Goal: Task Accomplishment & Management: Use online tool/utility

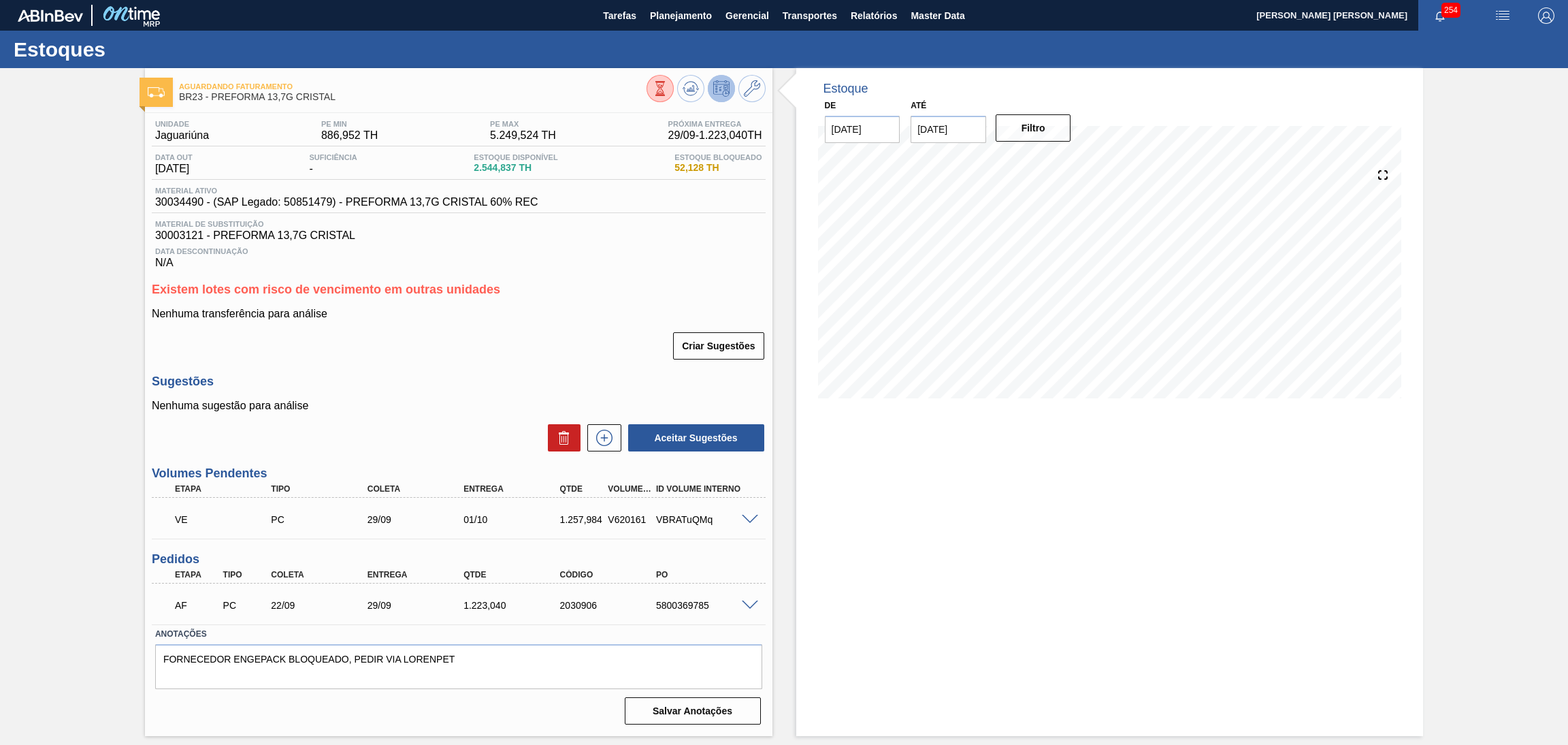
drag, startPoint x: 682, startPoint y: 26, endPoint x: 664, endPoint y: 43, distance: 24.8
click at [681, 24] on button "Planejamento" at bounding box center [680, 15] width 75 height 30
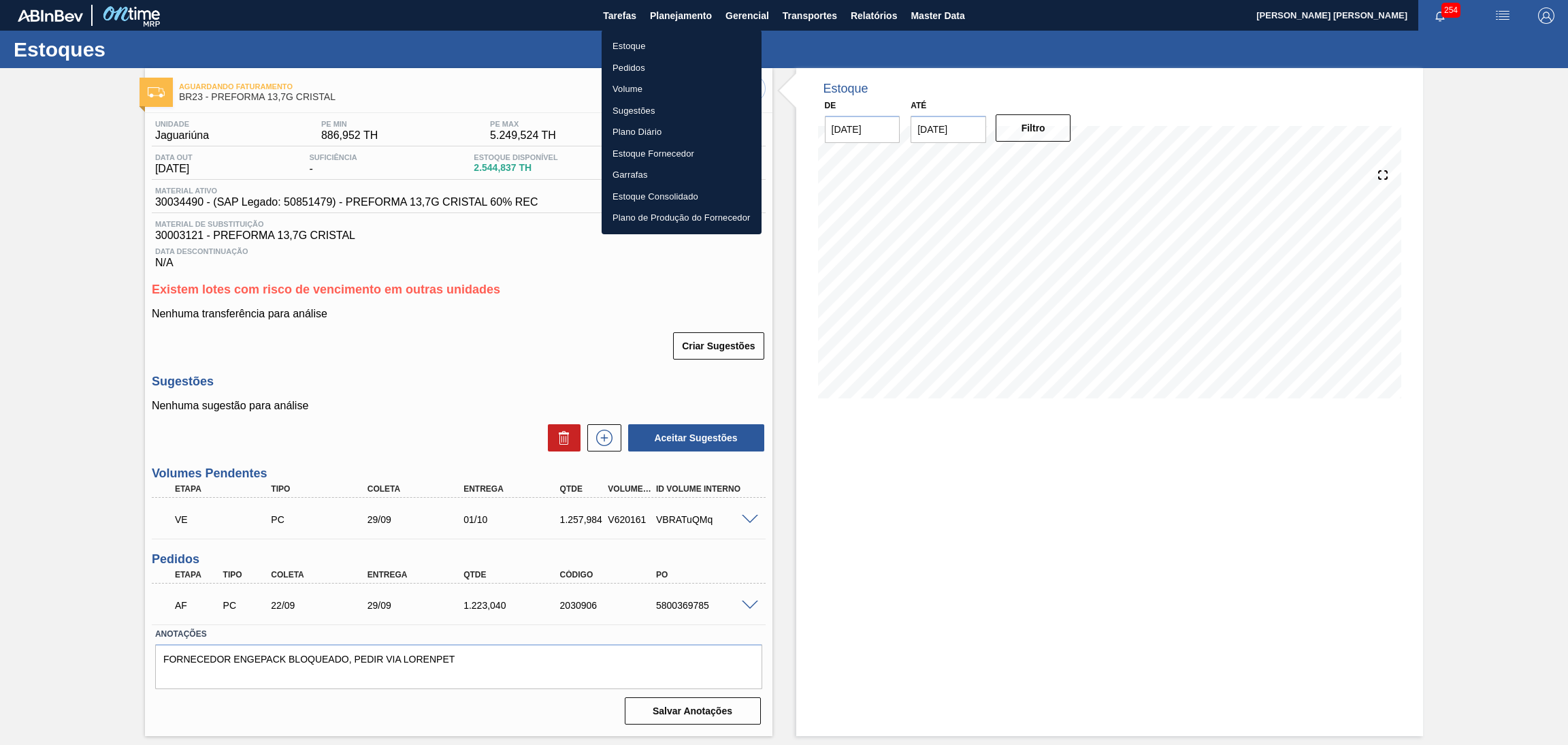
click at [636, 67] on li "Pedidos" at bounding box center [681, 67] width 160 height 22
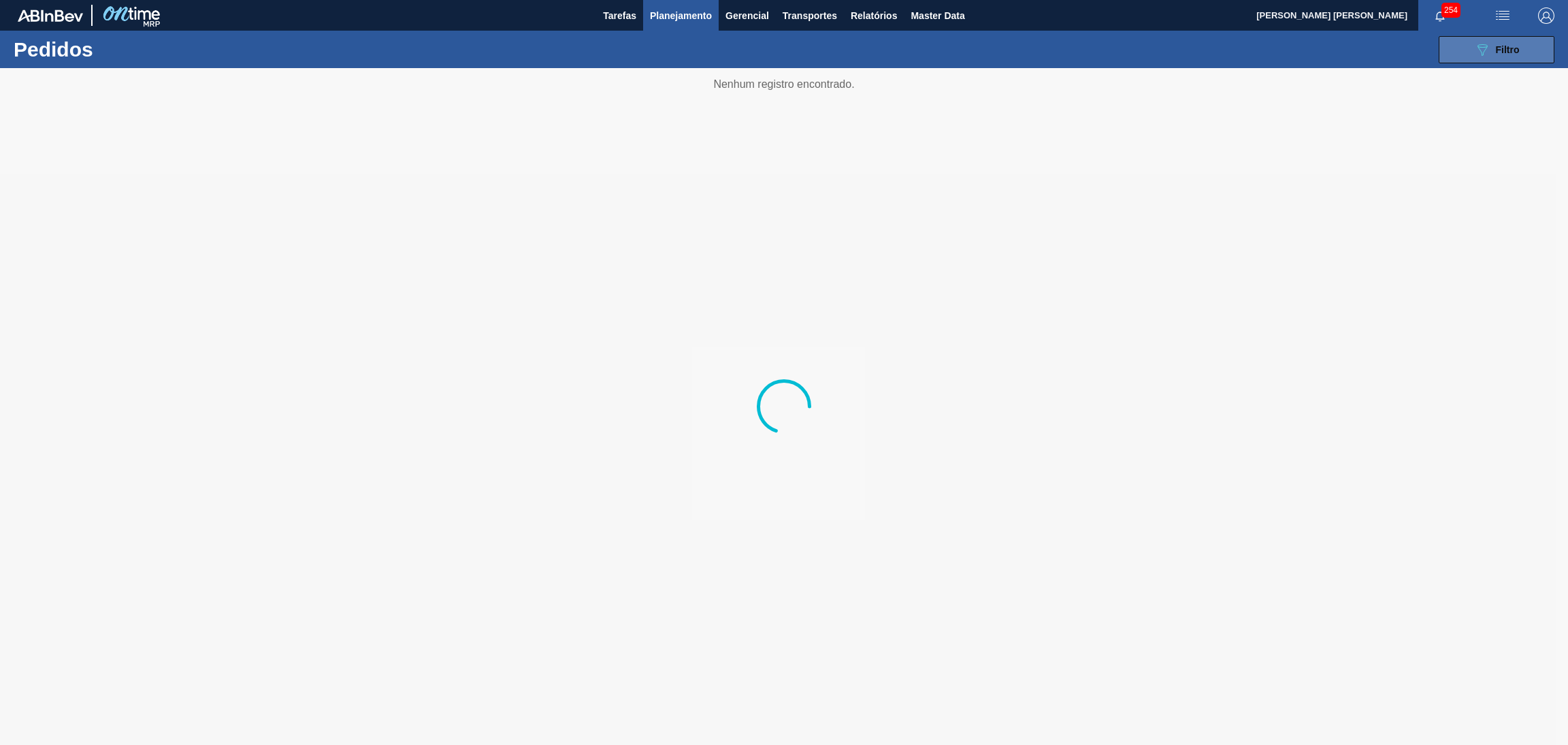
click at [1491, 40] on button "089F7B8B-B2A5-4AFE-B5C0-19BA573D28AC Filtro" at bounding box center [1496, 50] width 116 height 28
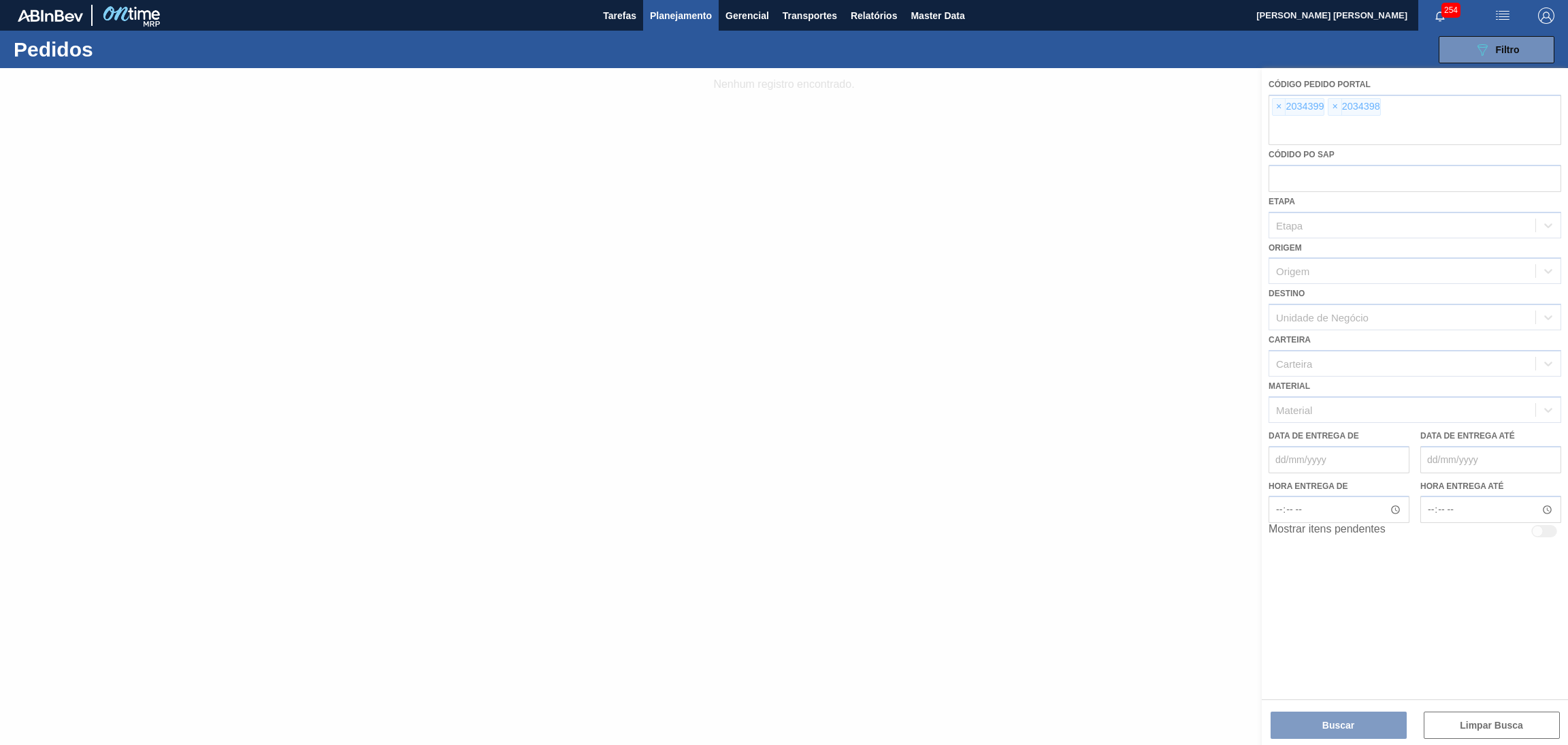
click at [1279, 114] on div at bounding box center [784, 406] width 1568 height 677
click at [1277, 111] on div at bounding box center [784, 406] width 1568 height 677
click at [1277, 110] on div at bounding box center [784, 406] width 1568 height 677
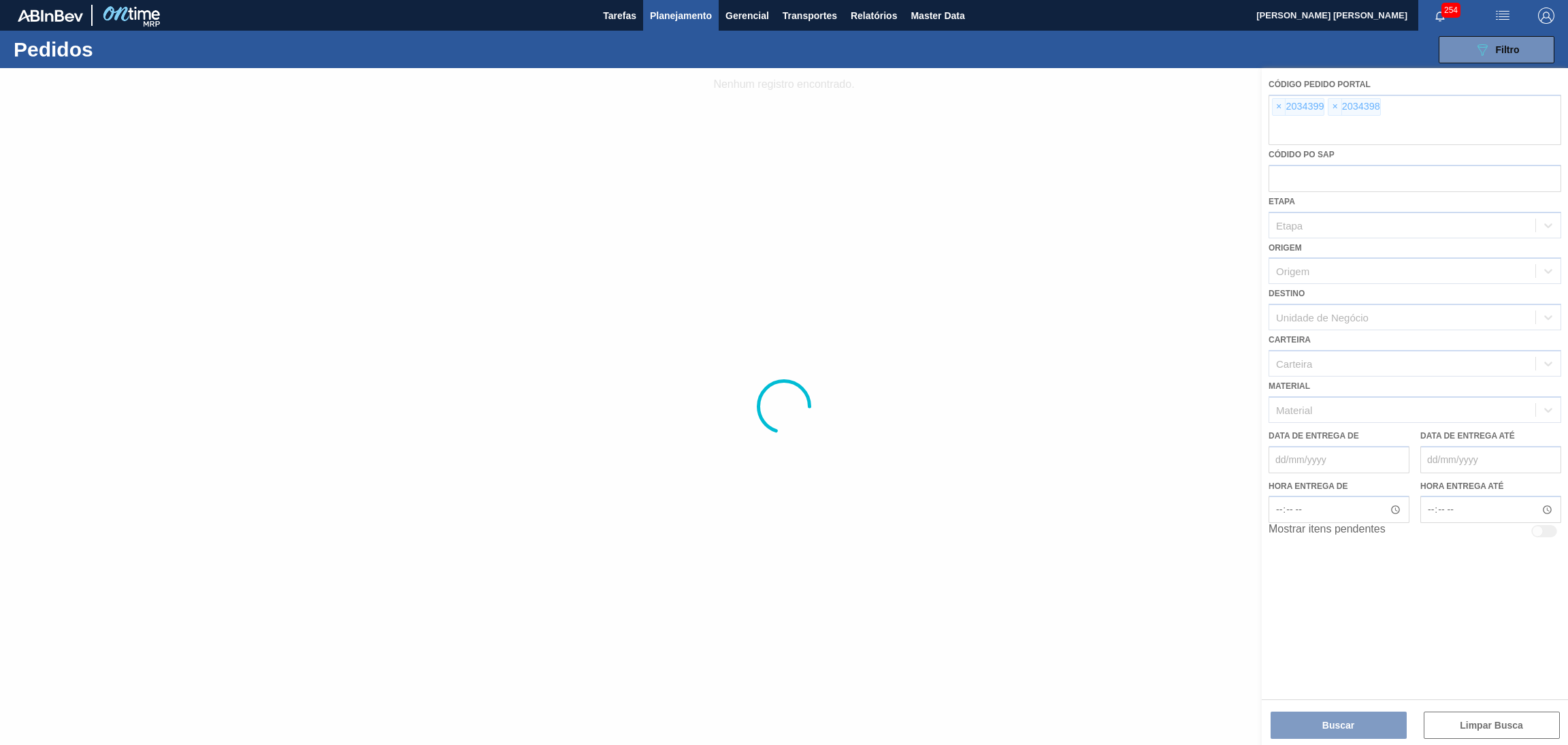
click at [1277, 110] on div at bounding box center [784, 406] width 1568 height 677
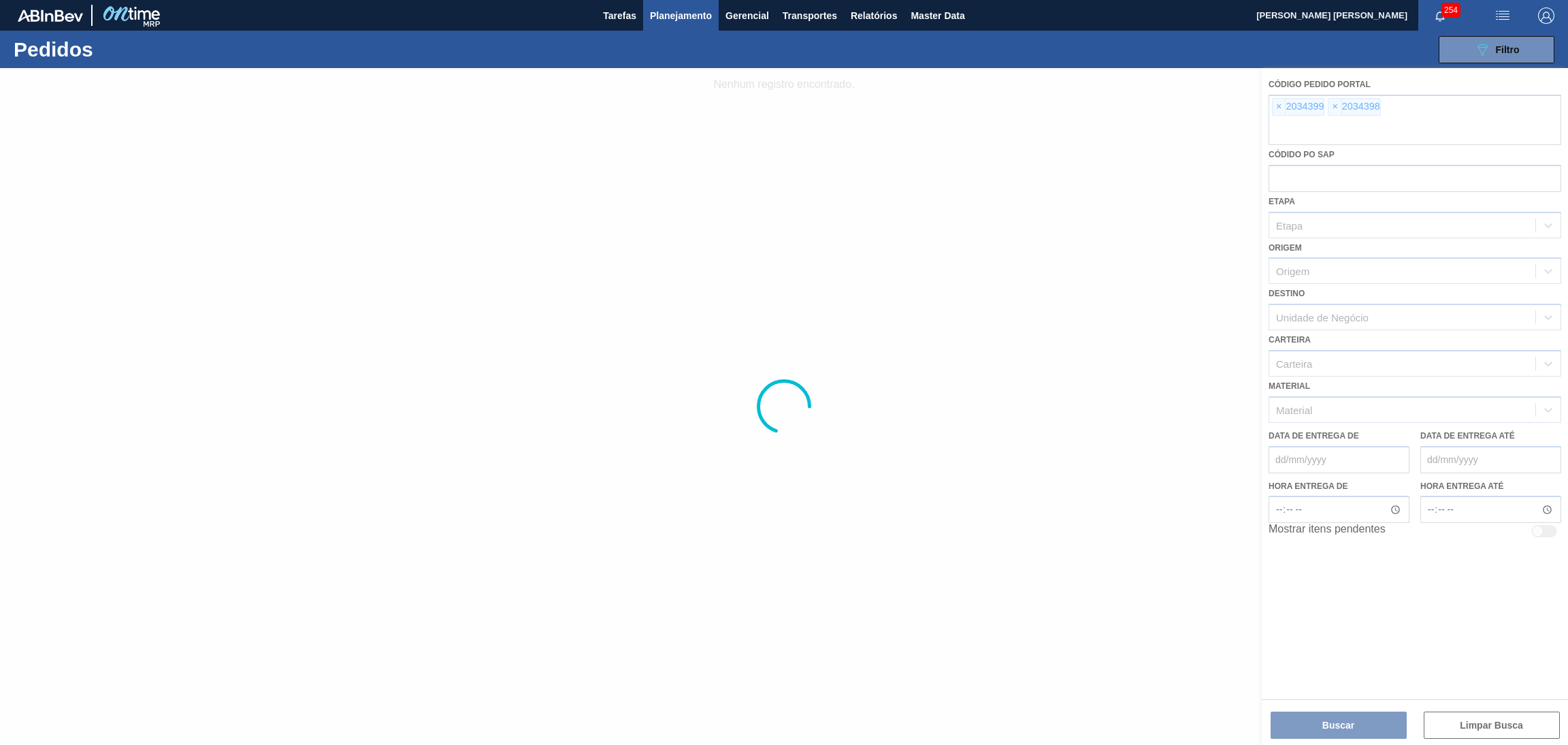
click at [1277, 110] on div at bounding box center [784, 406] width 1568 height 677
click at [1277, 108] on div at bounding box center [784, 406] width 1568 height 677
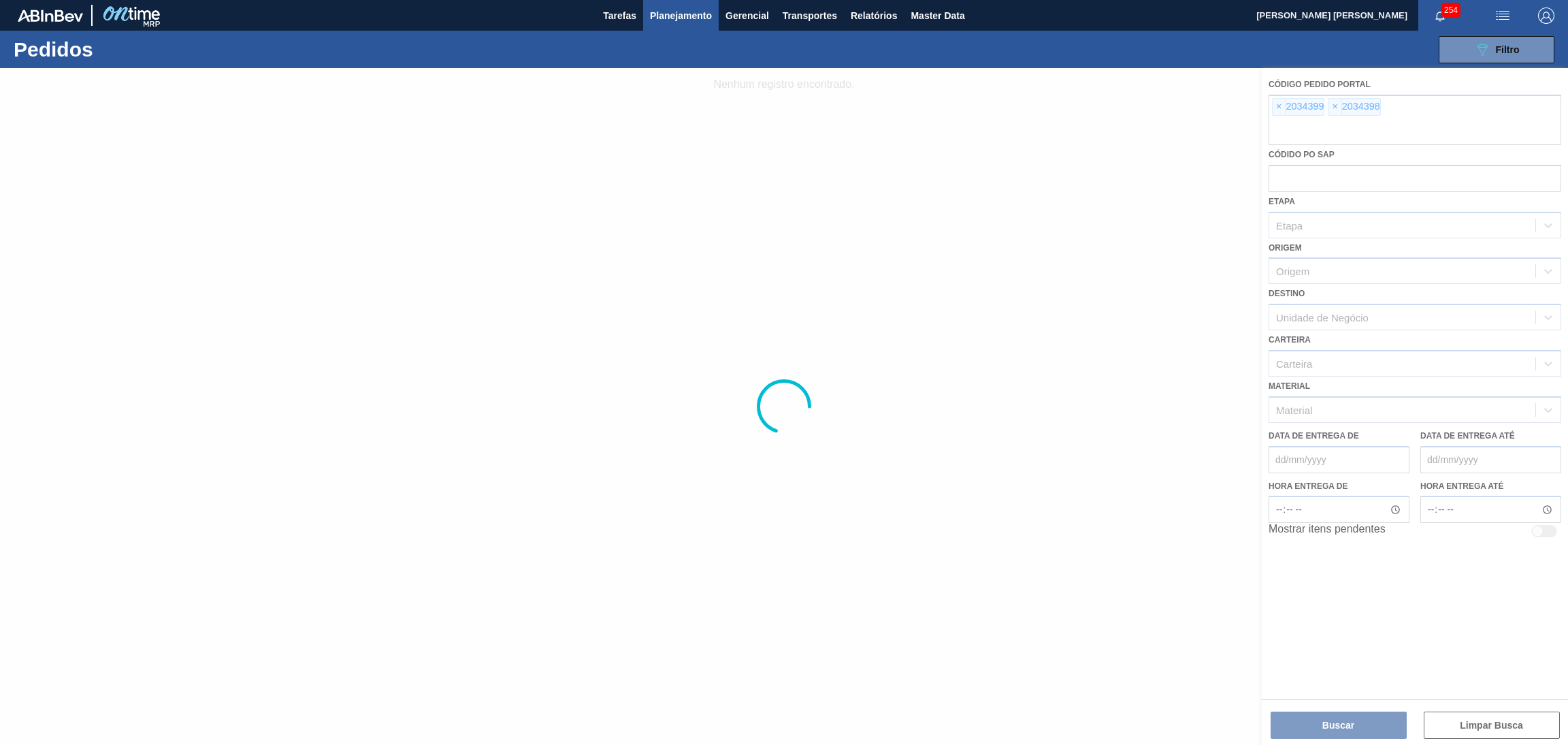
click at [1292, 178] on div at bounding box center [784, 406] width 1568 height 677
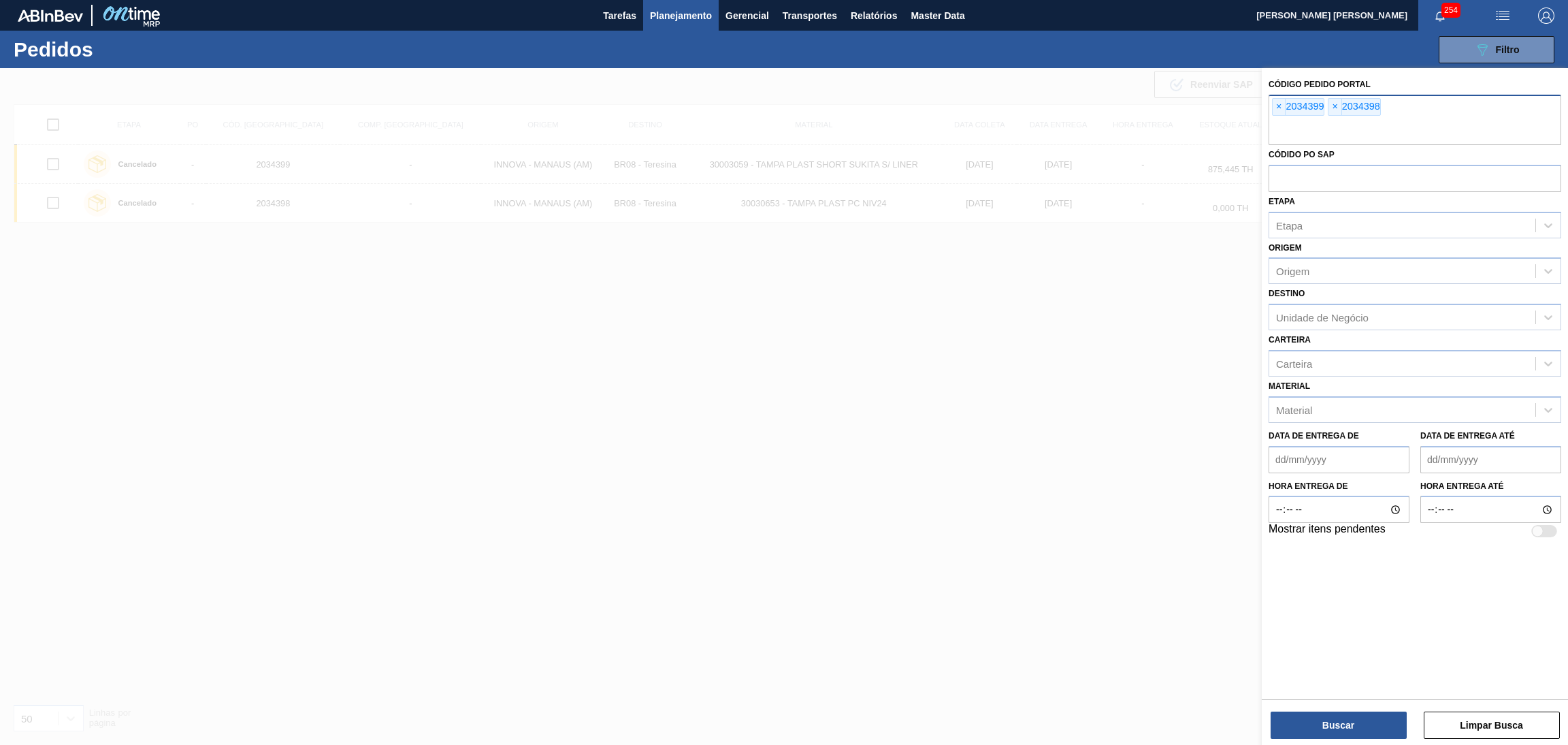
click at [1274, 98] on div "× 2034399" at bounding box center [1298, 106] width 53 height 17
click at [1277, 105] on span "×" at bounding box center [1279, 106] width 13 height 16
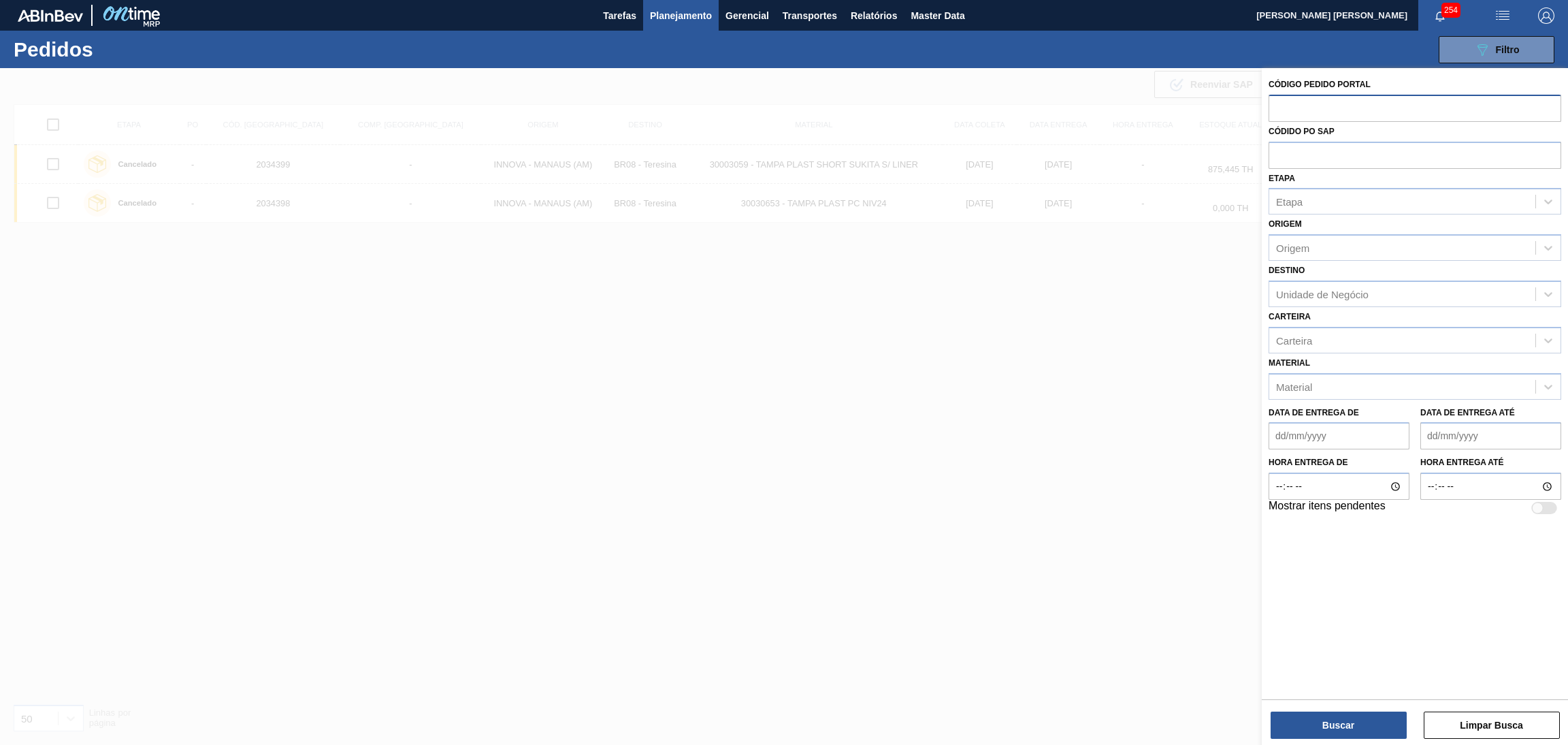
click at [1277, 105] on input "text" at bounding box center [1414, 107] width 293 height 26
click at [1274, 162] on input "text" at bounding box center [1414, 155] width 293 height 26
type input "5800367433"
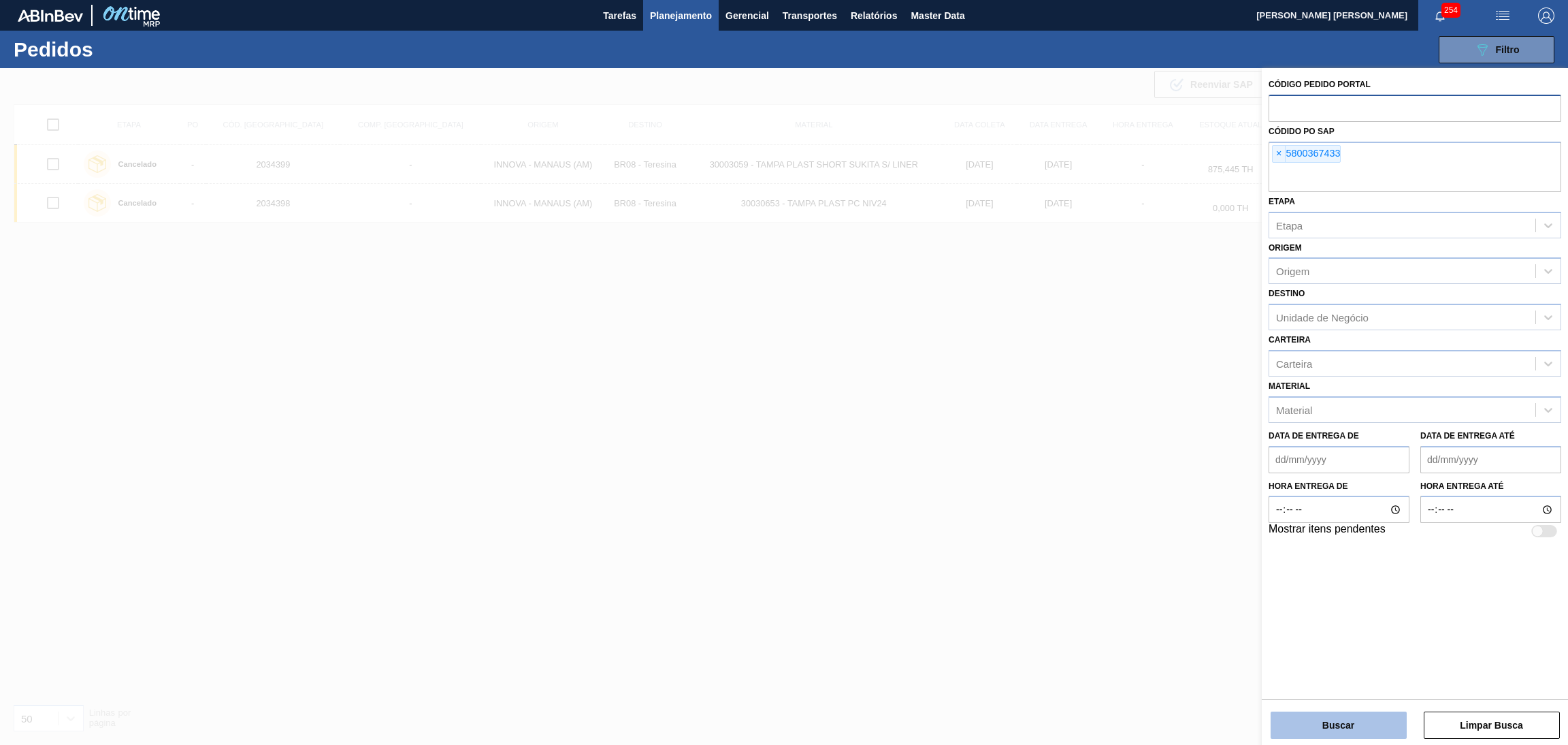
click at [1330, 730] on button "Buscar" at bounding box center [1338, 725] width 136 height 28
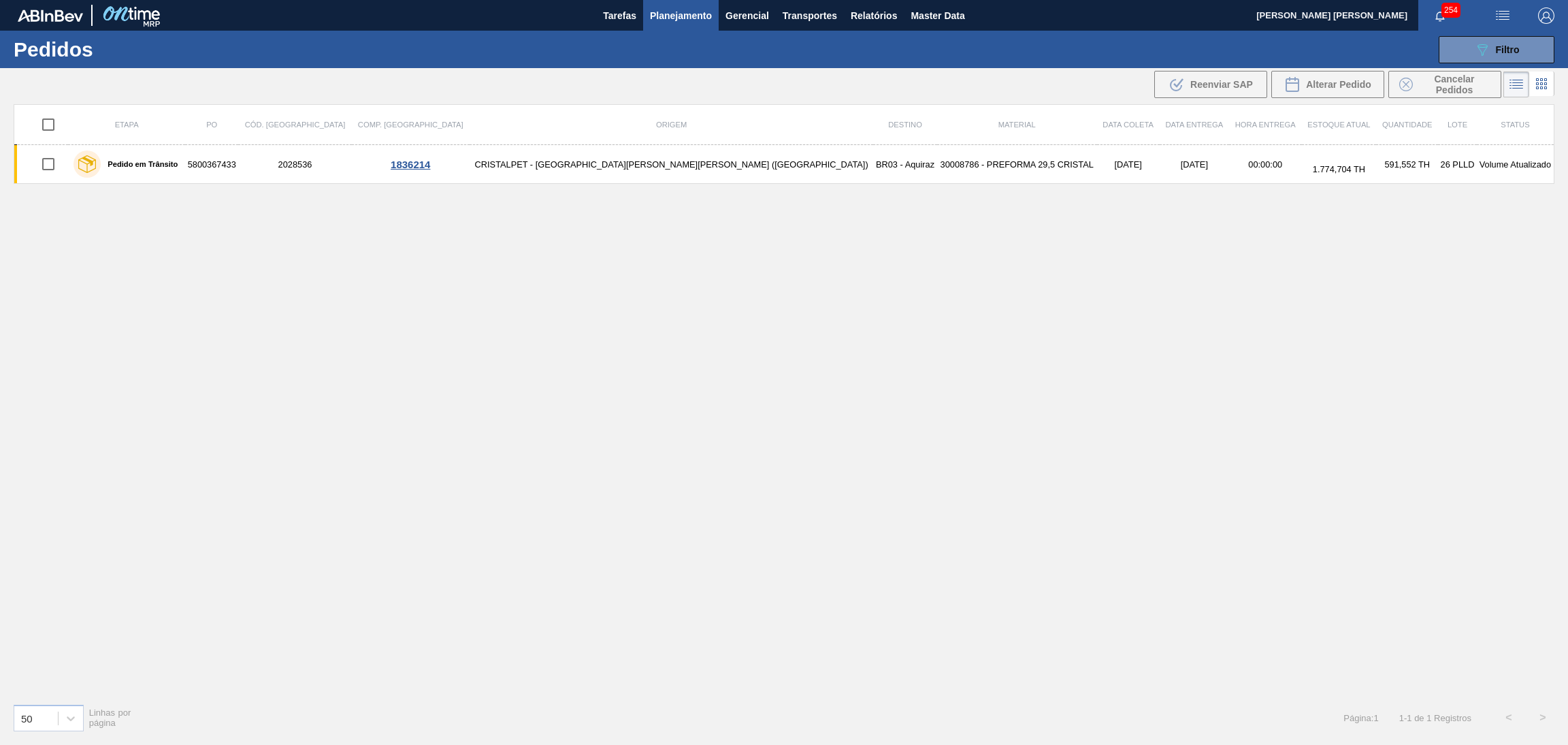
click at [688, 165] on td "CRISTALPET - [GEOGRAPHIC_DATA][PERSON_NAME][PERSON_NAME] ([GEOGRAPHIC_DATA])" at bounding box center [670, 164] width 403 height 39
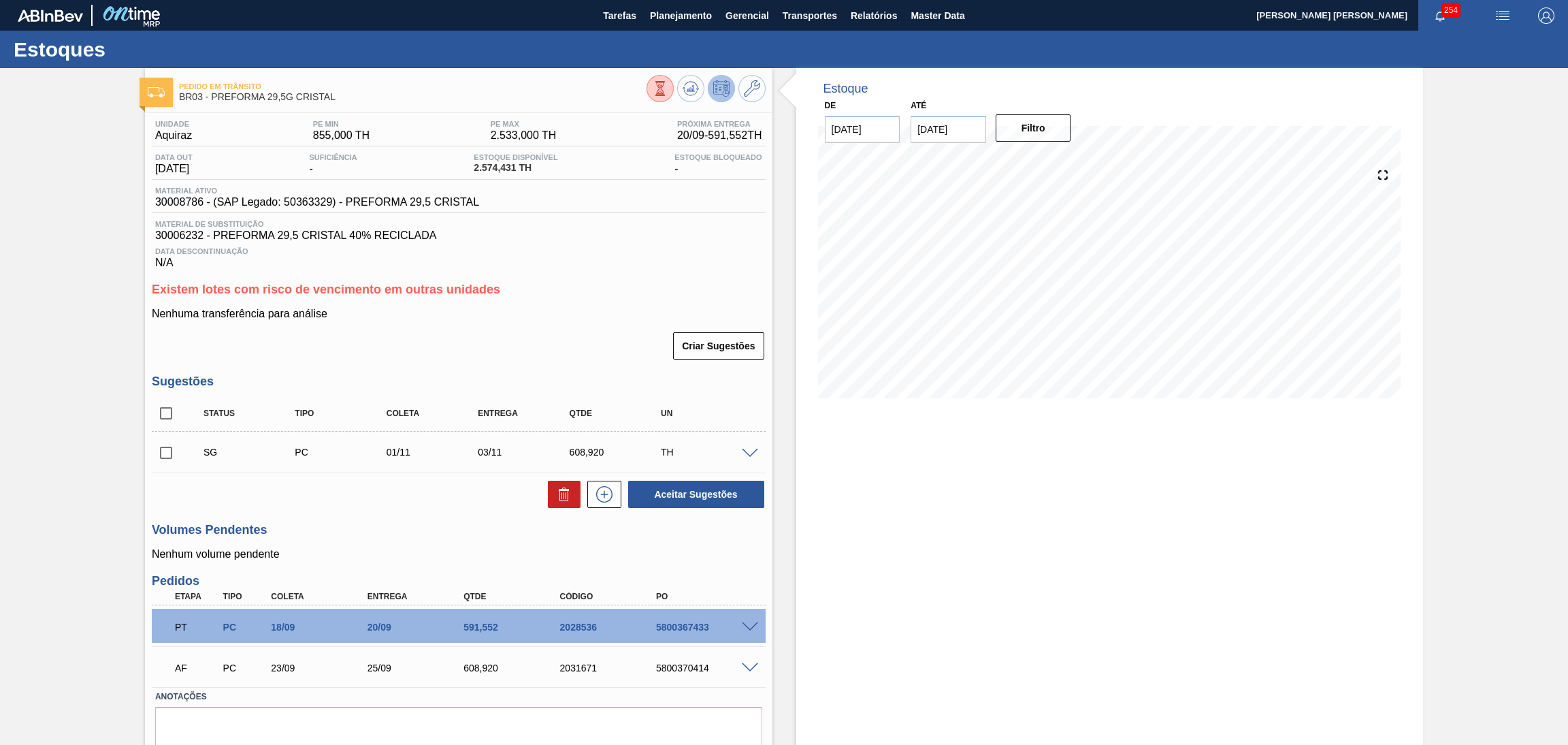
click at [346, 532] on h3 "Volumes Pendentes" at bounding box center [459, 530] width 613 height 15
click at [689, 93] on icon at bounding box center [690, 88] width 16 height 16
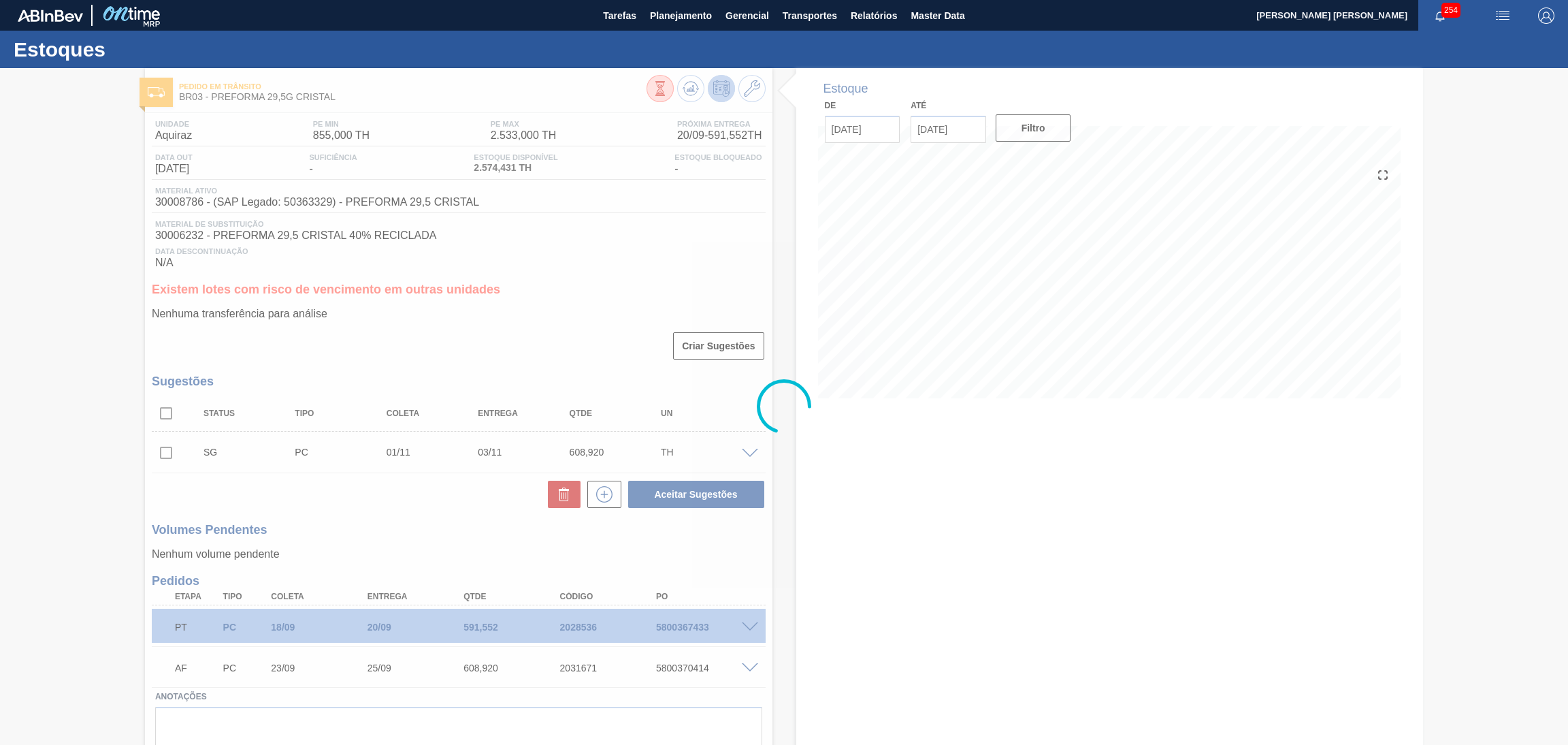
click at [562, 294] on div at bounding box center [784, 406] width 1568 height 677
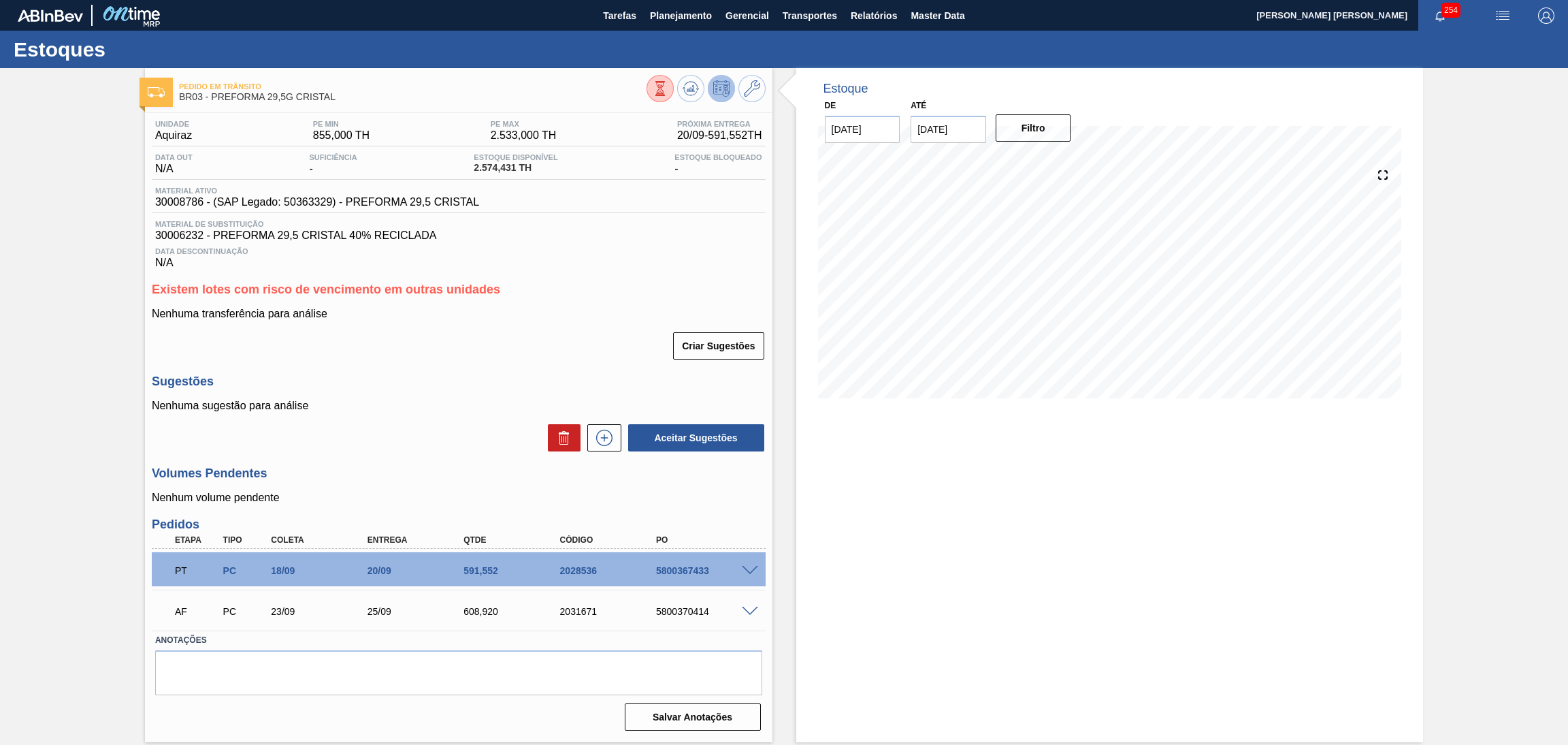
click at [419, 459] on div "Unidade Aquiraz PE MIN 855,000 TH PE MAX 2.533,000 TH Próxima Entrega 20/09 - 5…" at bounding box center [459, 424] width 627 height 622
click at [476, 430] on div "Aceitar Sugestões" at bounding box center [459, 437] width 613 height 30
click at [685, 95] on icon at bounding box center [690, 88] width 16 height 16
drag, startPoint x: 618, startPoint y: 325, endPoint x: 628, endPoint y: 320, distance: 11.2
click at [618, 325] on div "Nenhuma transferência para análise Criar Sugestões" at bounding box center [459, 334] width 613 height 53
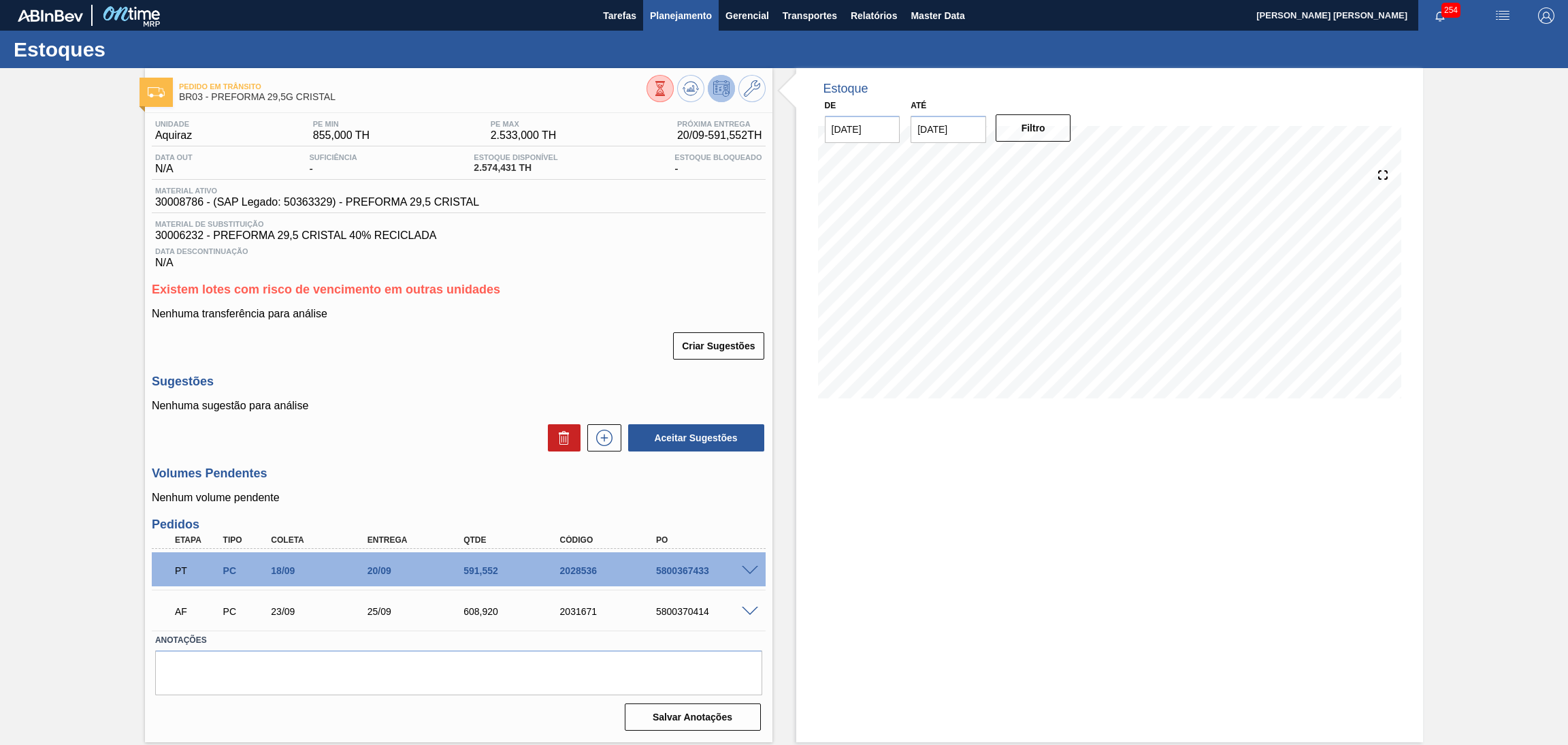
click at [669, 13] on span "Planejamento" at bounding box center [681, 16] width 62 height 16
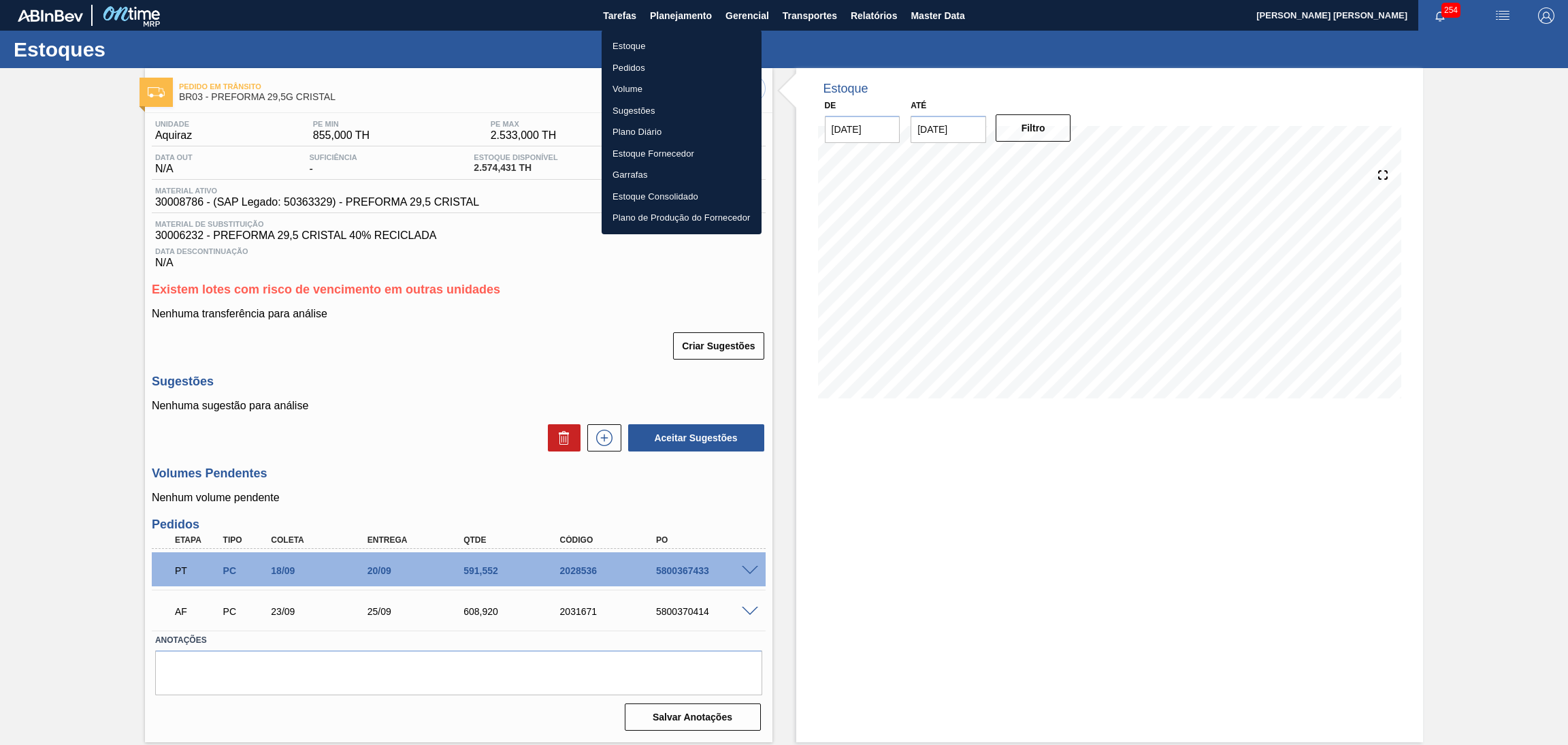
click at [649, 44] on li "Estoque" at bounding box center [681, 46] width 160 height 22
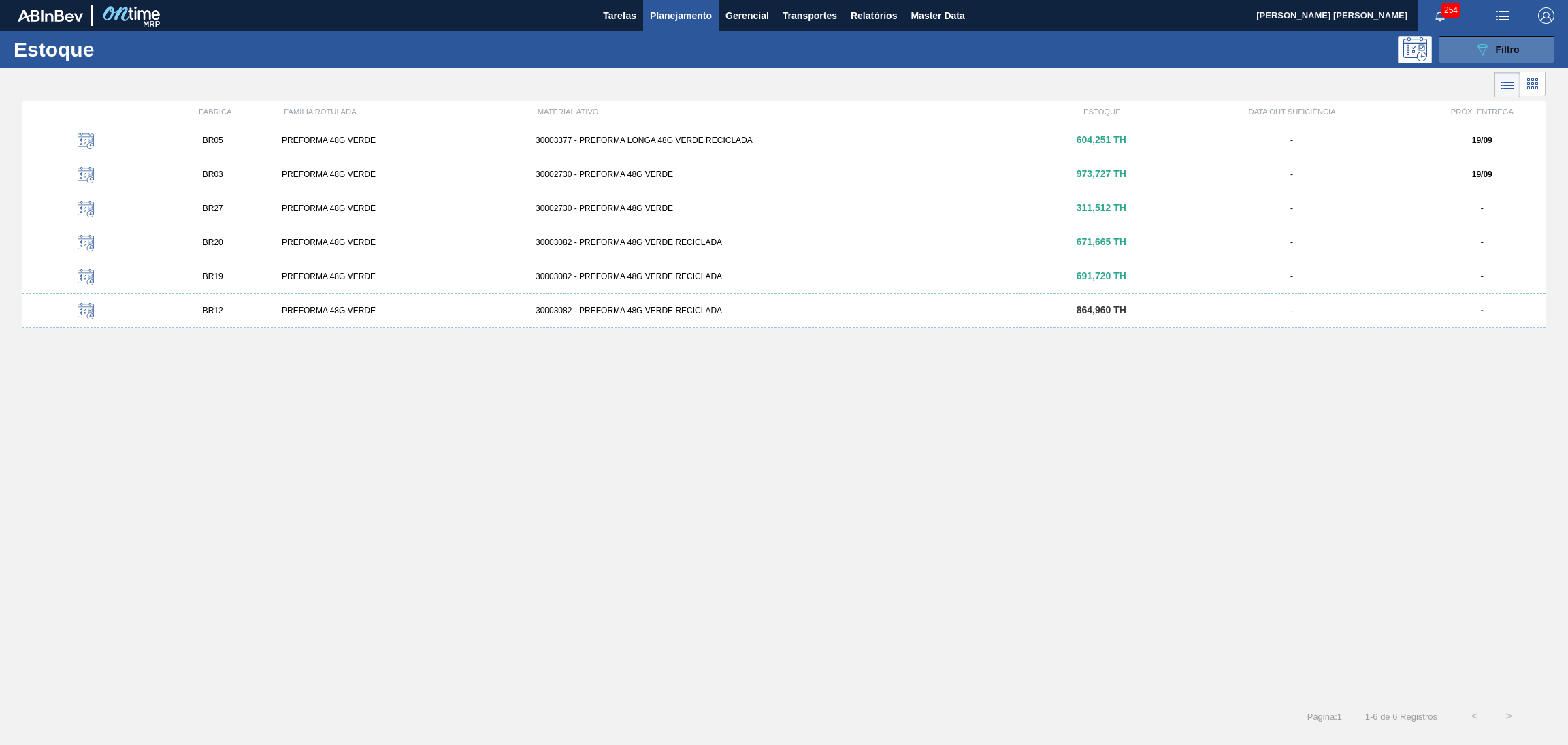
click at [1497, 37] on button "089F7B8B-B2A5-4AFE-B5C0-19BA573D28AC Filtro" at bounding box center [1496, 50] width 116 height 28
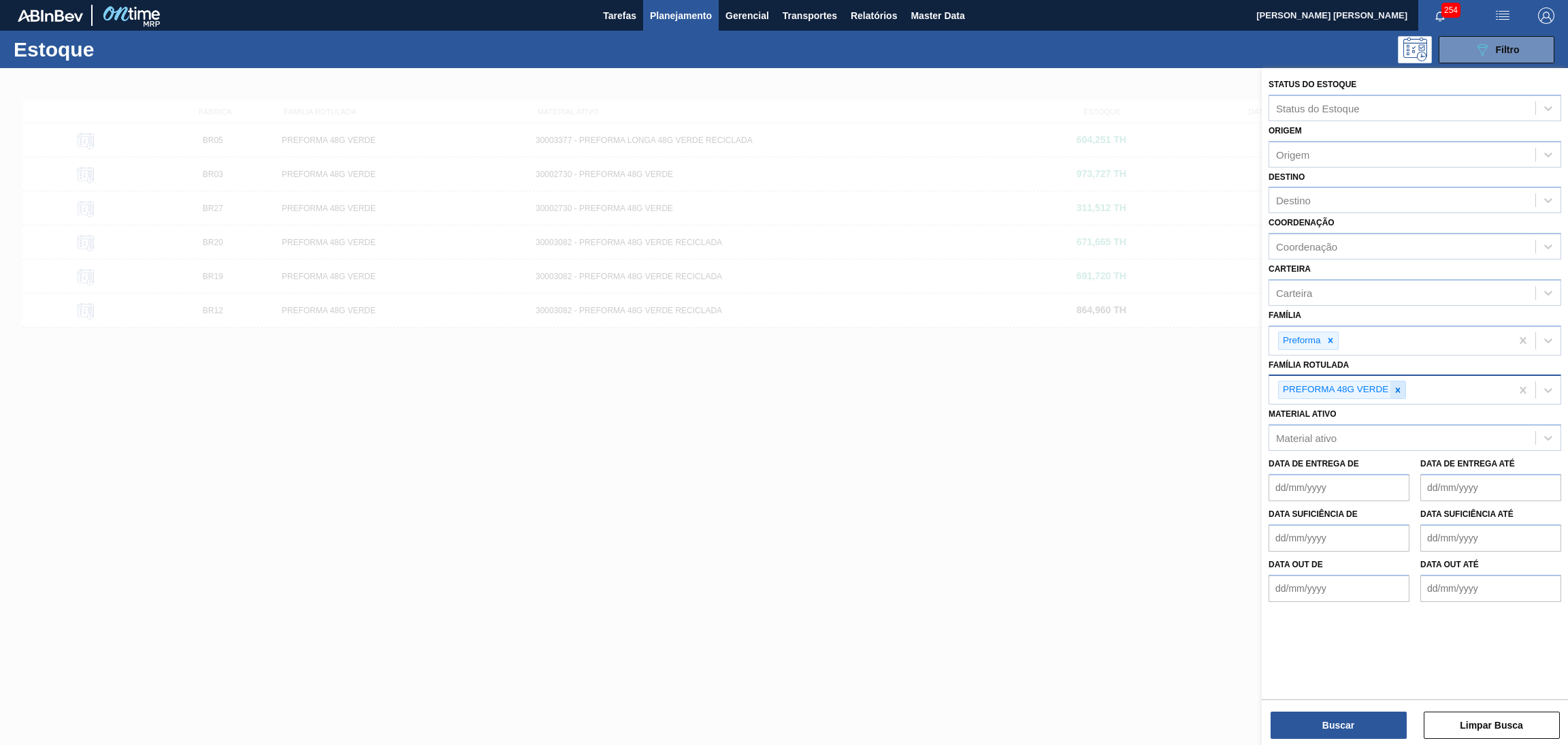
click at [1398, 387] on icon at bounding box center [1398, 390] width 5 height 5
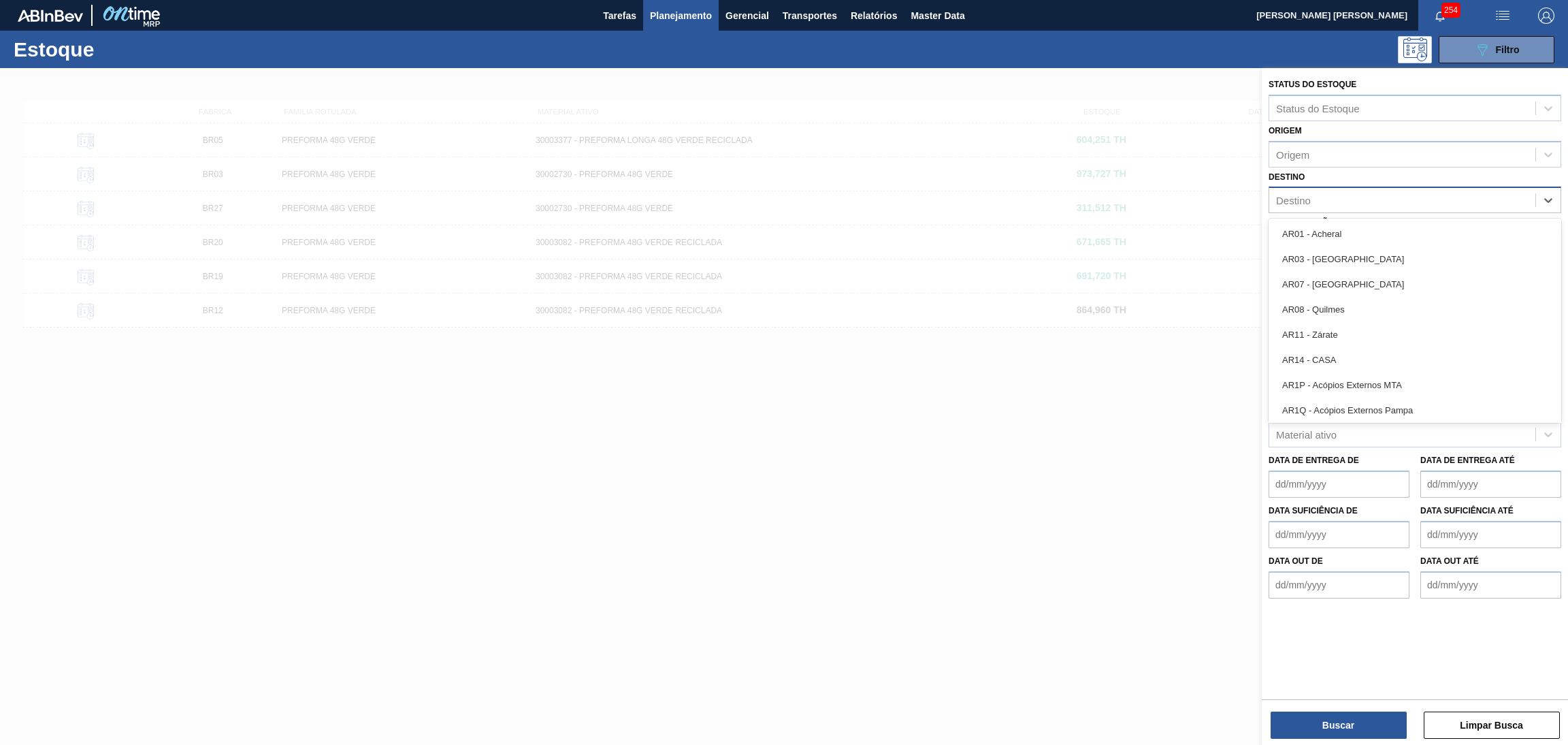
click at [1311, 194] on div "Destino" at bounding box center [1402, 201] width 266 height 20
type input "br20"
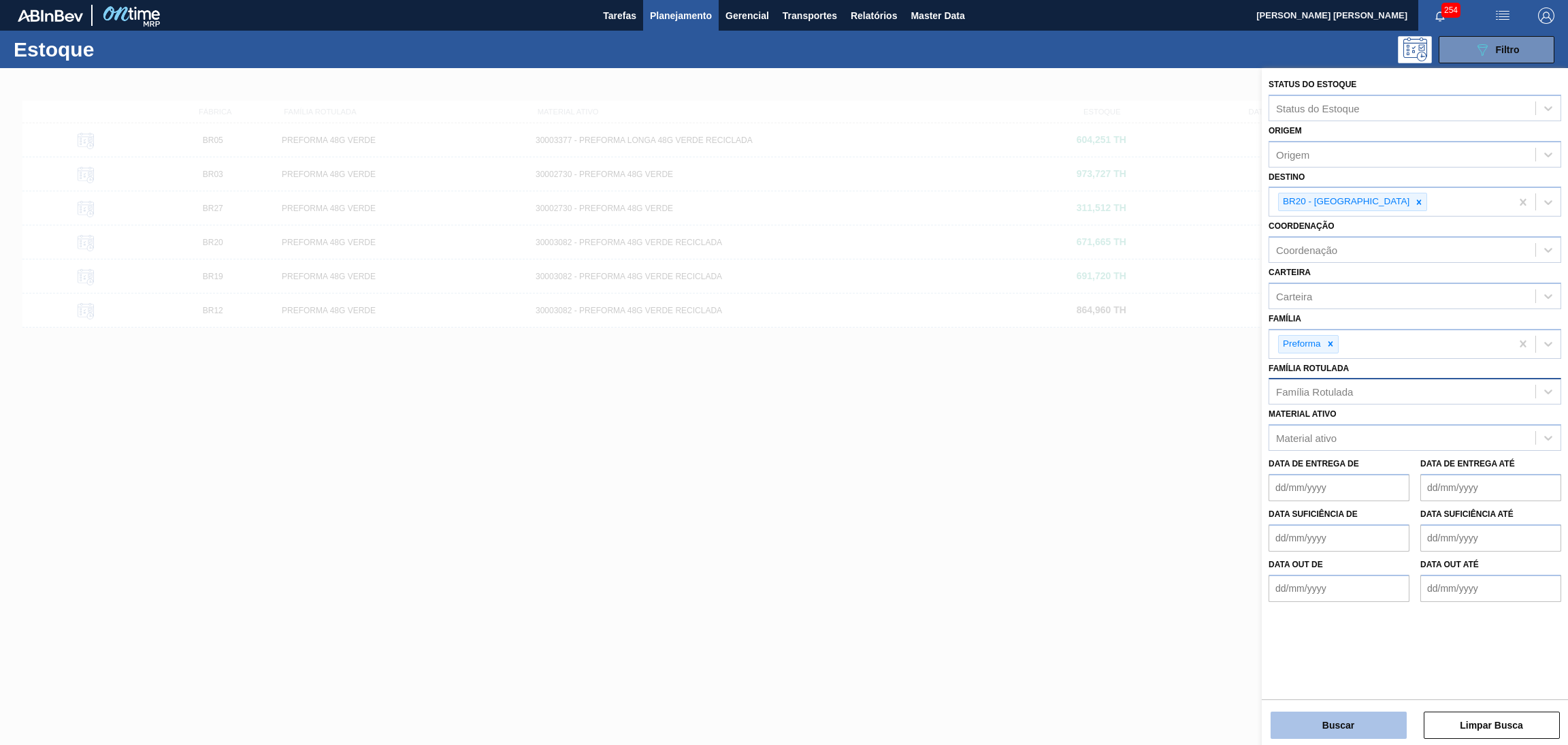
click at [1349, 730] on button "Buscar" at bounding box center [1338, 725] width 136 height 28
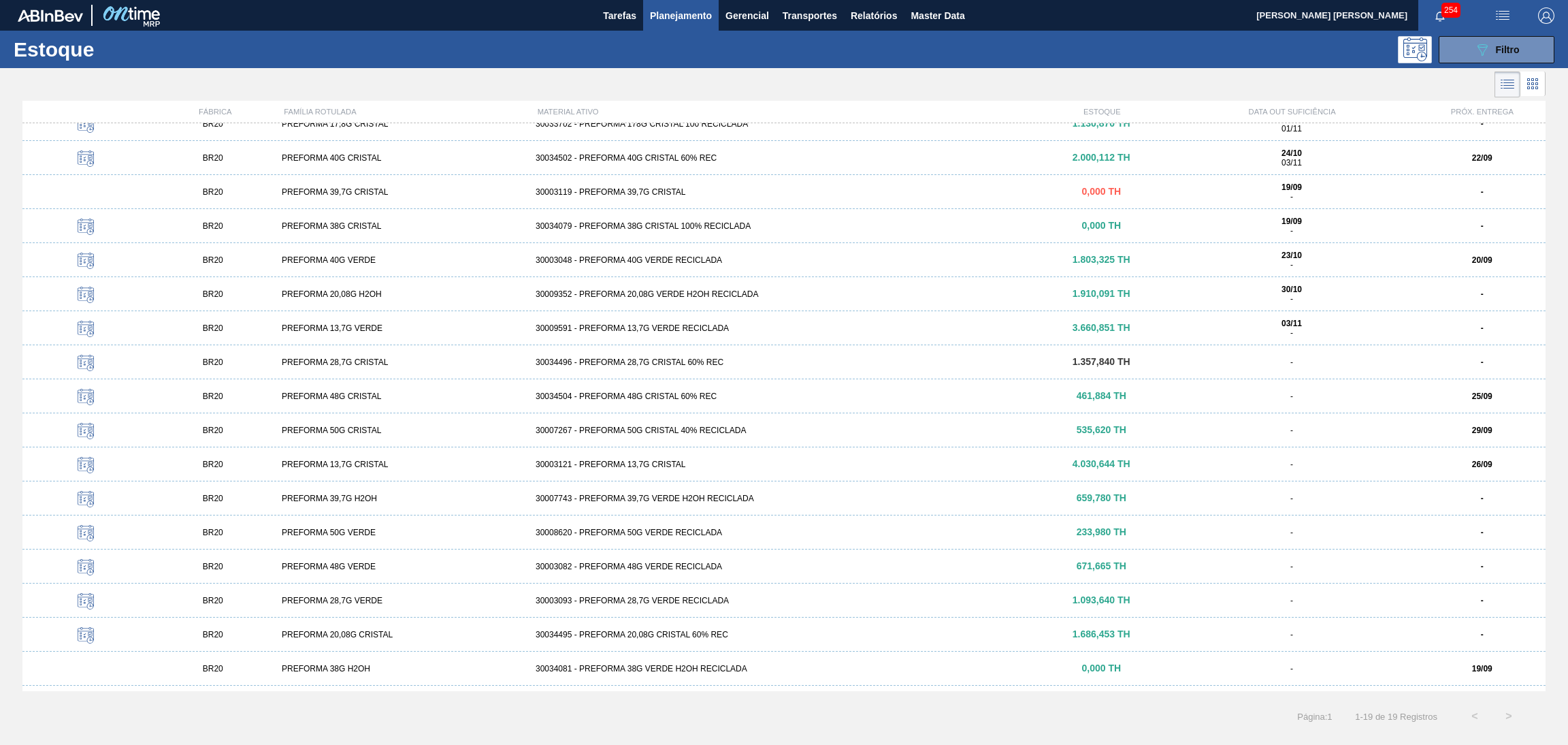
scroll to position [79, 0]
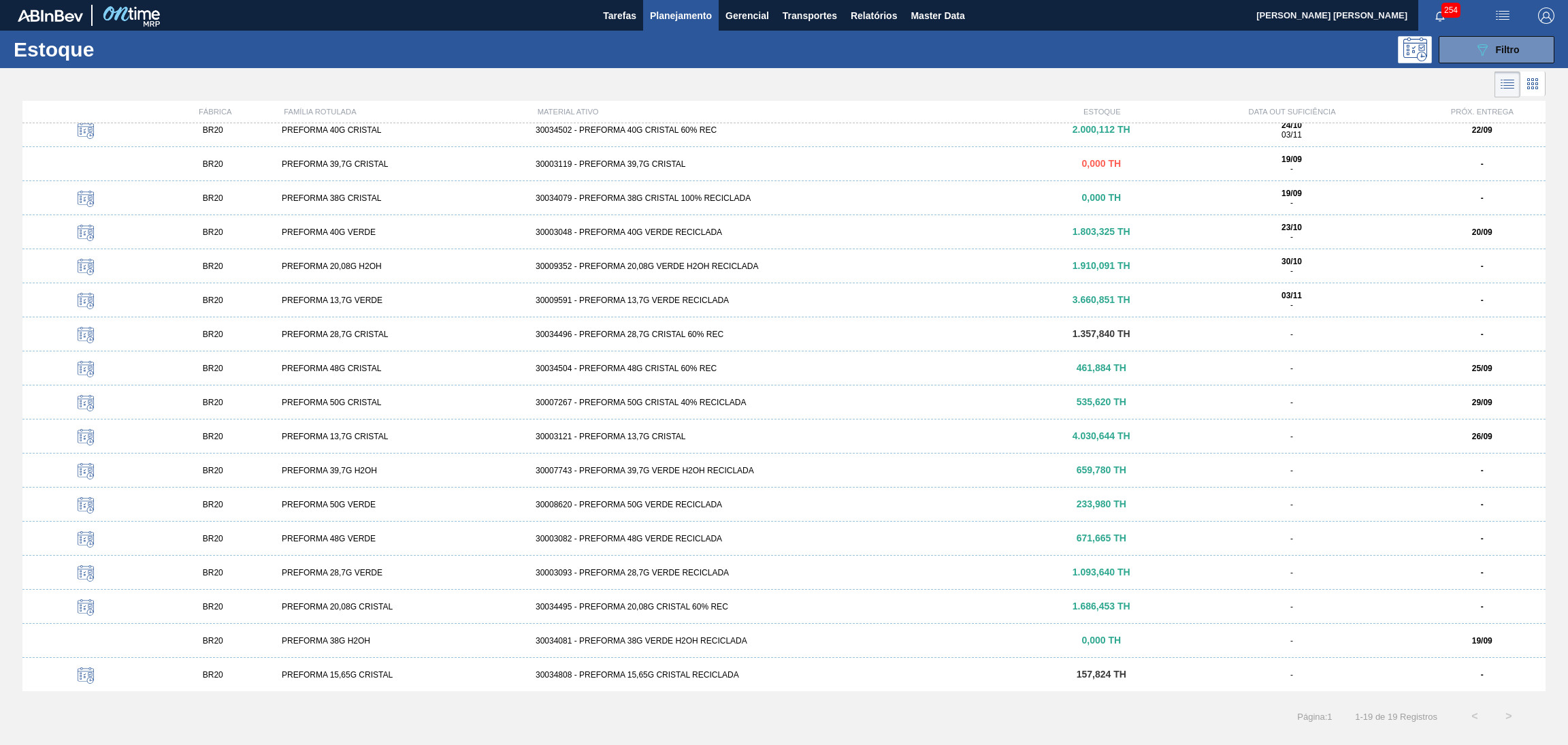
click at [691, 500] on div "30008620 - PREFORMA 50G VERDE RECICLADA" at bounding box center [784, 504] width 508 height 10
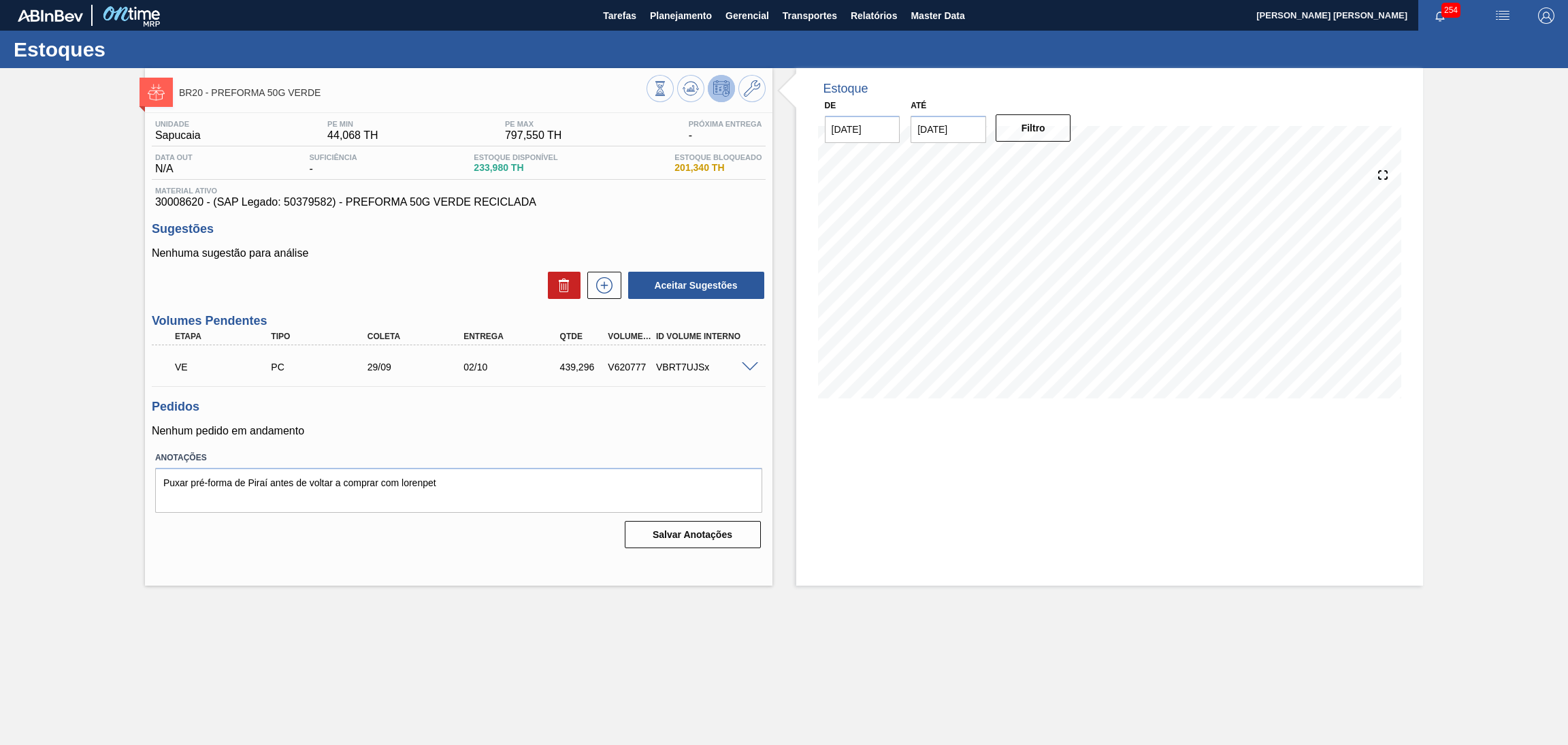
click at [737, 445] on div "Unidade Sapucaia PE MIN 44,068 TH PE MAX 797,550 TH Próxima Entrega - Data out …" at bounding box center [459, 333] width 627 height 440
click at [517, 167] on span "233,980 TH" at bounding box center [515, 168] width 84 height 10
click at [470, 174] on div "Estoque Disponível 233,980 TH" at bounding box center [515, 163] width 91 height 22
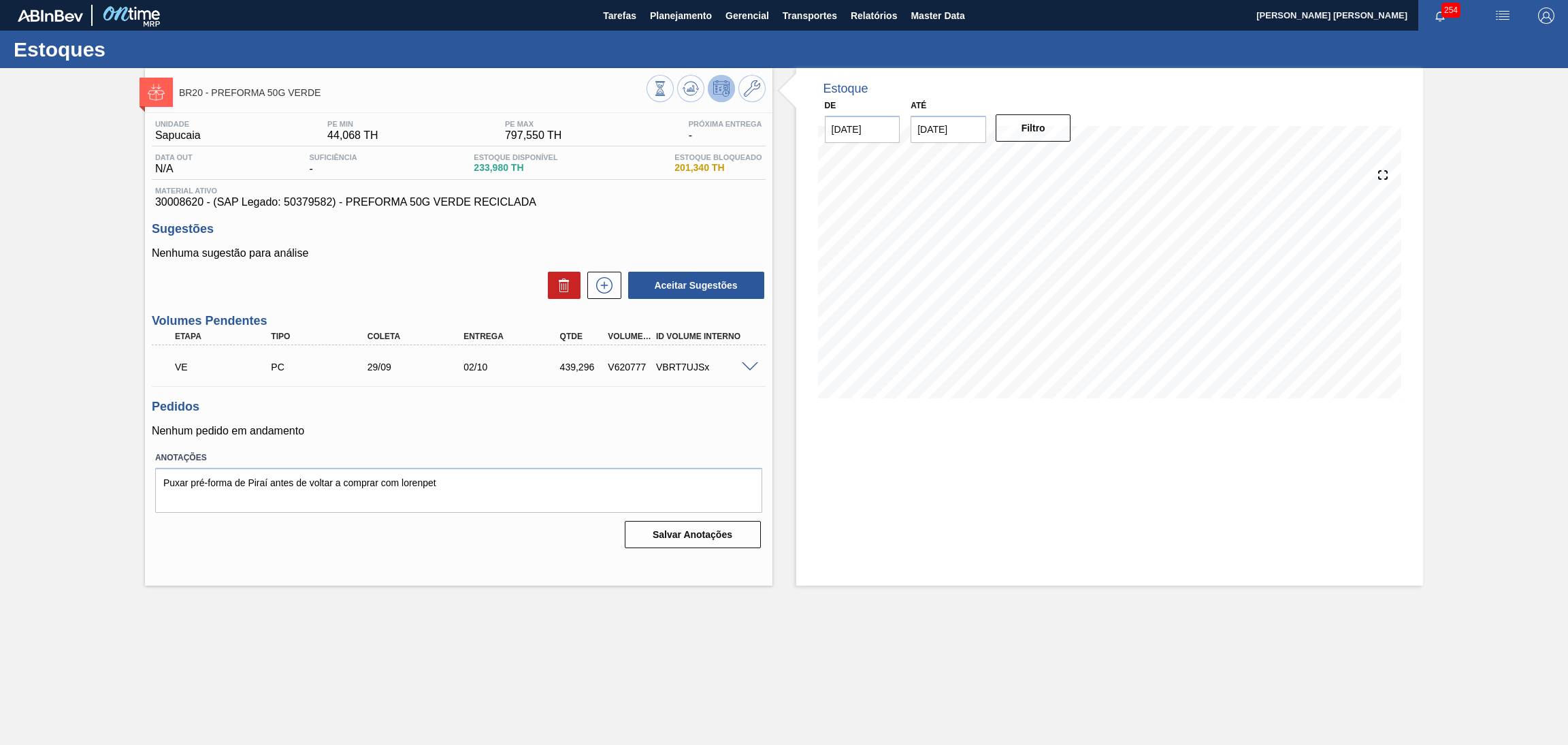
click at [477, 169] on span "233,980 TH" at bounding box center [515, 168] width 84 height 10
click at [481, 169] on span "233,980 TH" at bounding box center [515, 168] width 84 height 10
click at [488, 164] on span "233,980 TH" at bounding box center [515, 168] width 84 height 10
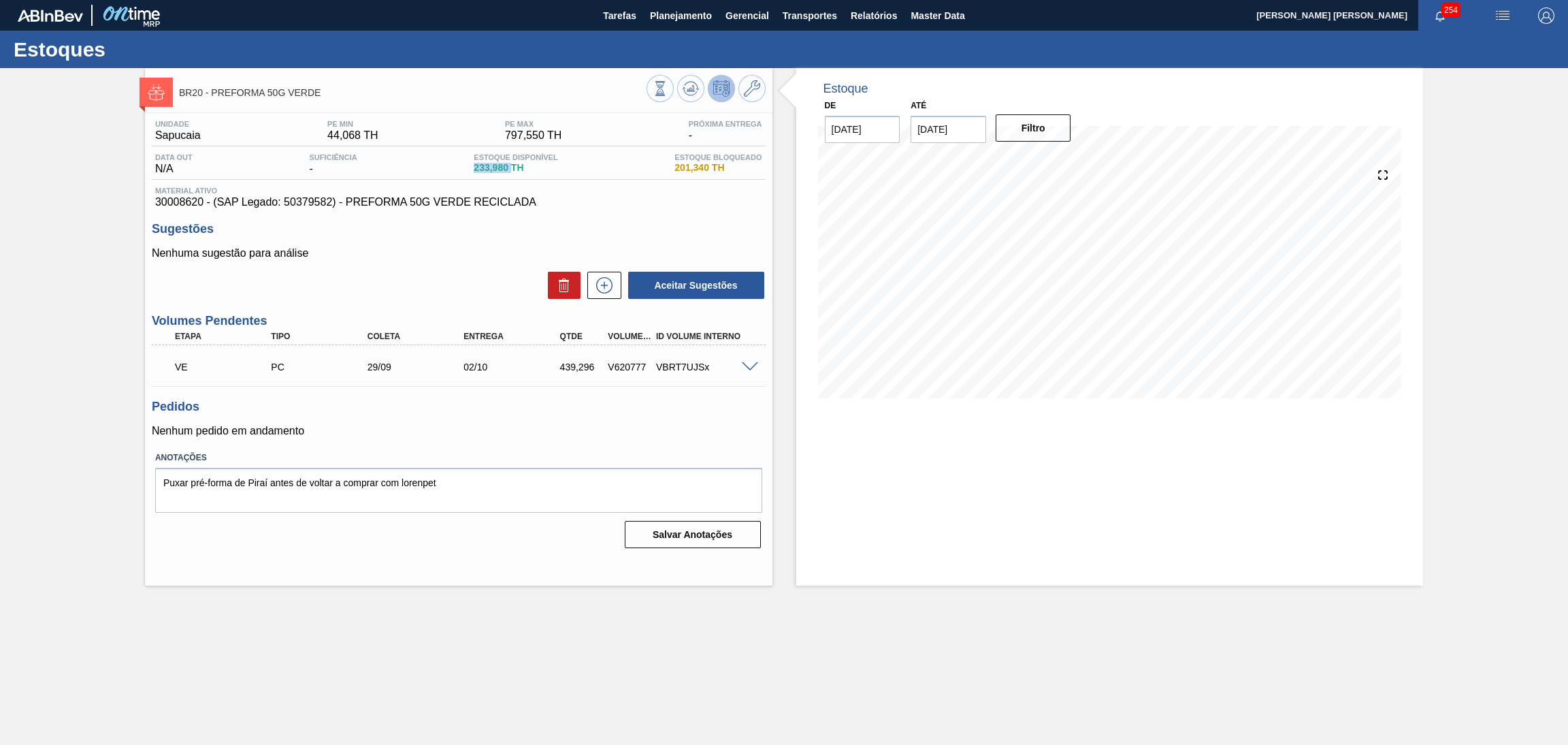
click at [488, 164] on span "233,980 TH" at bounding box center [515, 168] width 84 height 10
click at [568, 161] on div "Data out N/A Suficiência - Estoque Disponível 233,980 TH [DEMOGRAPHIC_DATA] Blo…" at bounding box center [459, 166] width 613 height 27
click at [498, 162] on span "233,980 TH" at bounding box center [515, 168] width 84 height 10
drag, startPoint x: 520, startPoint y: 164, endPoint x: 466, endPoint y: 167, distance: 54.1
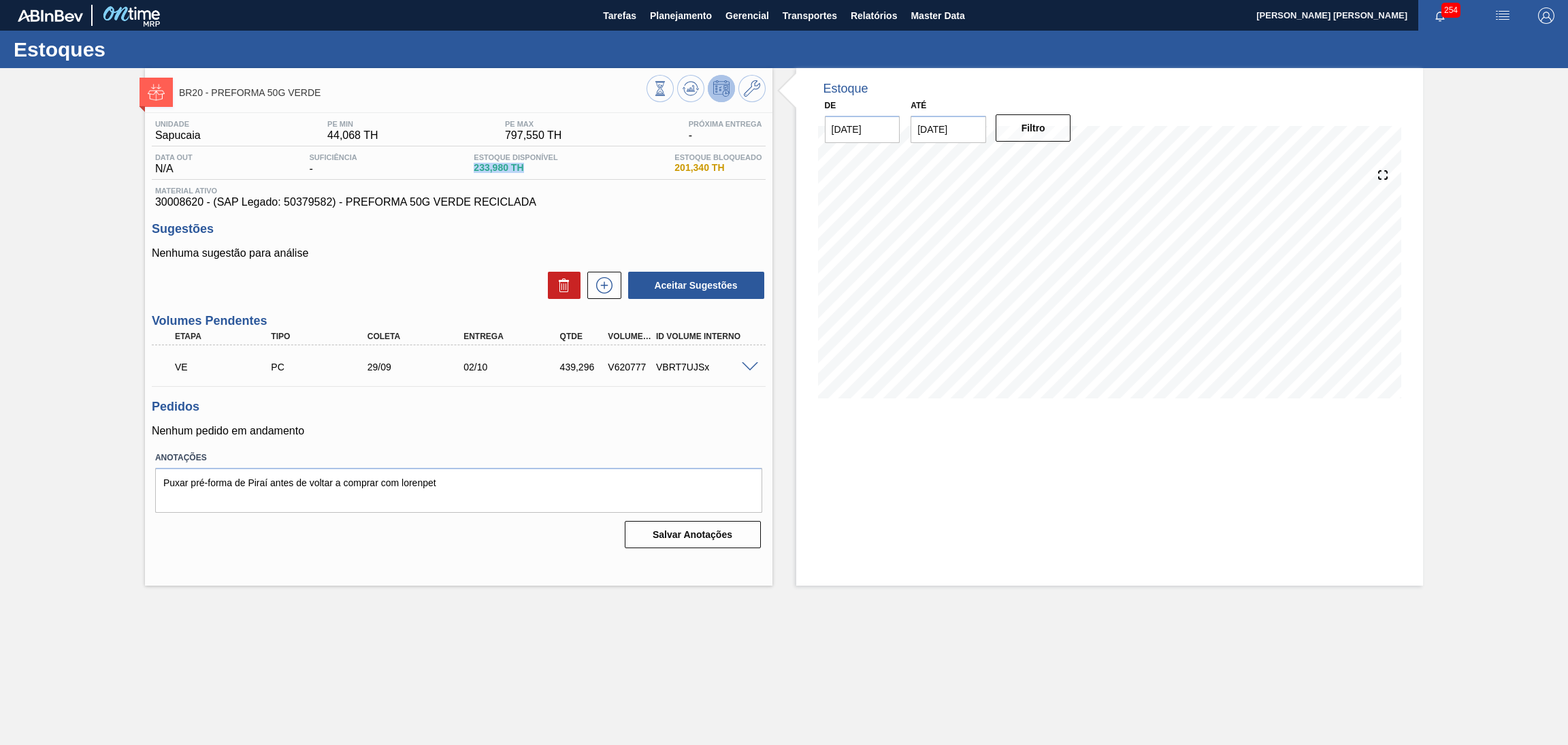
click at [466, 167] on div "Data out N/A Suficiência - Estoque Disponível 233,980 TH [DEMOGRAPHIC_DATA] Blo…" at bounding box center [459, 166] width 613 height 27
click at [555, 180] on div "Data out N/A Suficiência - Estoque Disponível 233,980 TH [DEMOGRAPHIC_DATA] Blo…" at bounding box center [459, 166] width 613 height 27
drag, startPoint x: 728, startPoint y: 163, endPoint x: 616, endPoint y: 171, distance: 112.3
click at [616, 171] on div "Data out N/A Suficiência - Estoque Disponível 233,980 TH [DEMOGRAPHIC_DATA] Blo…" at bounding box center [459, 166] width 613 height 27
drag, startPoint x: 508, startPoint y: 171, endPoint x: 439, endPoint y: 169, distance: 69.0
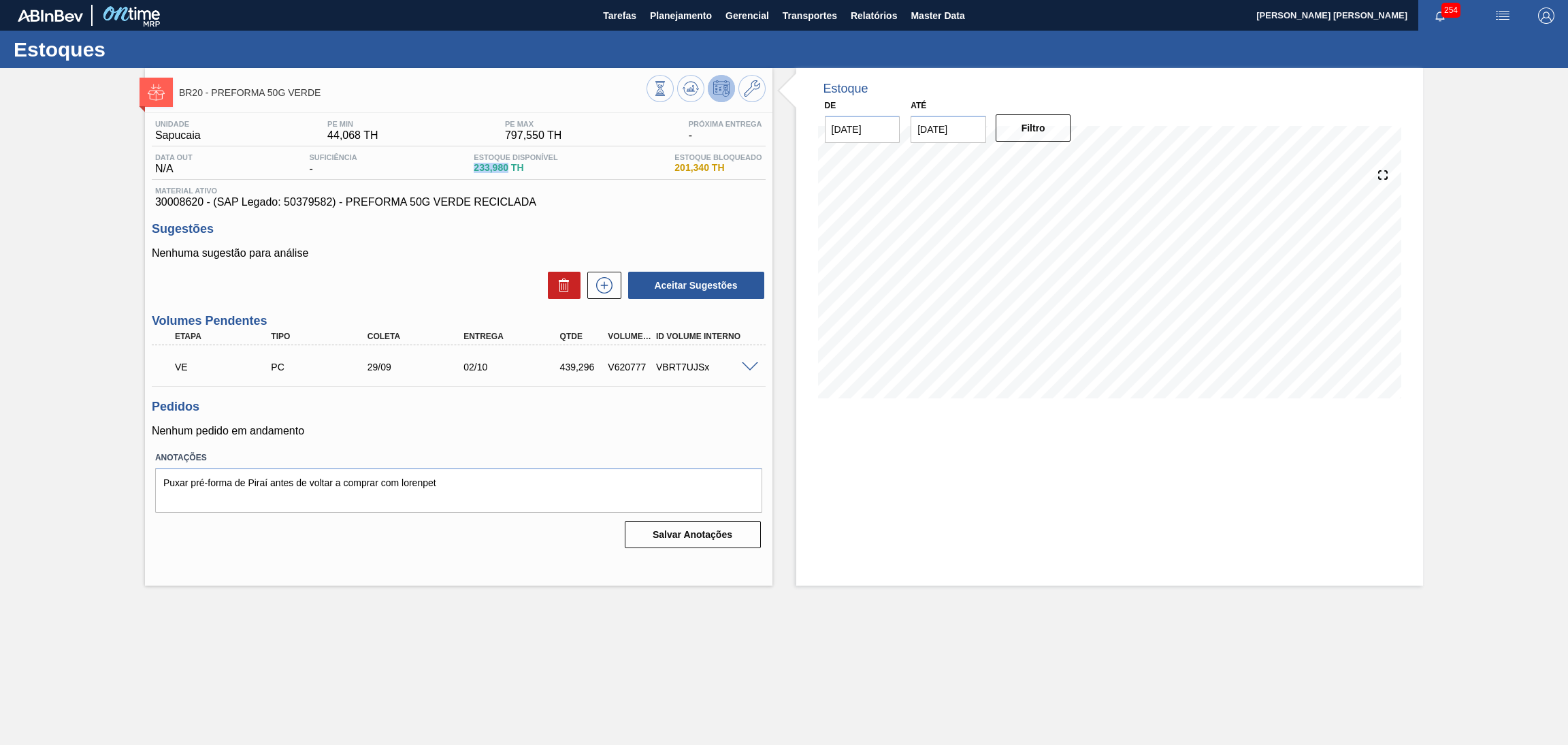
click at [439, 169] on div "Data out N/A Suficiência - Estoque Disponível 233,980 TH [DEMOGRAPHIC_DATA] Blo…" at bounding box center [459, 166] width 613 height 27
click at [639, 201] on span "30008620 - (SAP Legado: 50379582) - PREFORMA 50G VERDE RECICLADA" at bounding box center [459, 202] width 606 height 12
click at [685, 92] on icon at bounding box center [690, 88] width 16 height 16
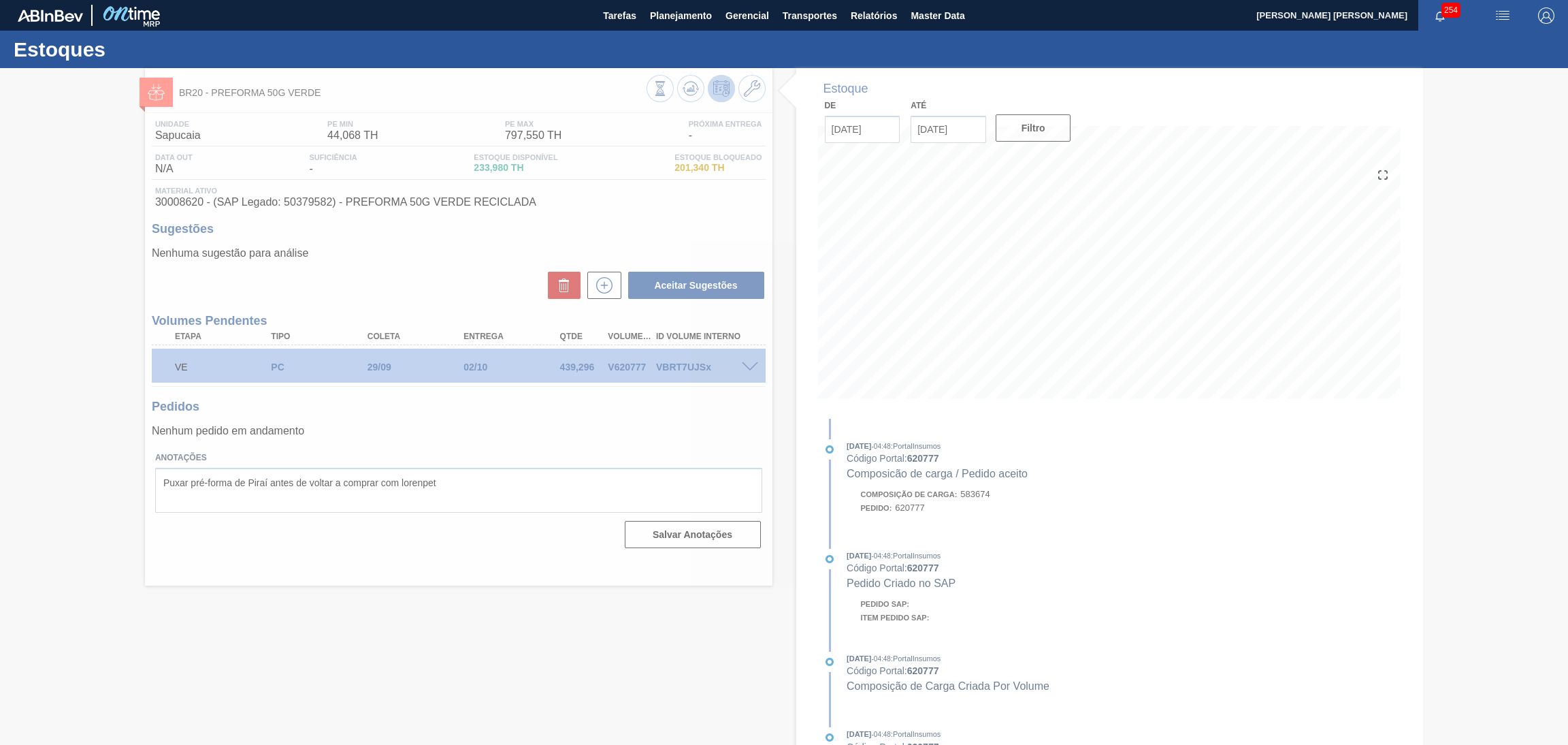
click at [725, 429] on div at bounding box center [784, 406] width 1568 height 677
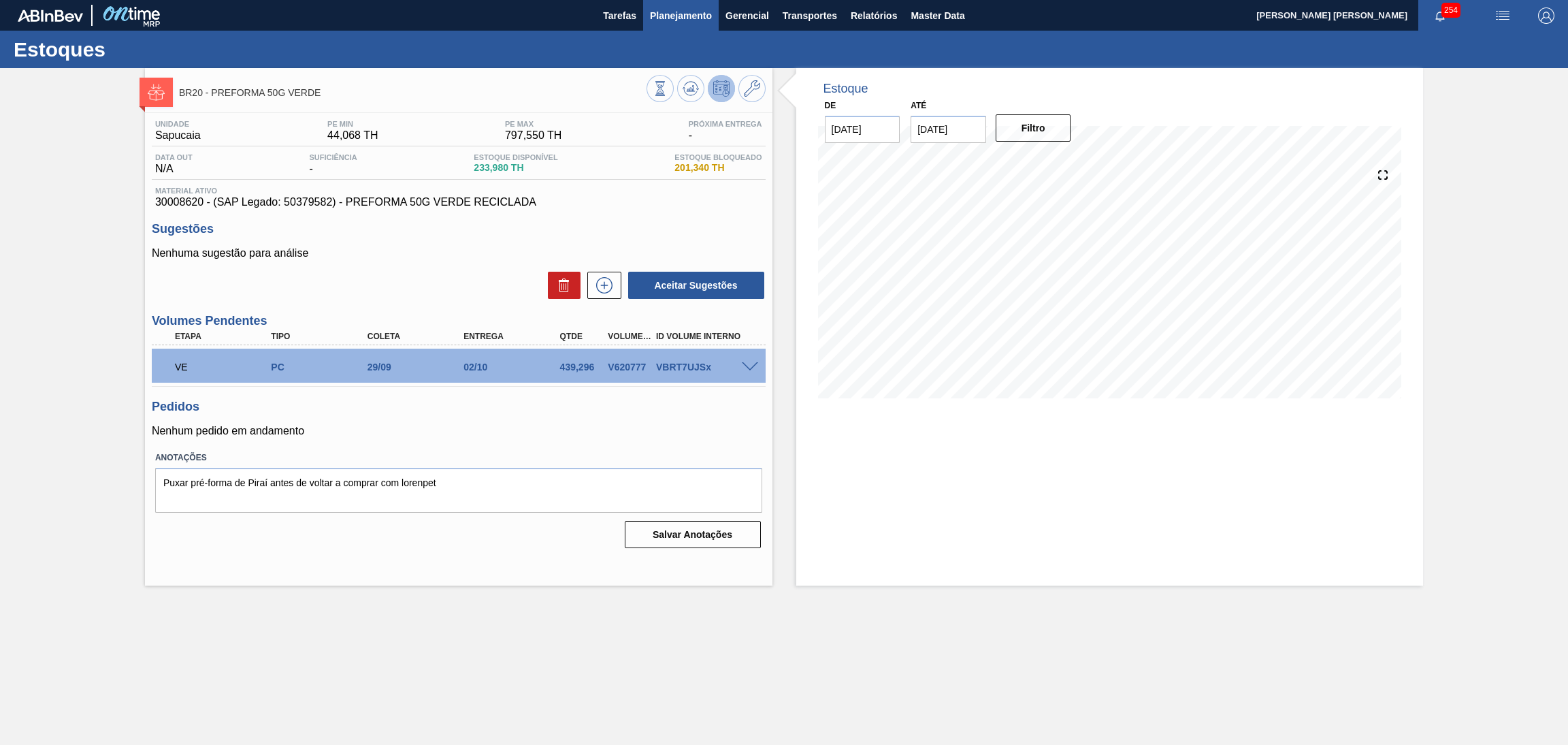
click at [668, 16] on span "Planejamento" at bounding box center [681, 16] width 62 height 16
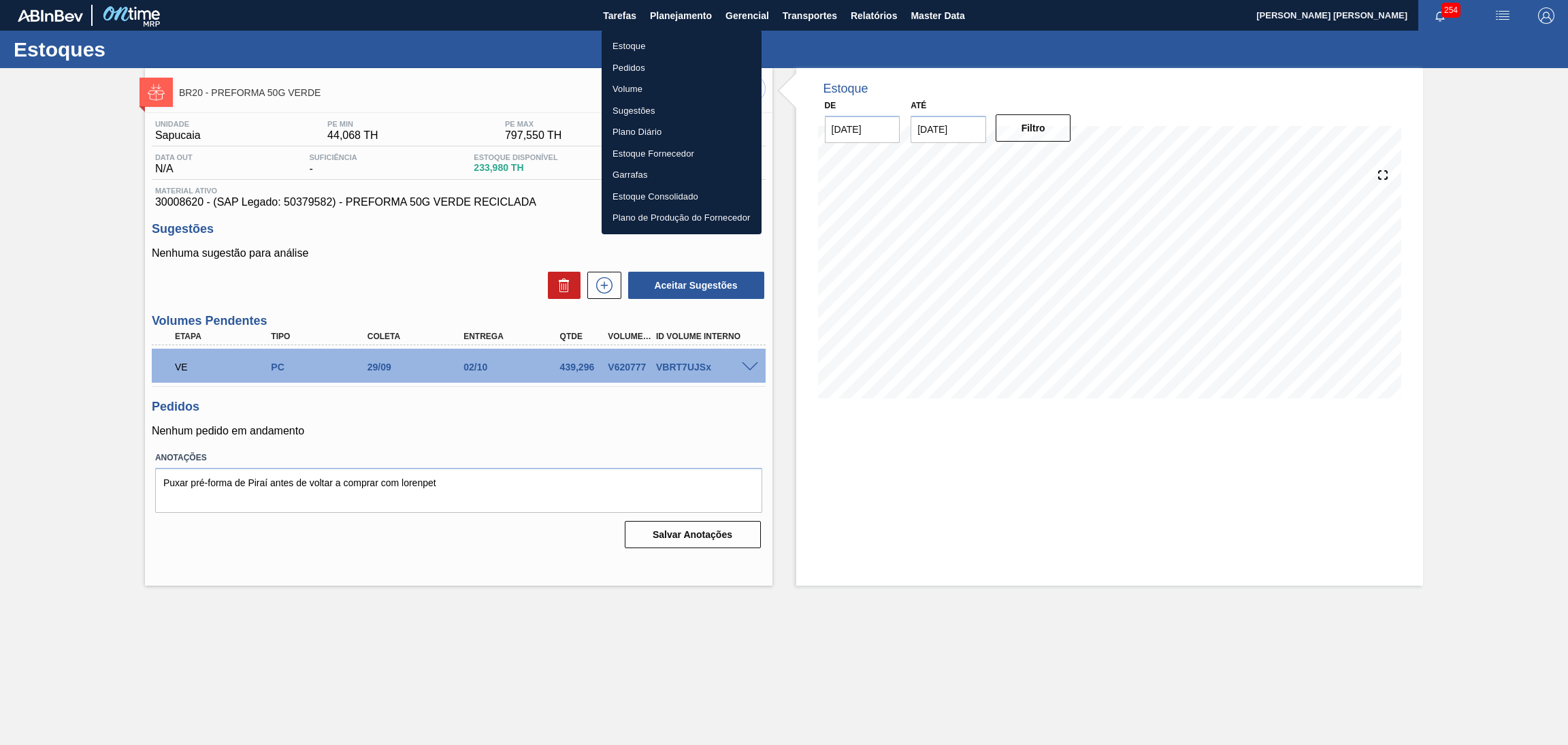
click at [647, 50] on li "Estoque" at bounding box center [681, 46] width 160 height 22
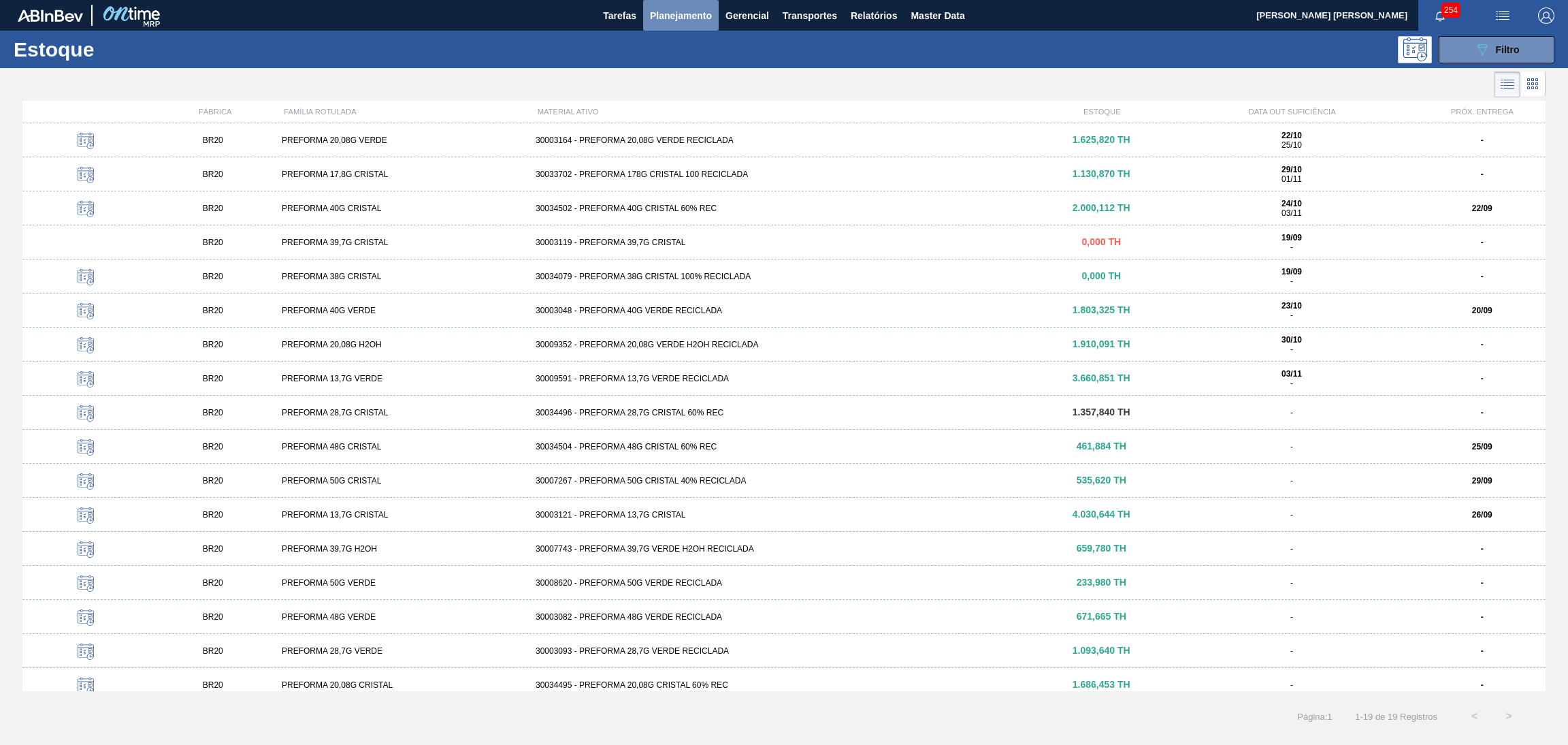
click at [683, 10] on span "Planejamento" at bounding box center [681, 16] width 62 height 16
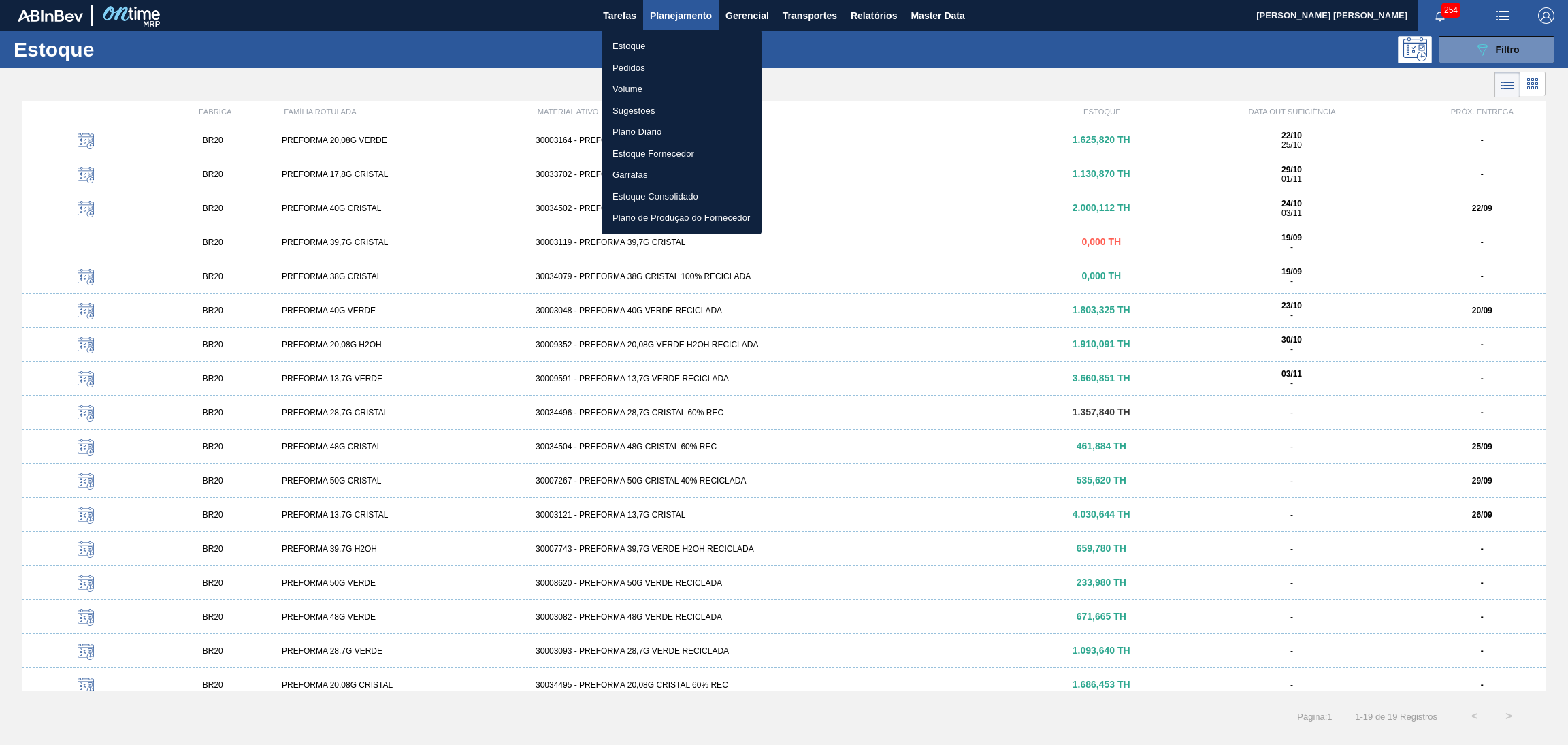
click at [1515, 42] on div at bounding box center [784, 372] width 1568 height 745
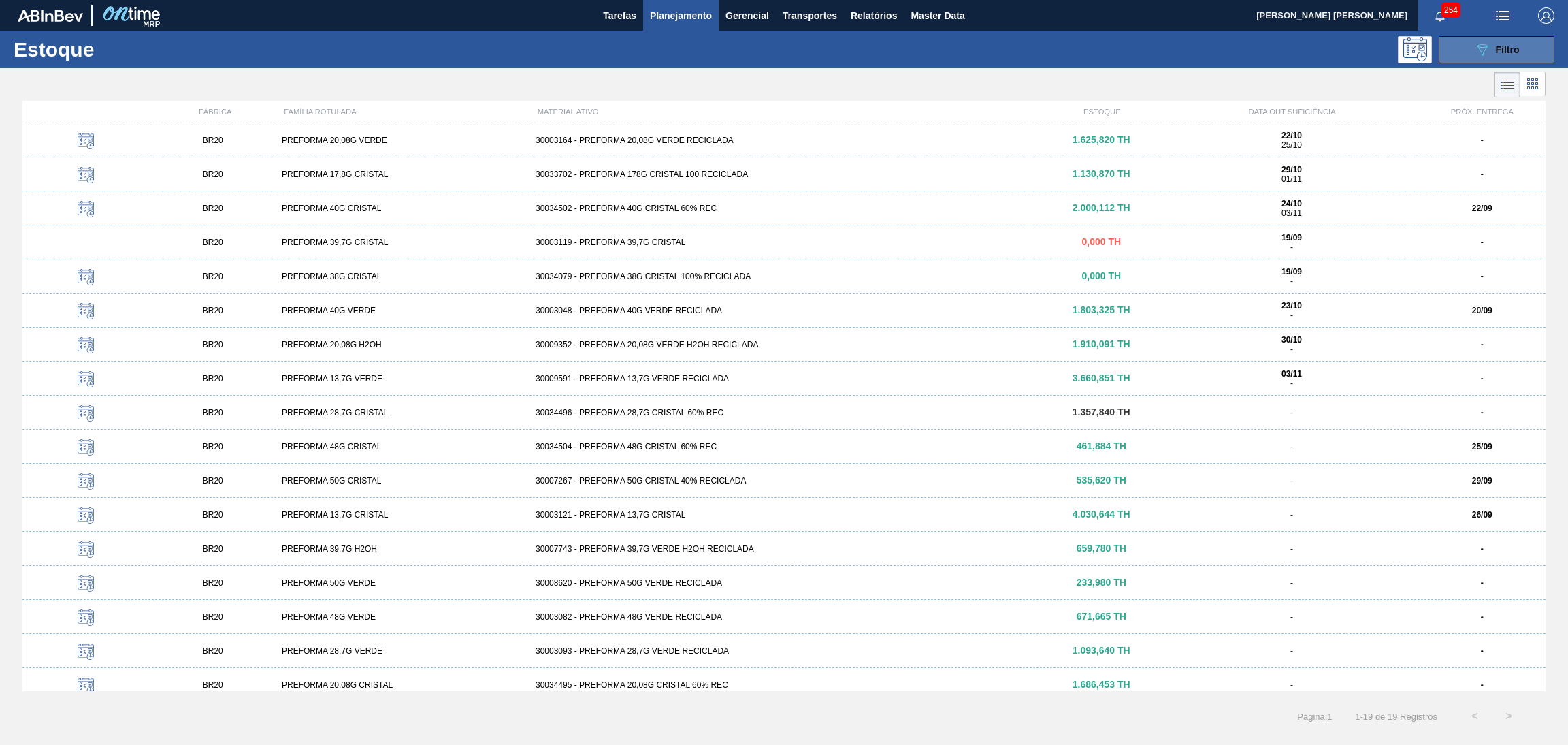
click at [1501, 50] on span "Filtro" at bounding box center [1508, 49] width 24 height 11
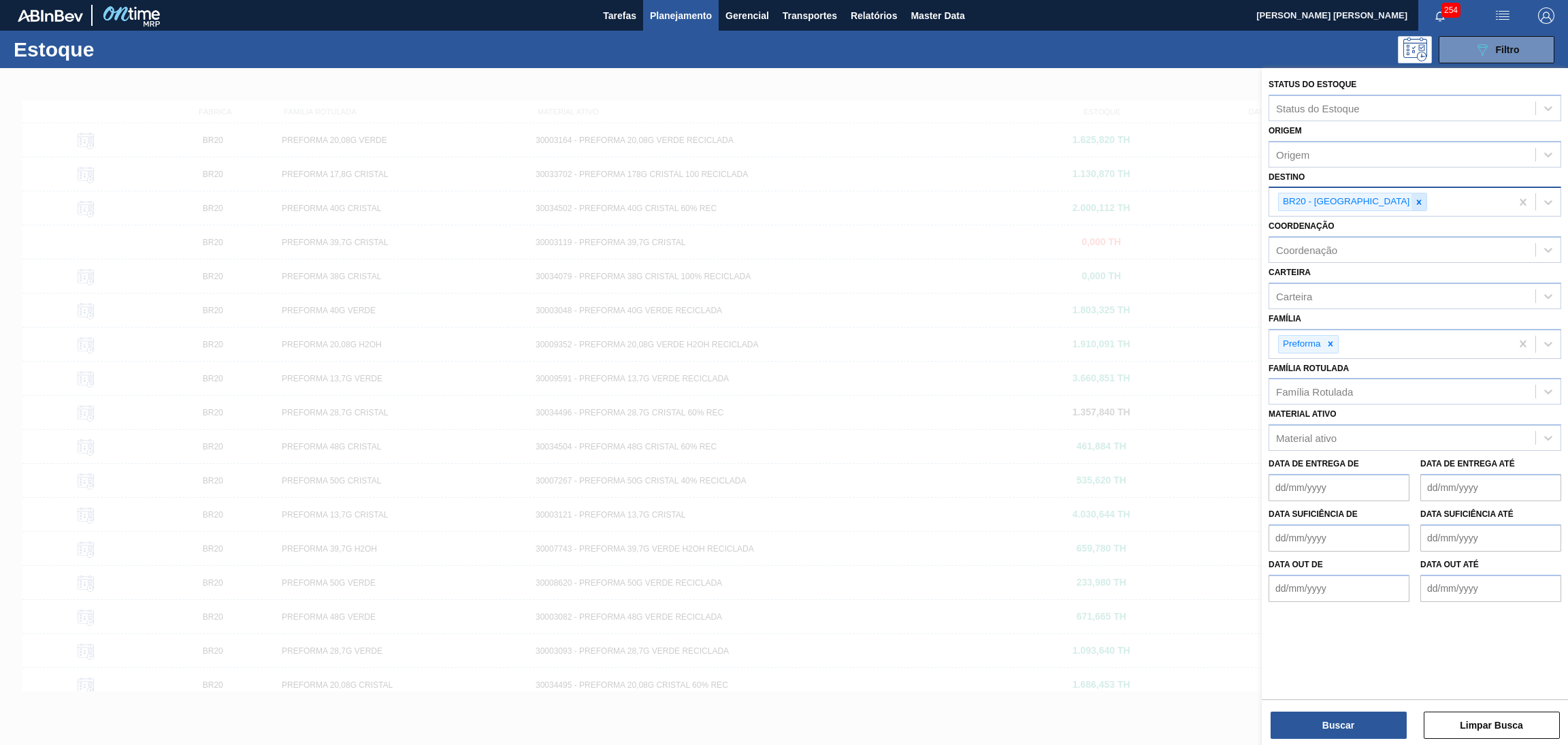
click at [1414, 203] on icon at bounding box center [1419, 201] width 10 height 10
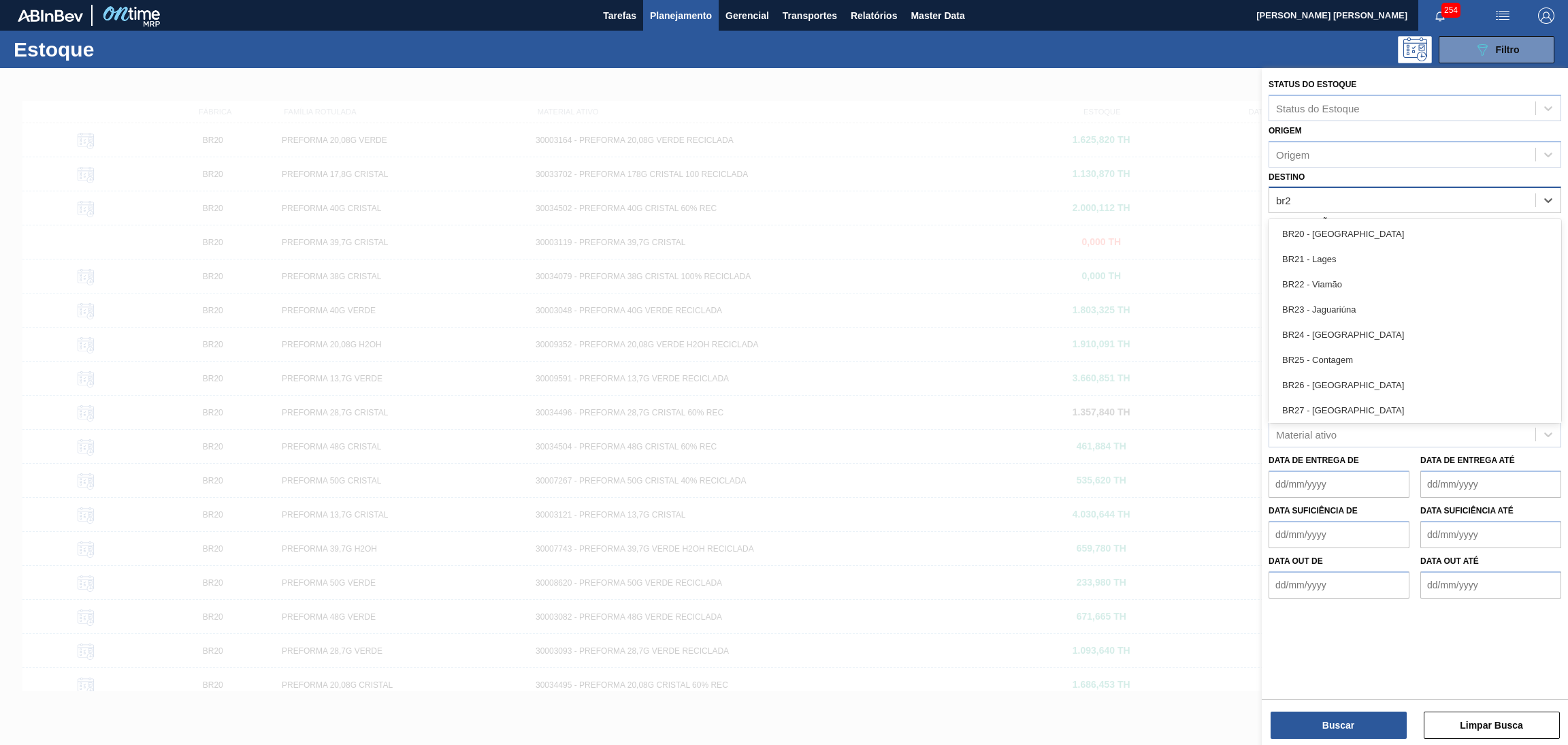
type input "br27"
drag, startPoint x: 1332, startPoint y: 404, endPoint x: 1327, endPoint y: 394, distance: 11.2
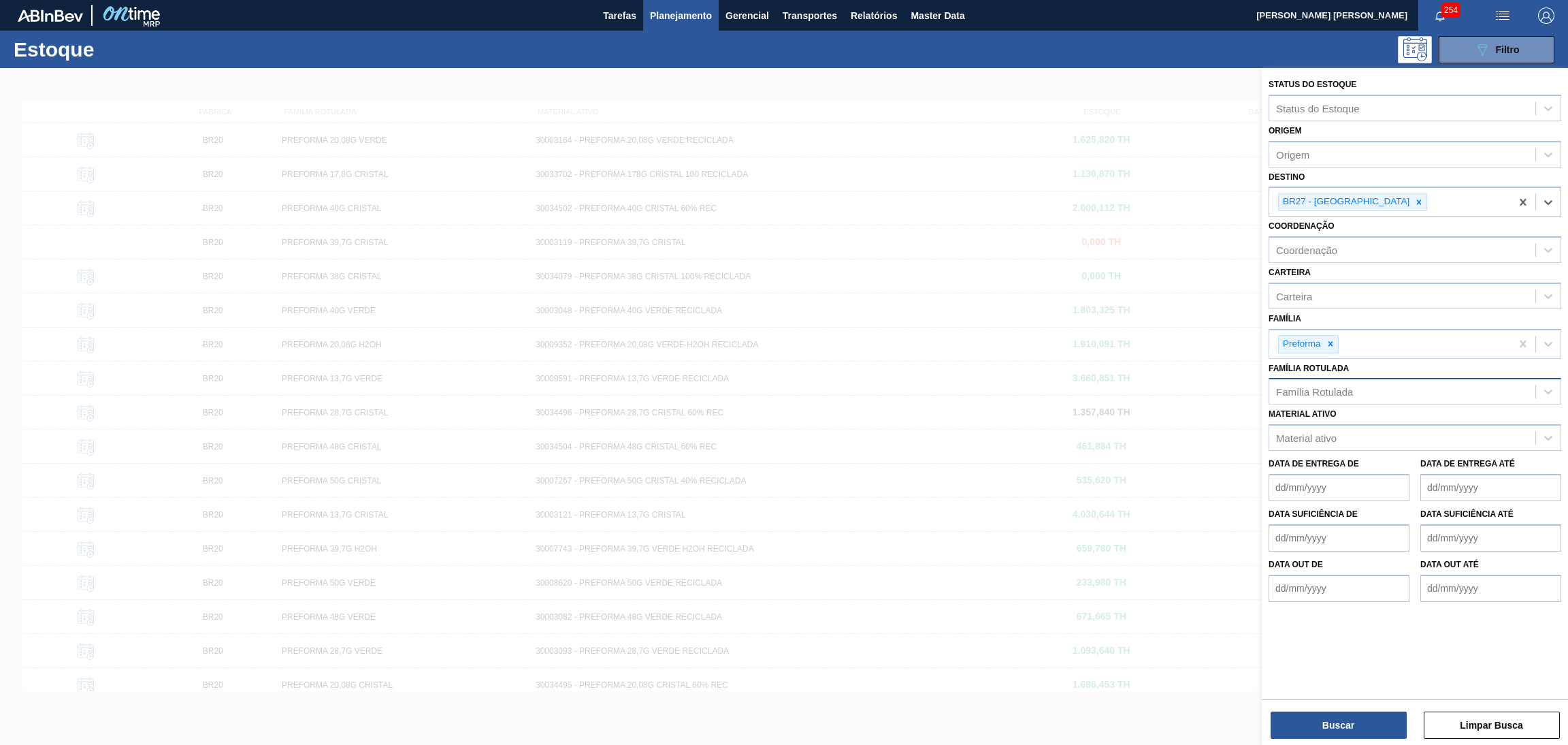
click at [1331, 404] on div "Material ativo Material ativo" at bounding box center [1414, 428] width 293 height 47
click at [1327, 394] on div "Família Rotulada" at bounding box center [1314, 392] width 77 height 11
type Rotulada "13,7g v"
click at [1343, 415] on div "PREFORMA 13,7G VERDE" at bounding box center [1414, 424] width 293 height 25
click at [1319, 721] on button "Buscar" at bounding box center [1338, 725] width 136 height 28
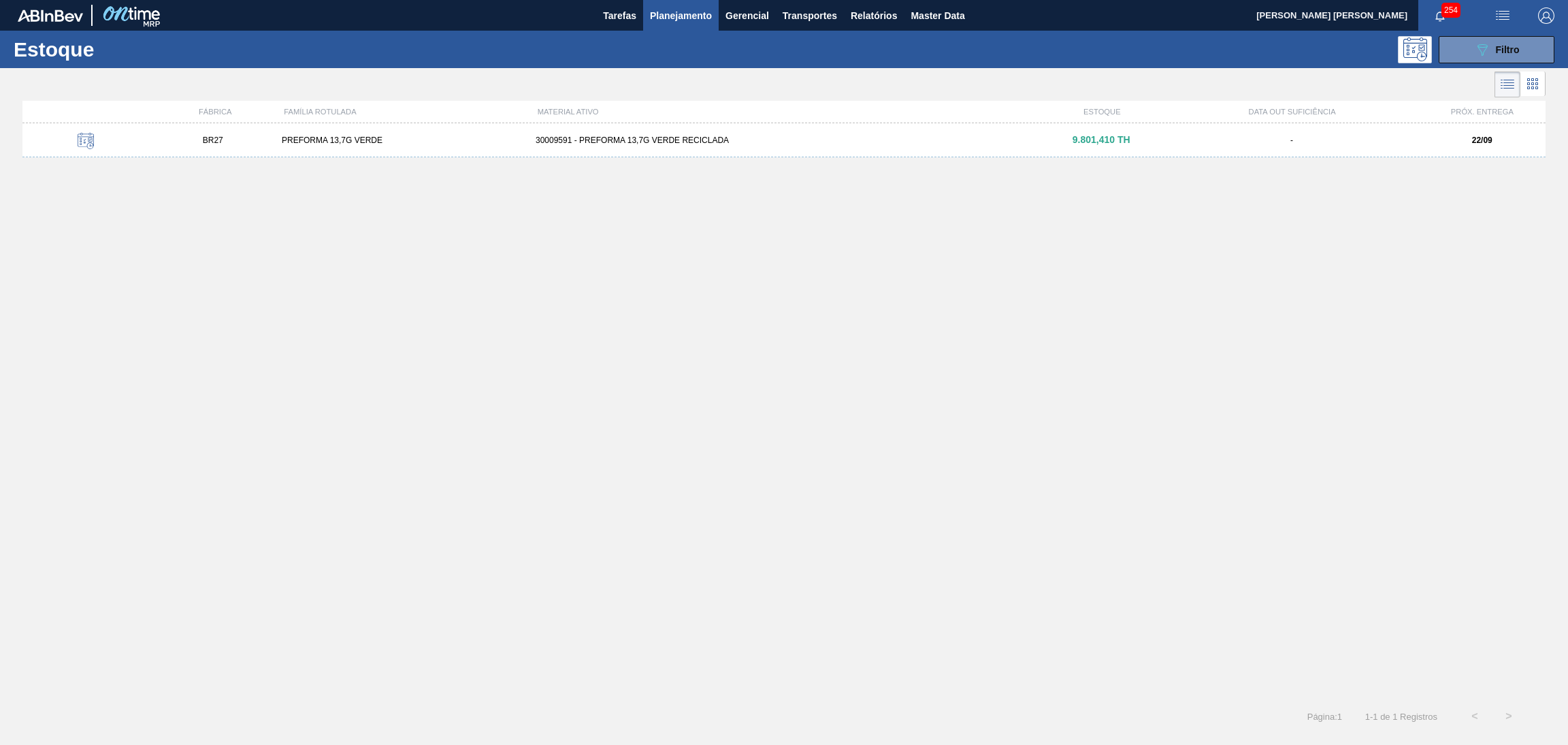
click at [645, 136] on div "30009591 - PREFORMA 13,7G VERDE RECICLADA" at bounding box center [784, 140] width 508 height 10
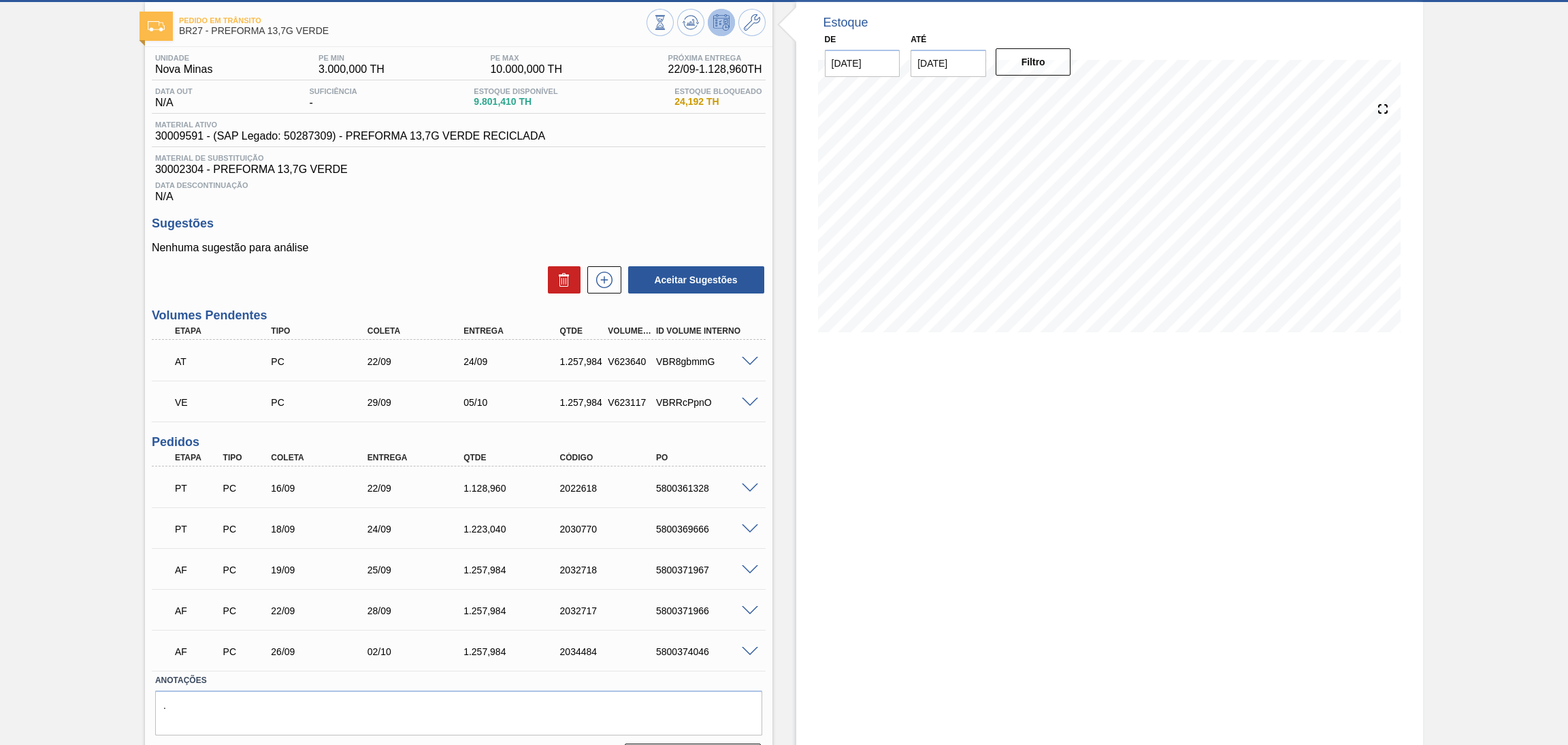
scroll to position [101, 0]
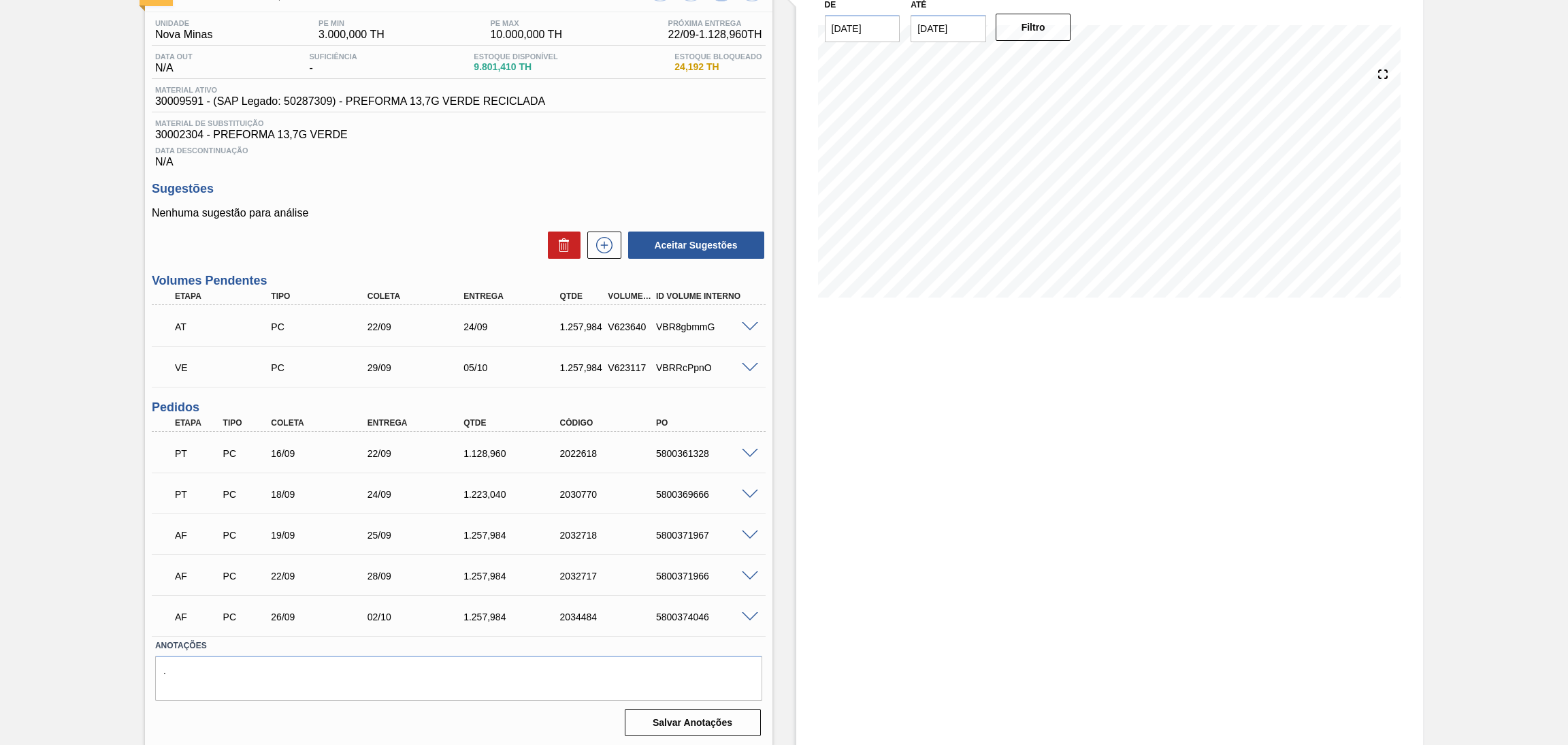
click at [424, 237] on div "Aceitar Sugestões" at bounding box center [459, 245] width 613 height 30
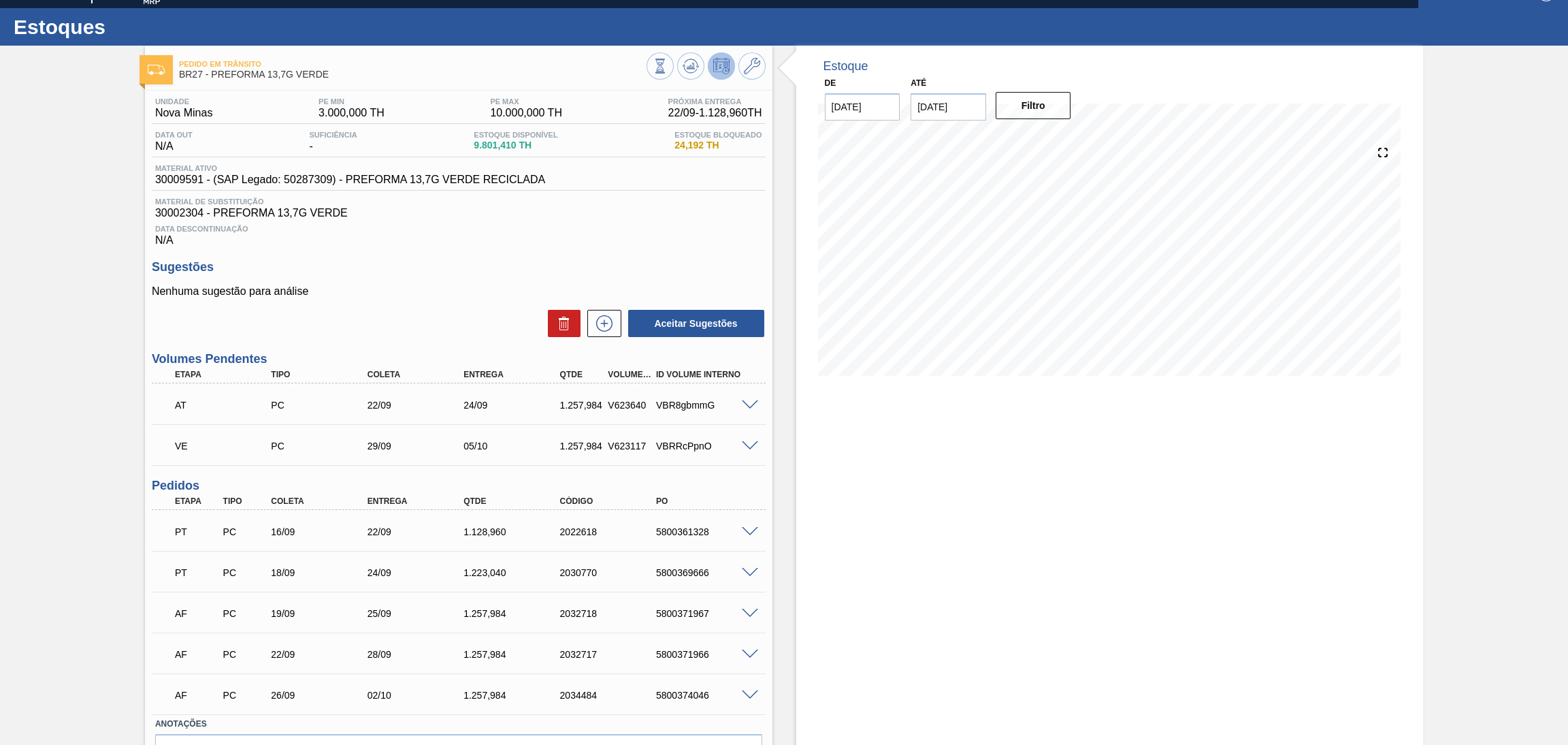
scroll to position [0, 0]
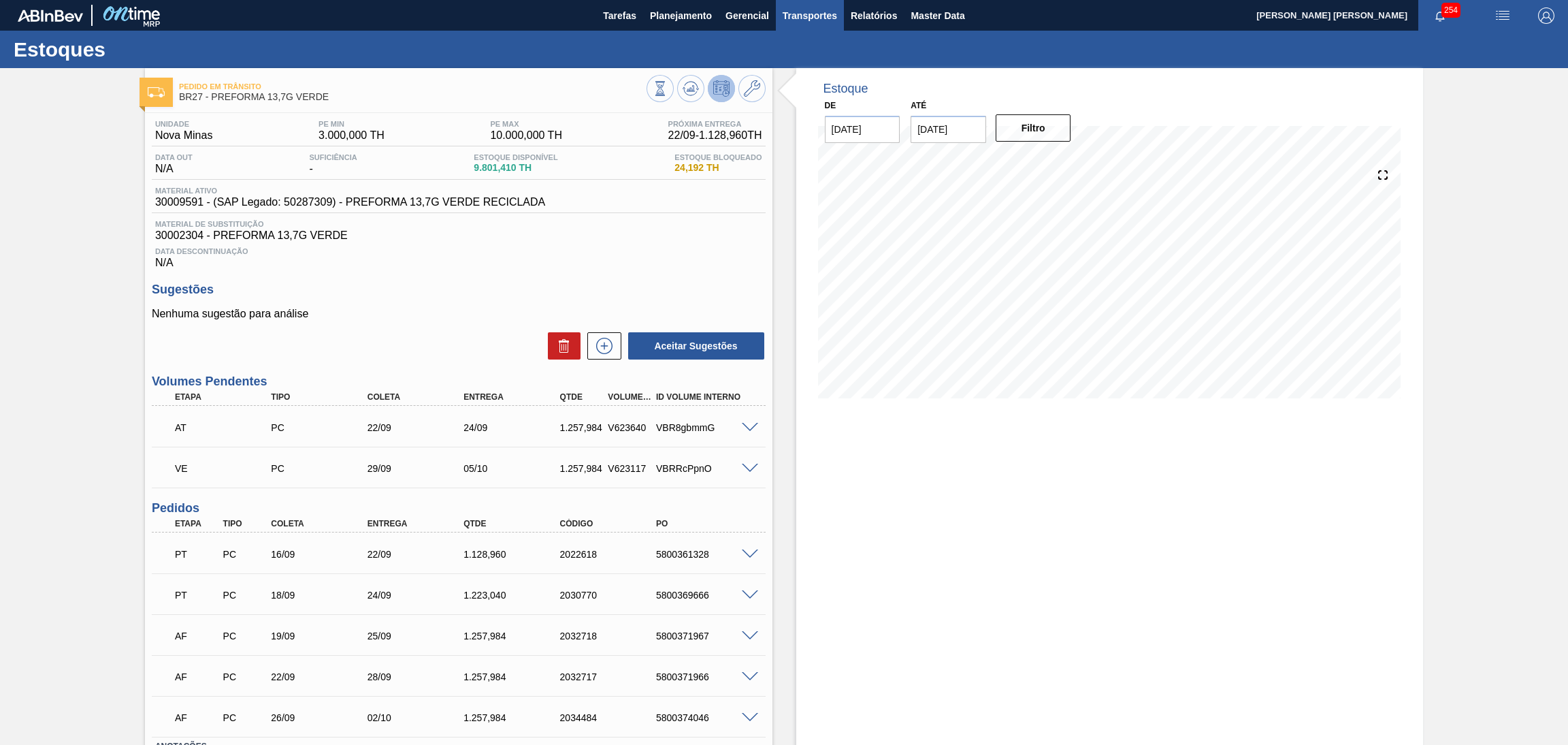
click at [818, 10] on span "Transportes" at bounding box center [809, 16] width 54 height 16
click at [818, 67] on li "Otimização de Carga" at bounding box center [809, 67] width 111 height 22
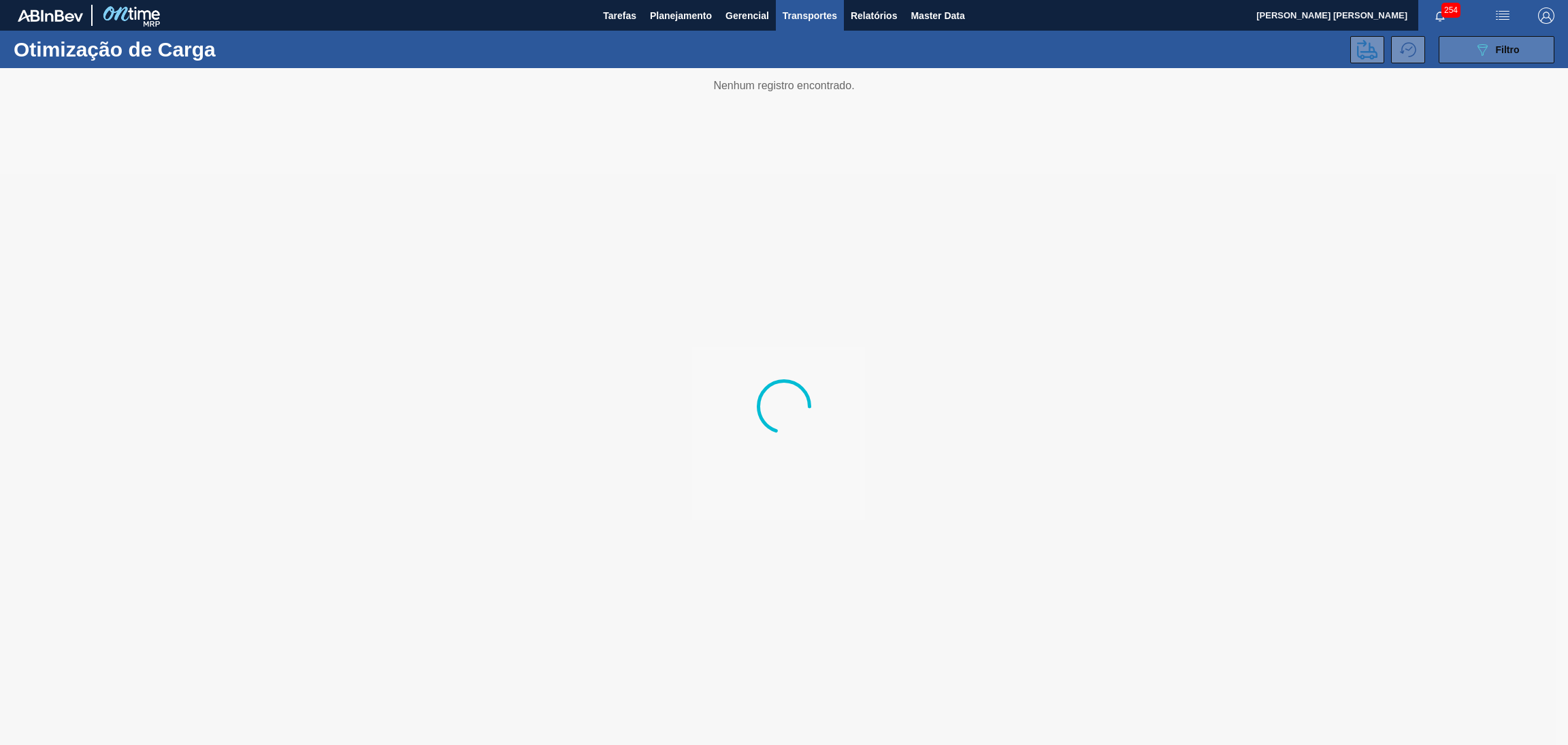
click at [1527, 60] on button "089F7B8B-B2A5-4AFE-B5C0-19BA573D28AC Filtro" at bounding box center [1496, 50] width 116 height 28
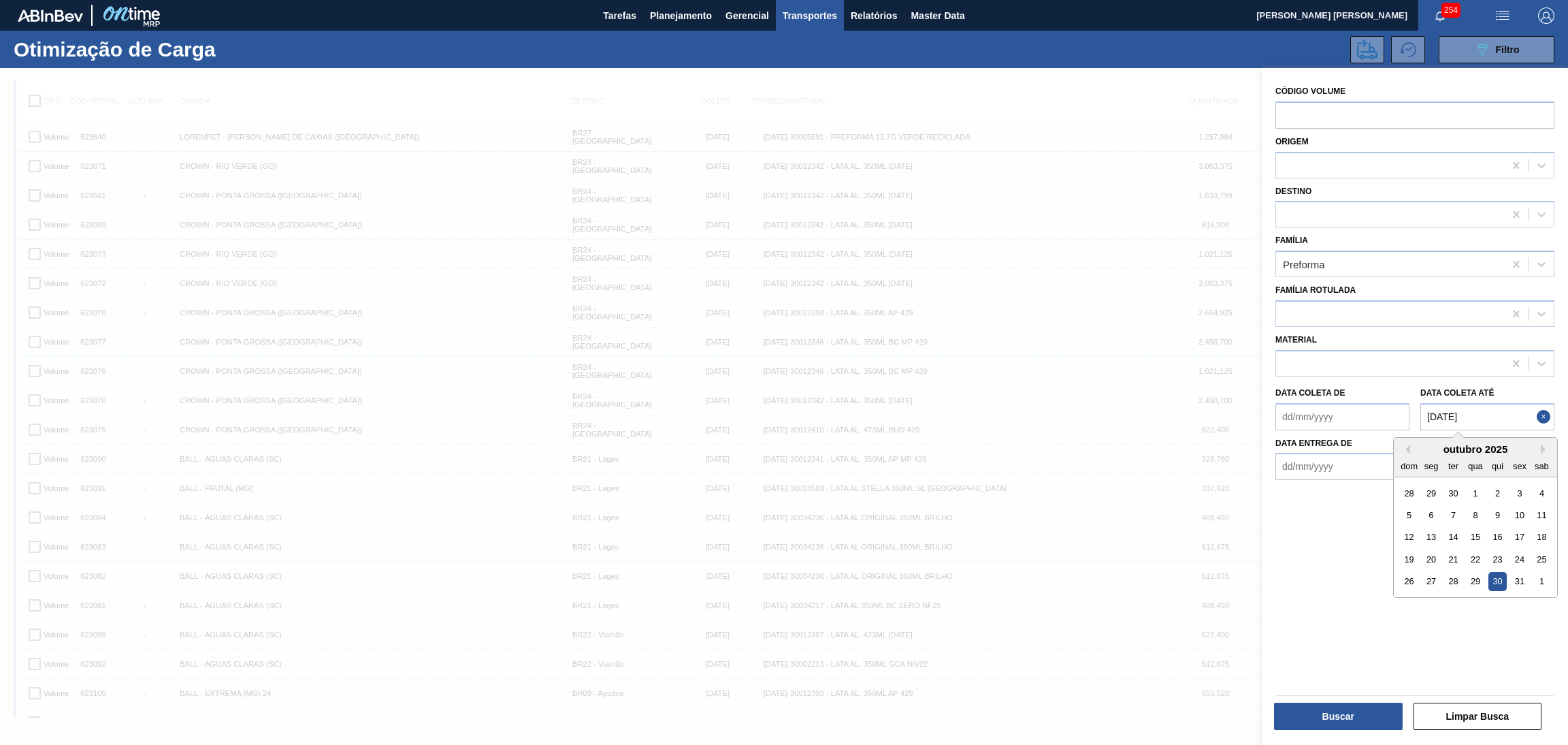
click at [1487, 411] on até "[DATE]" at bounding box center [1487, 417] width 134 height 28
click at [1312, 629] on div "Código Volume Origem Destino Família Preforma Família Rotulada Material Data [P…" at bounding box center [1414, 408] width 306 height 680
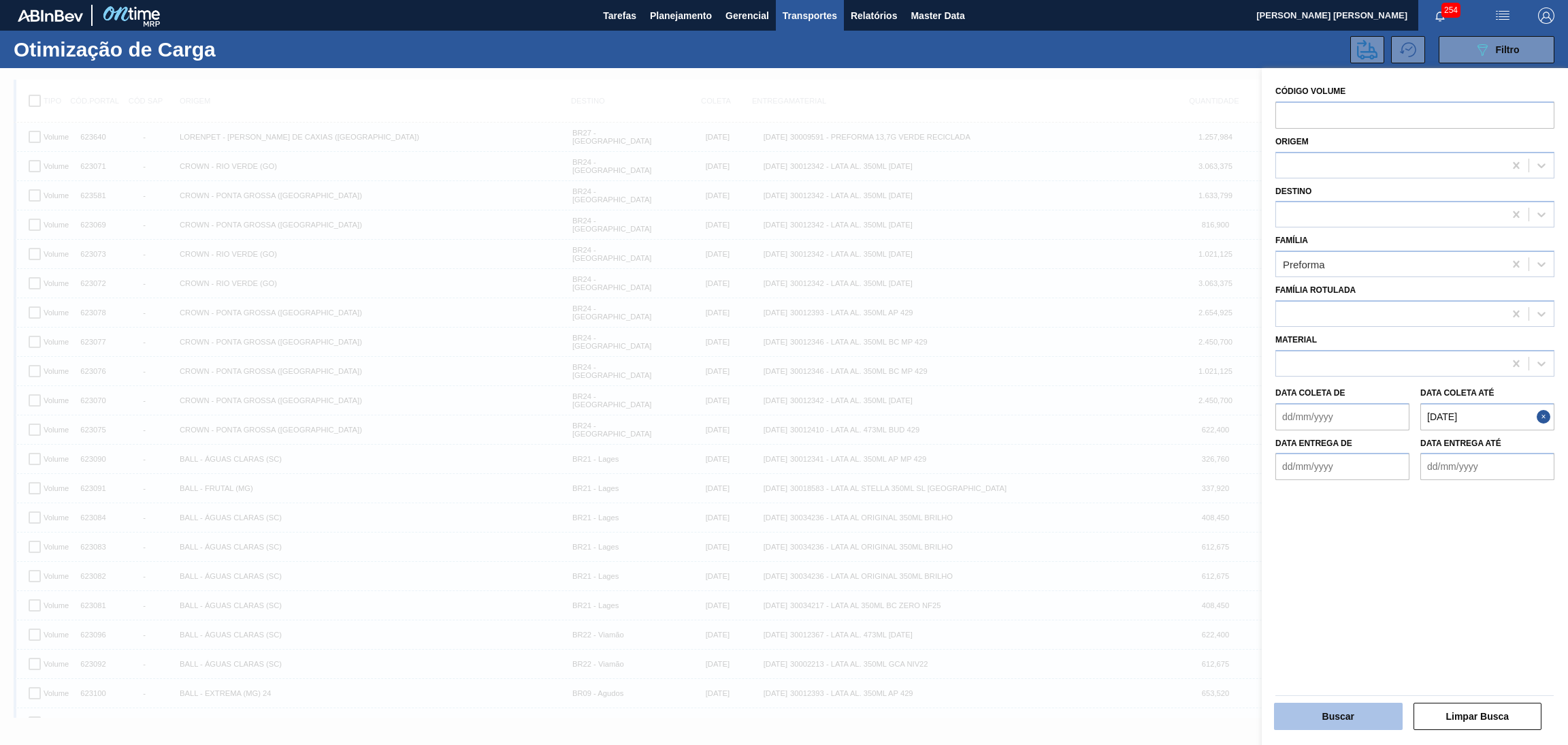
click at [1317, 716] on button "Buscar" at bounding box center [1337, 716] width 129 height 28
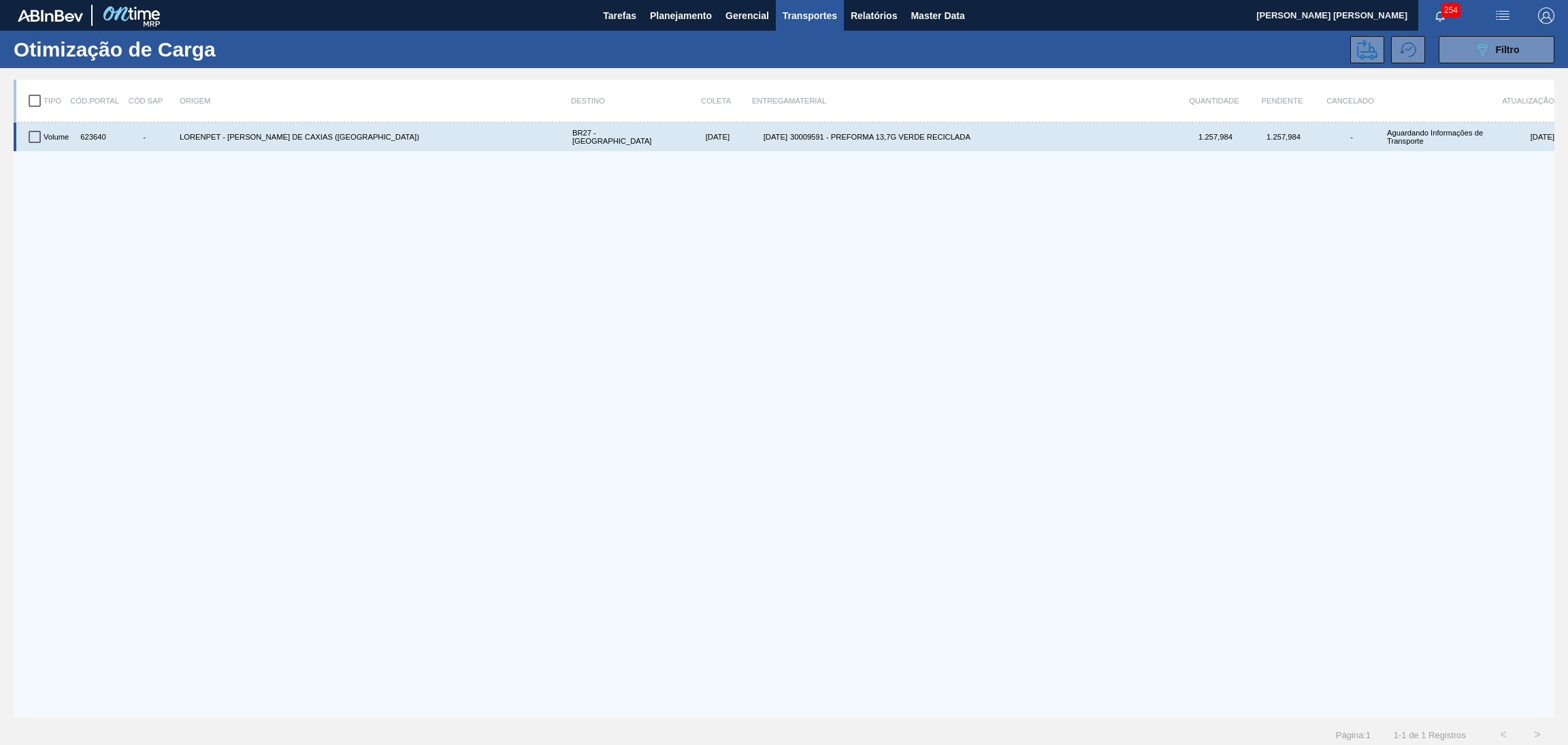
click at [96, 137] on div "623640" at bounding box center [92, 137] width 34 height 23
copy div "623640"
click at [34, 139] on input "checkbox" at bounding box center [35, 137] width 29 height 29
checkbox input "true"
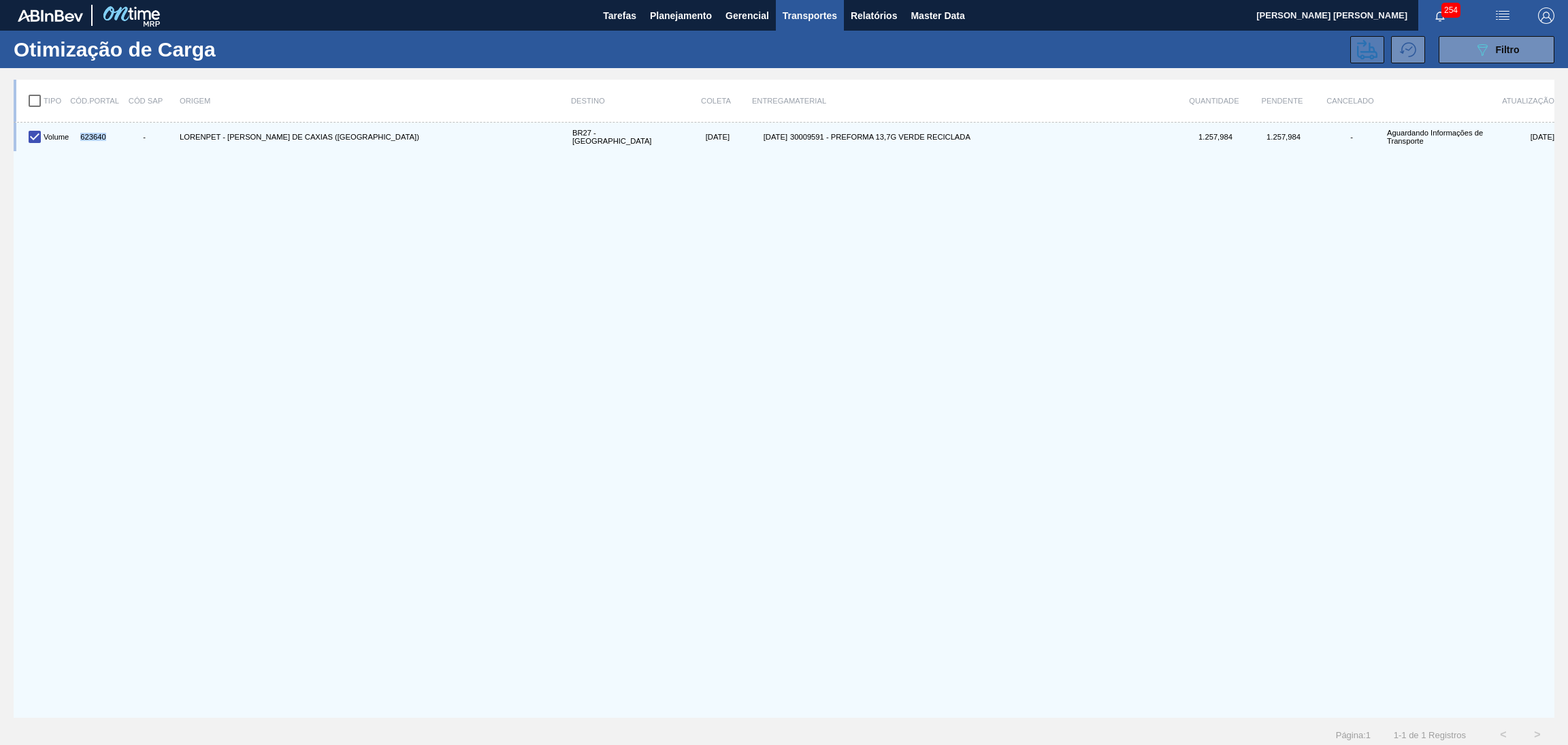
click at [1366, 51] on icon at bounding box center [1367, 49] width 21 height 20
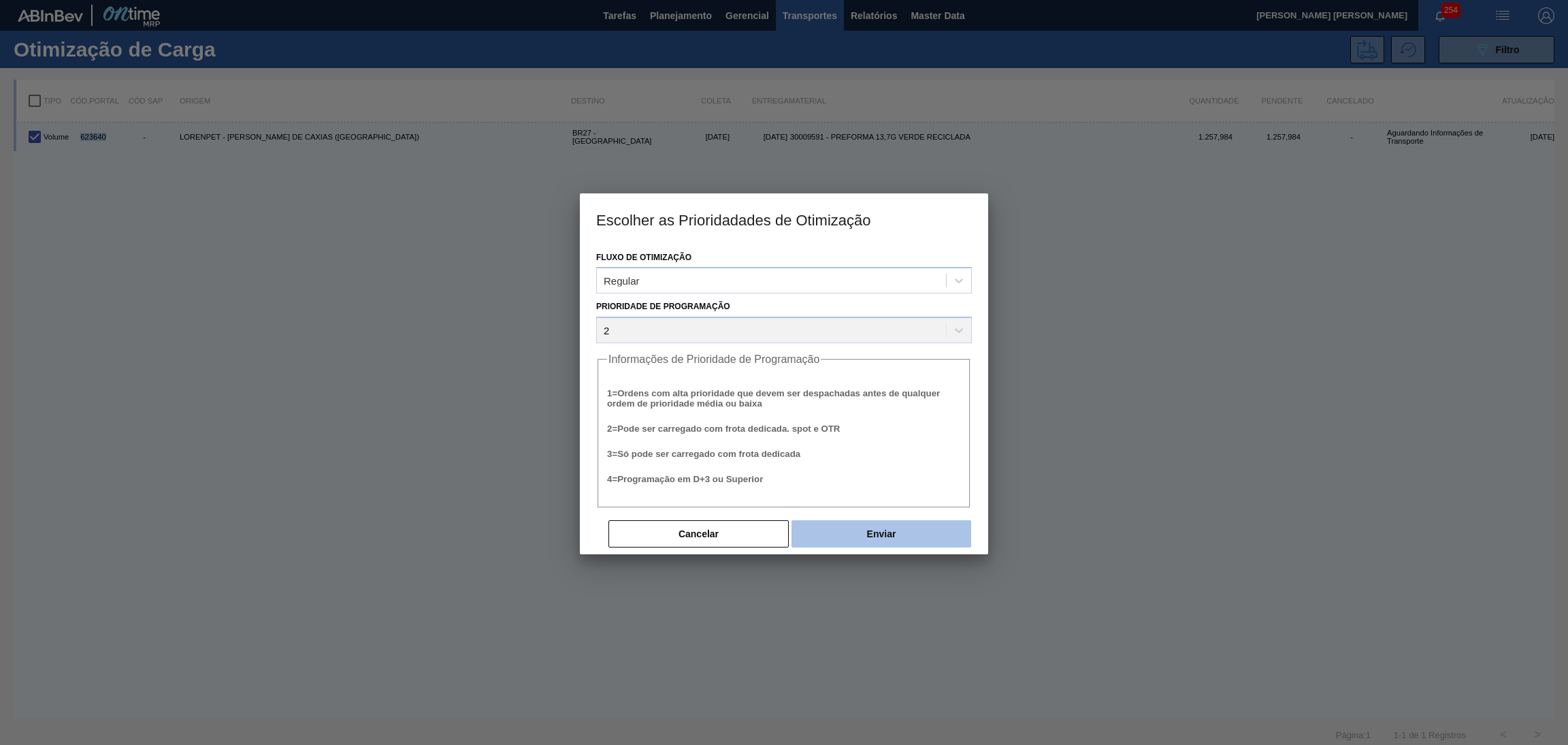
click at [851, 540] on button "Enviar" at bounding box center [881, 534] width 180 height 28
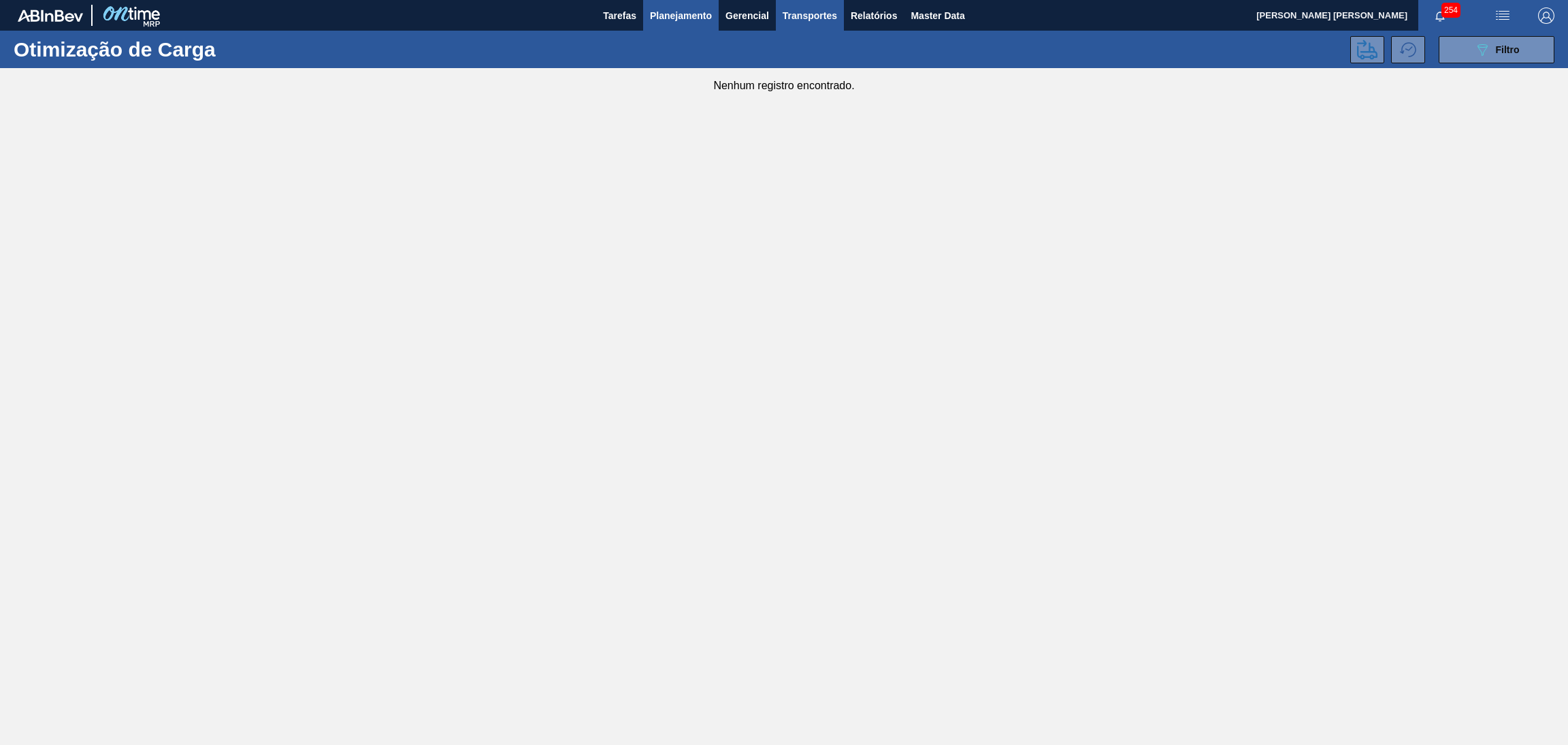
click at [678, 17] on span "Planejamento" at bounding box center [681, 16] width 62 height 16
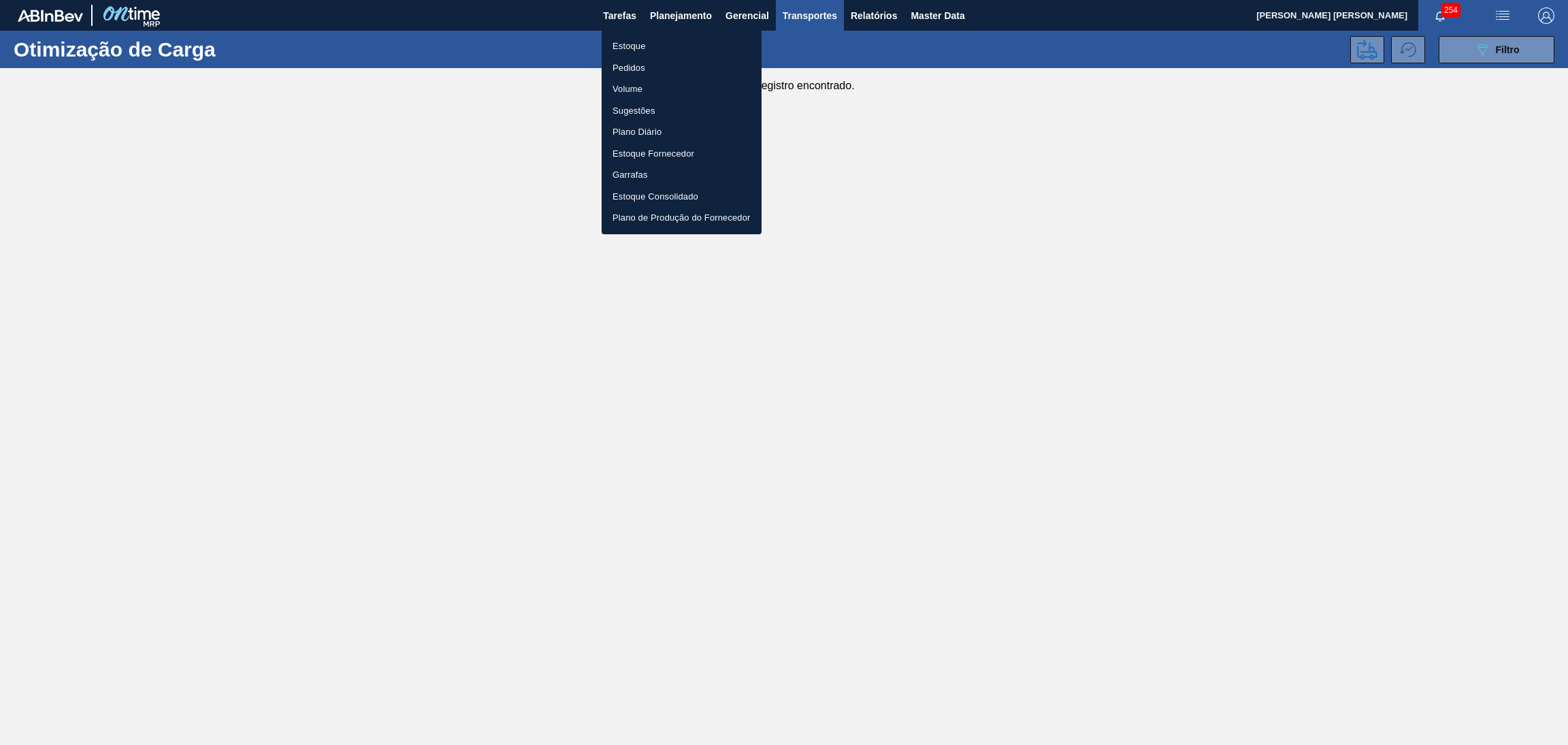
click at [646, 47] on li "Estoque" at bounding box center [681, 46] width 160 height 22
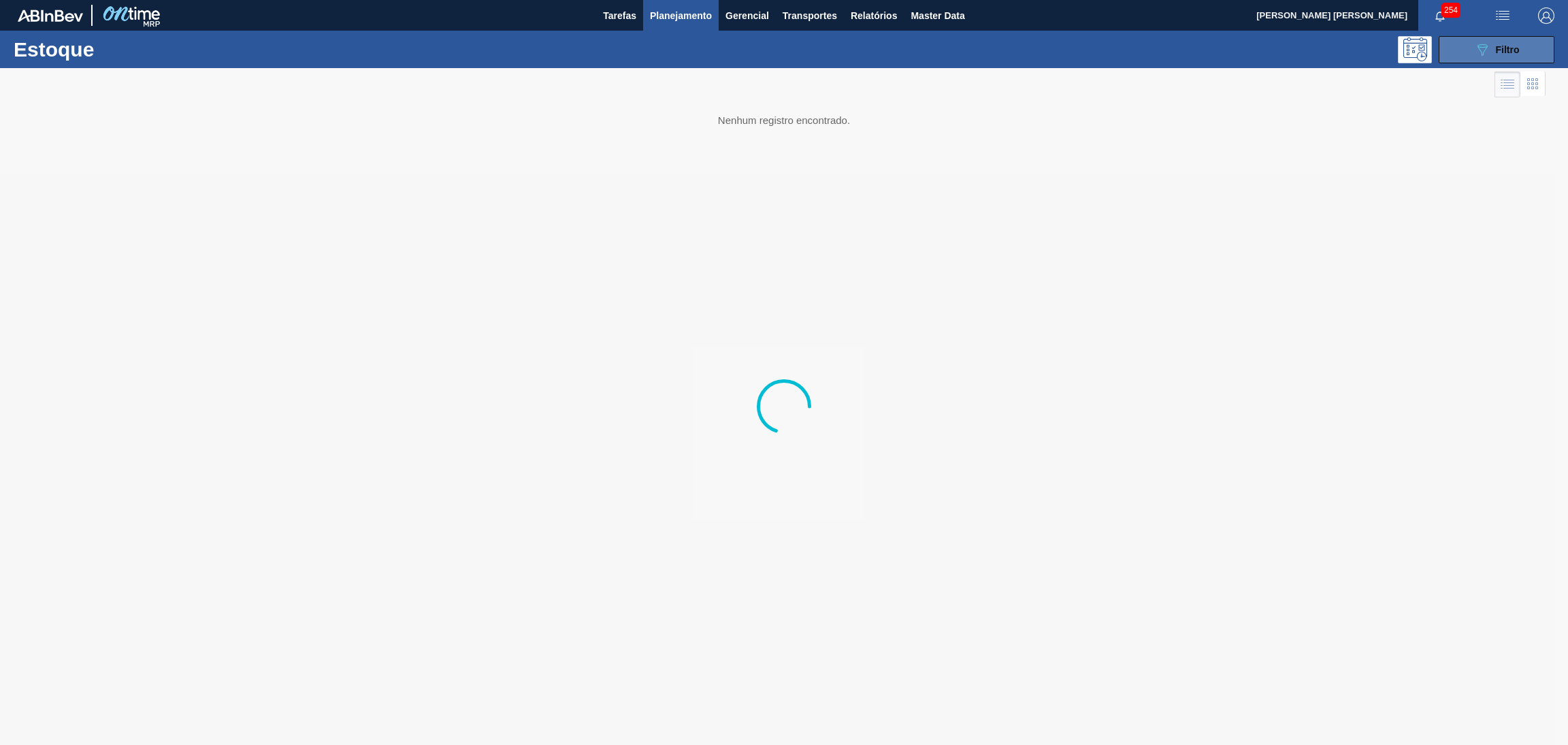
click at [1483, 41] on icon "089F7B8B-B2A5-4AFE-B5C0-19BA573D28AC" at bounding box center [1482, 49] width 16 height 16
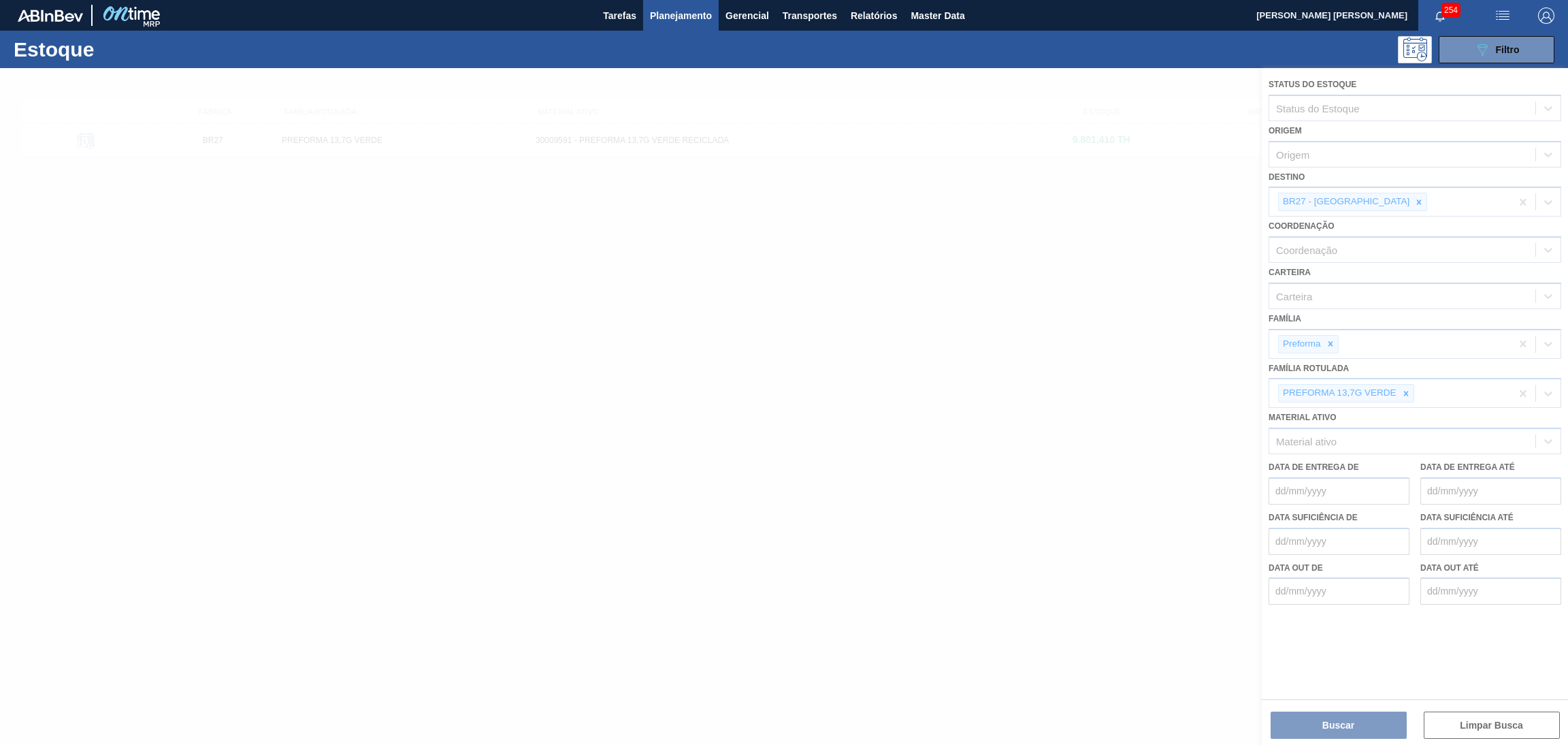
click at [1405, 386] on div at bounding box center [784, 406] width 1568 height 677
click at [1405, 387] on div at bounding box center [784, 406] width 1568 height 677
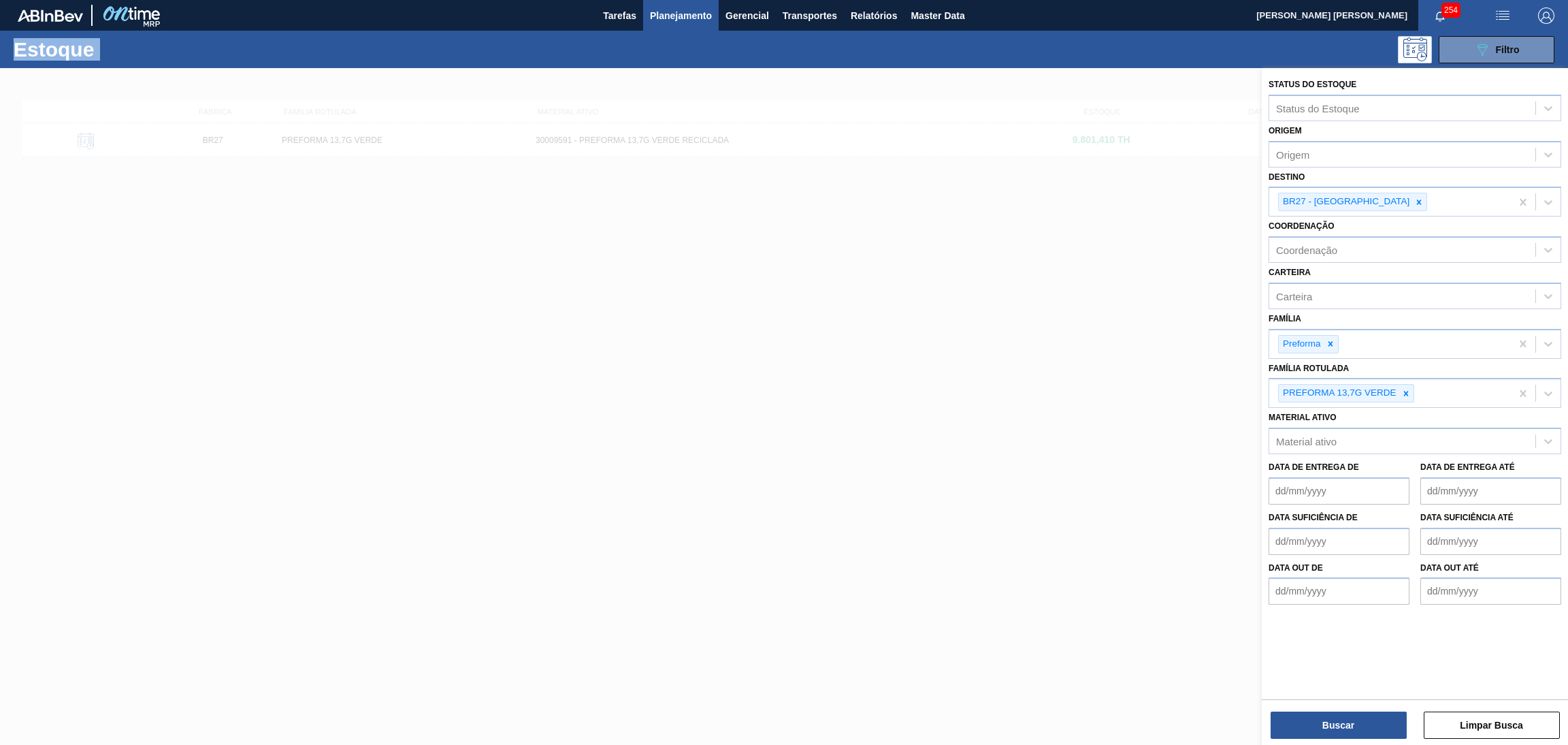
click at [1405, 389] on icon at bounding box center [1406, 393] width 10 height 10
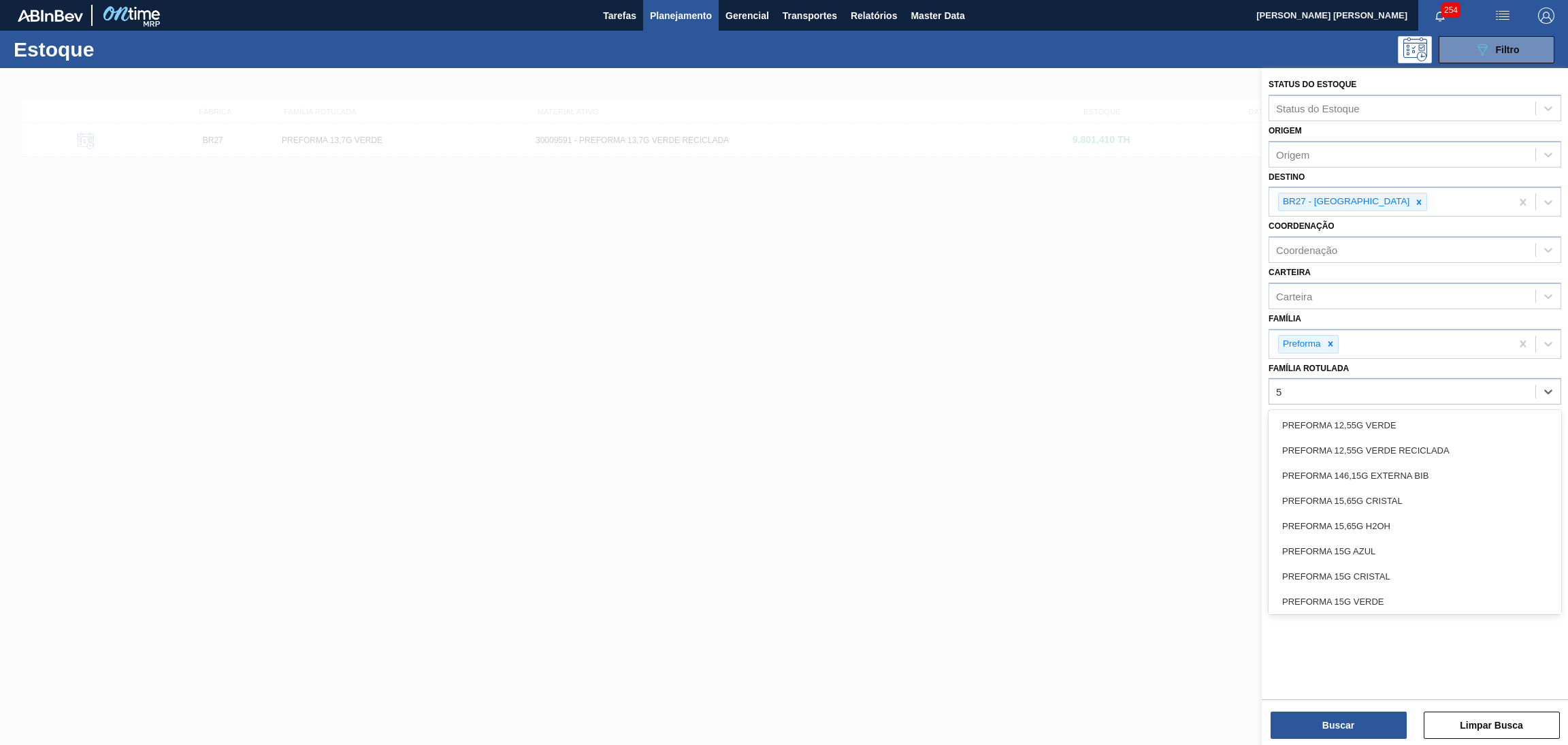
type Rotulada "50"
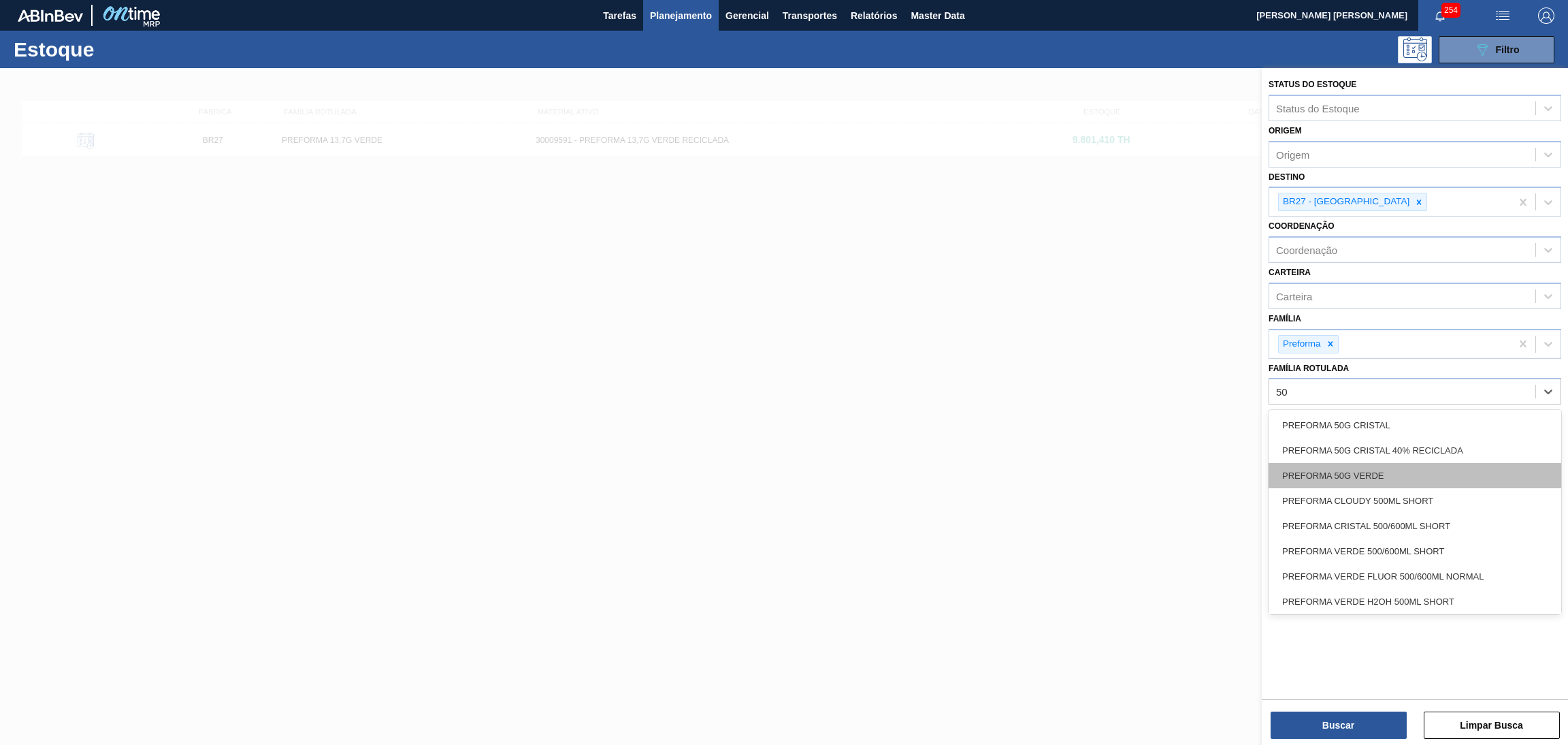
click at [1381, 481] on div "PREFORMA 50G VERDE" at bounding box center [1414, 475] width 293 height 25
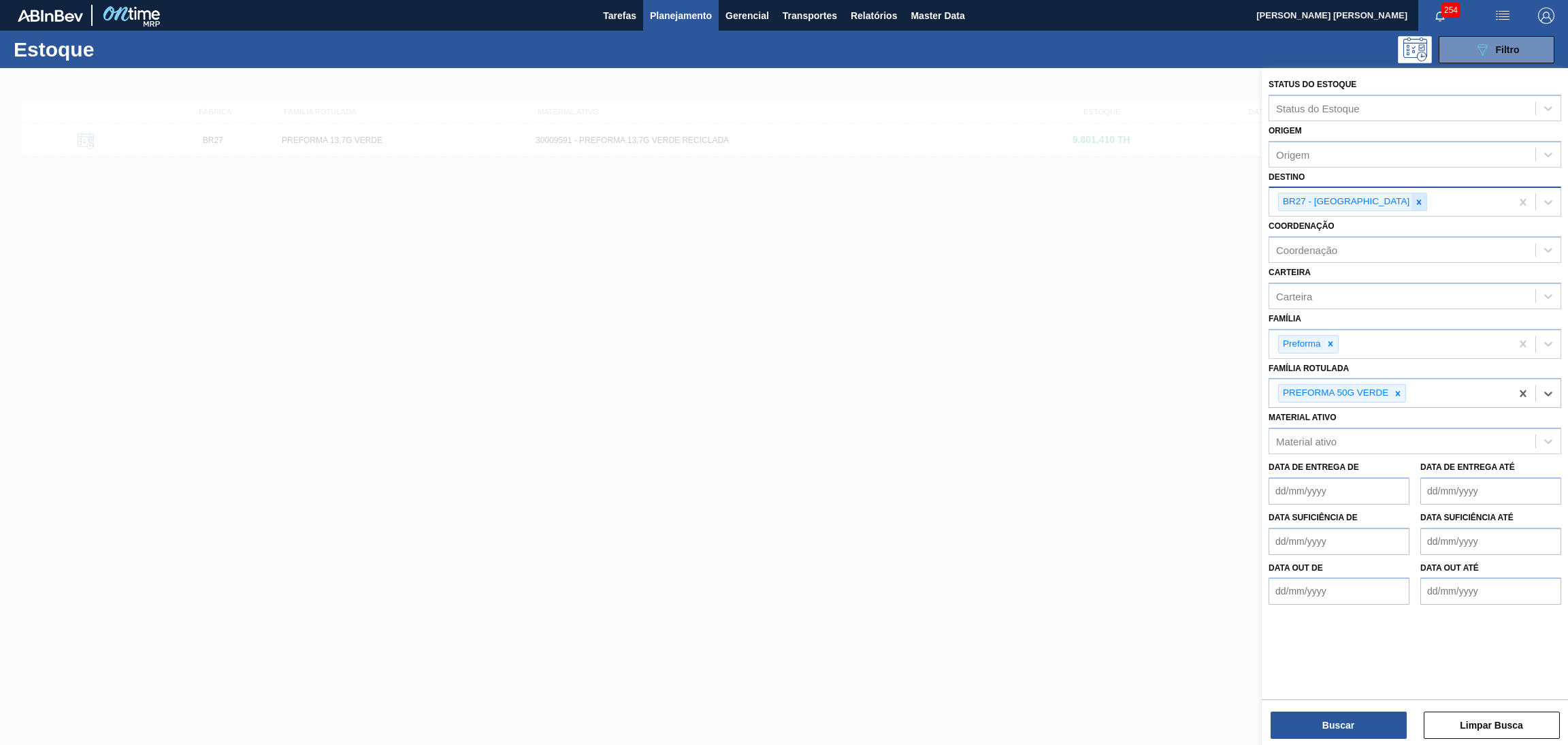
click at [1414, 197] on icon at bounding box center [1419, 201] width 10 height 10
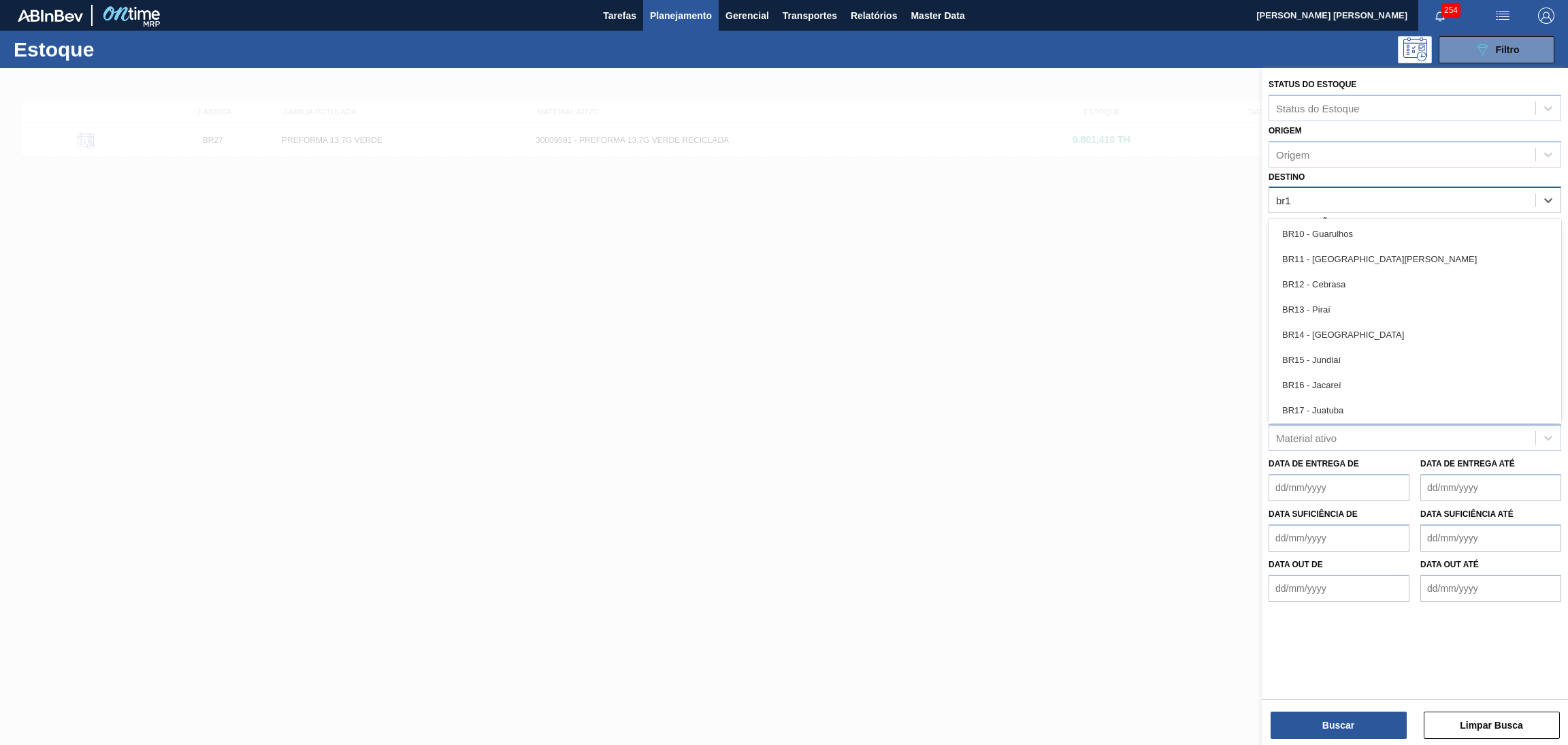
type input "br13"
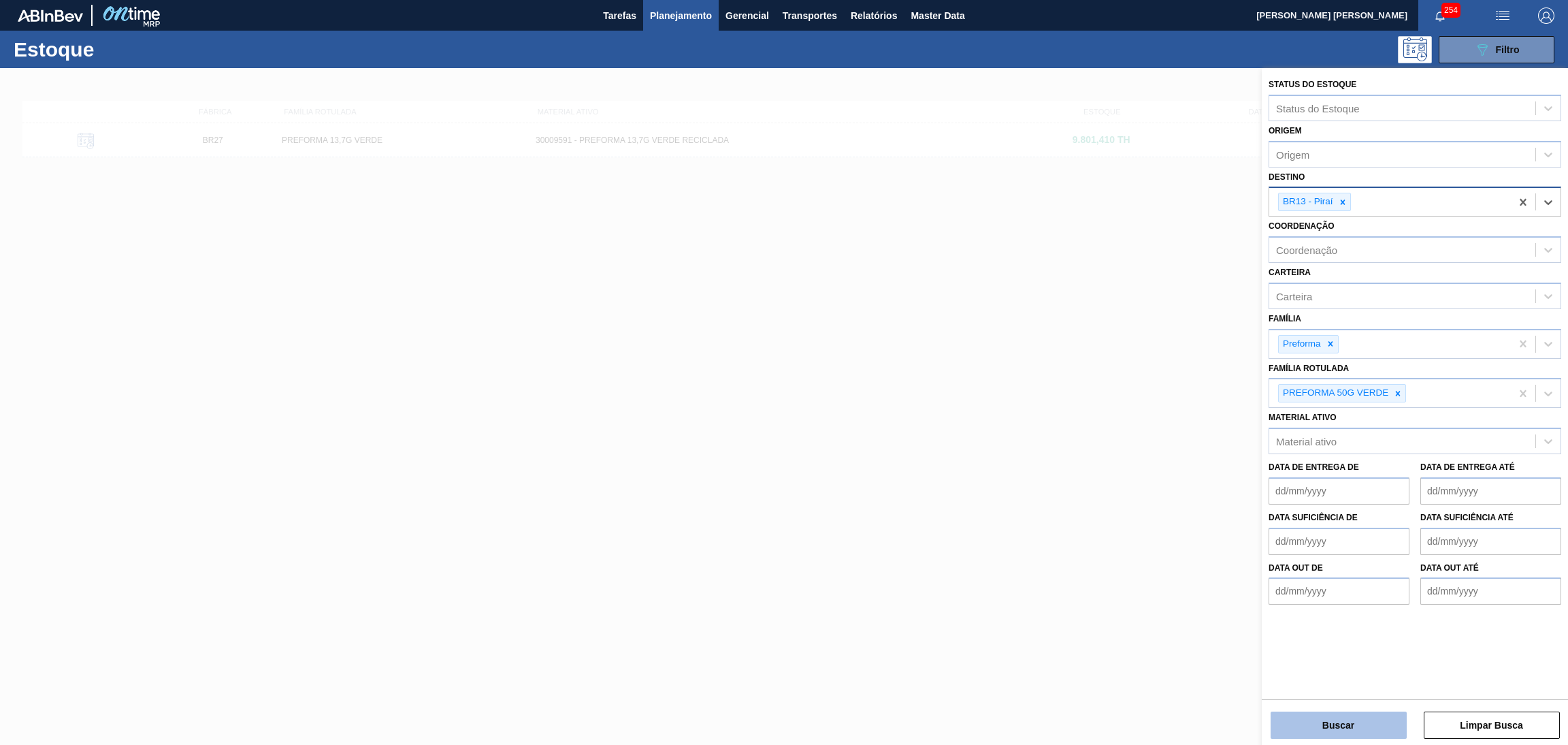
click at [1307, 716] on button "Buscar" at bounding box center [1338, 725] width 136 height 28
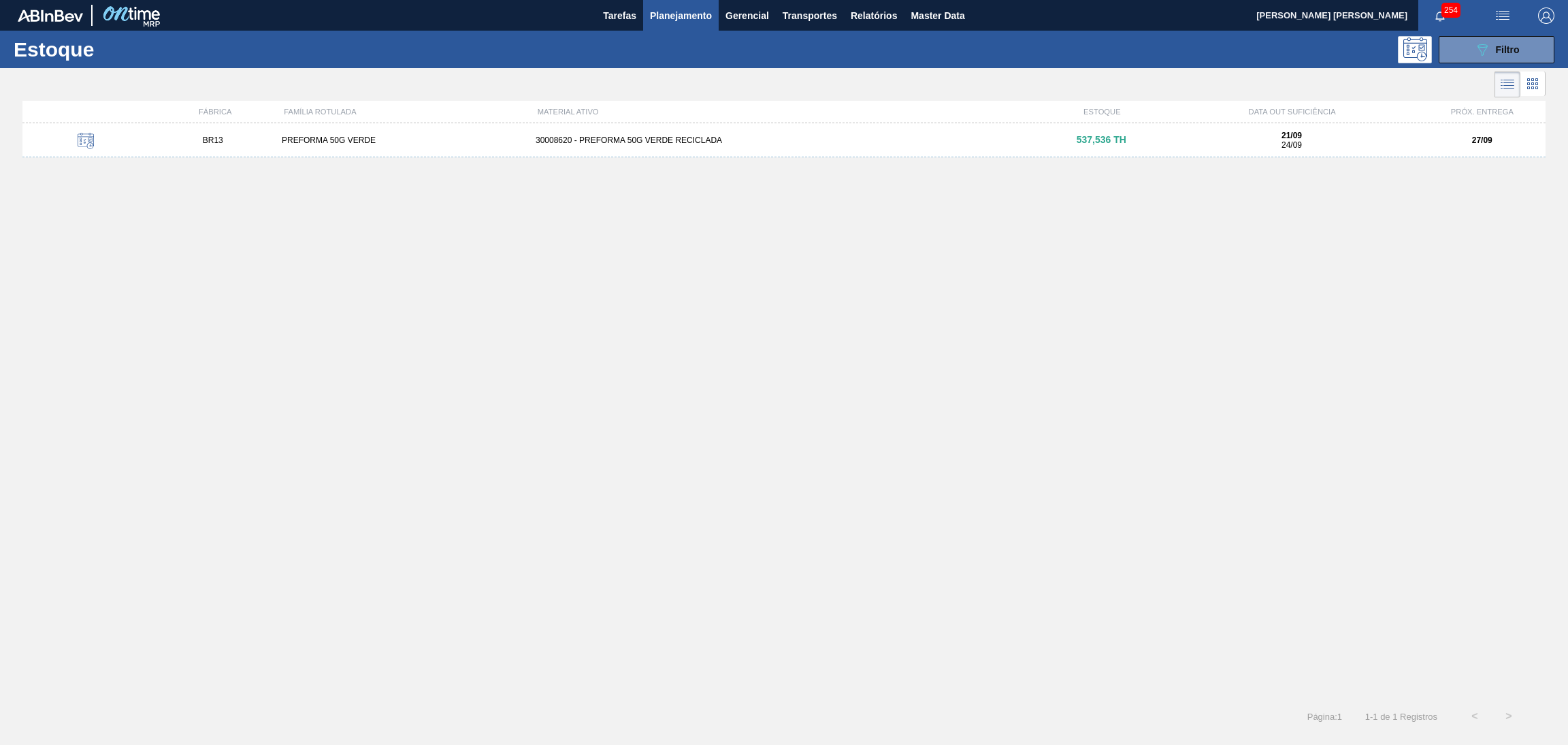
click at [587, 139] on div "30008620 - PREFORMA 50G VERDE RECICLADA" at bounding box center [784, 140] width 508 height 10
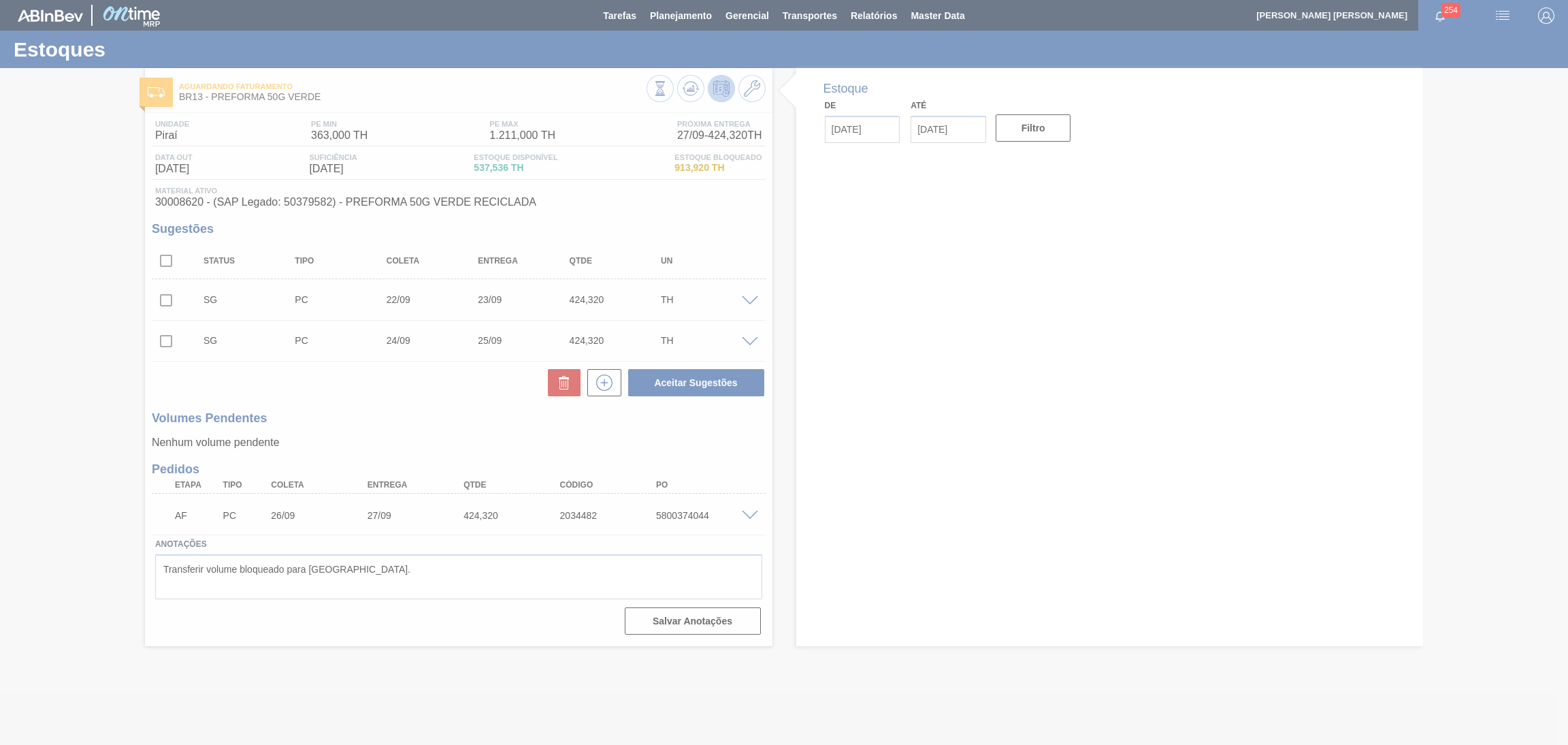
click at [403, 417] on div at bounding box center [784, 372] width 1568 height 745
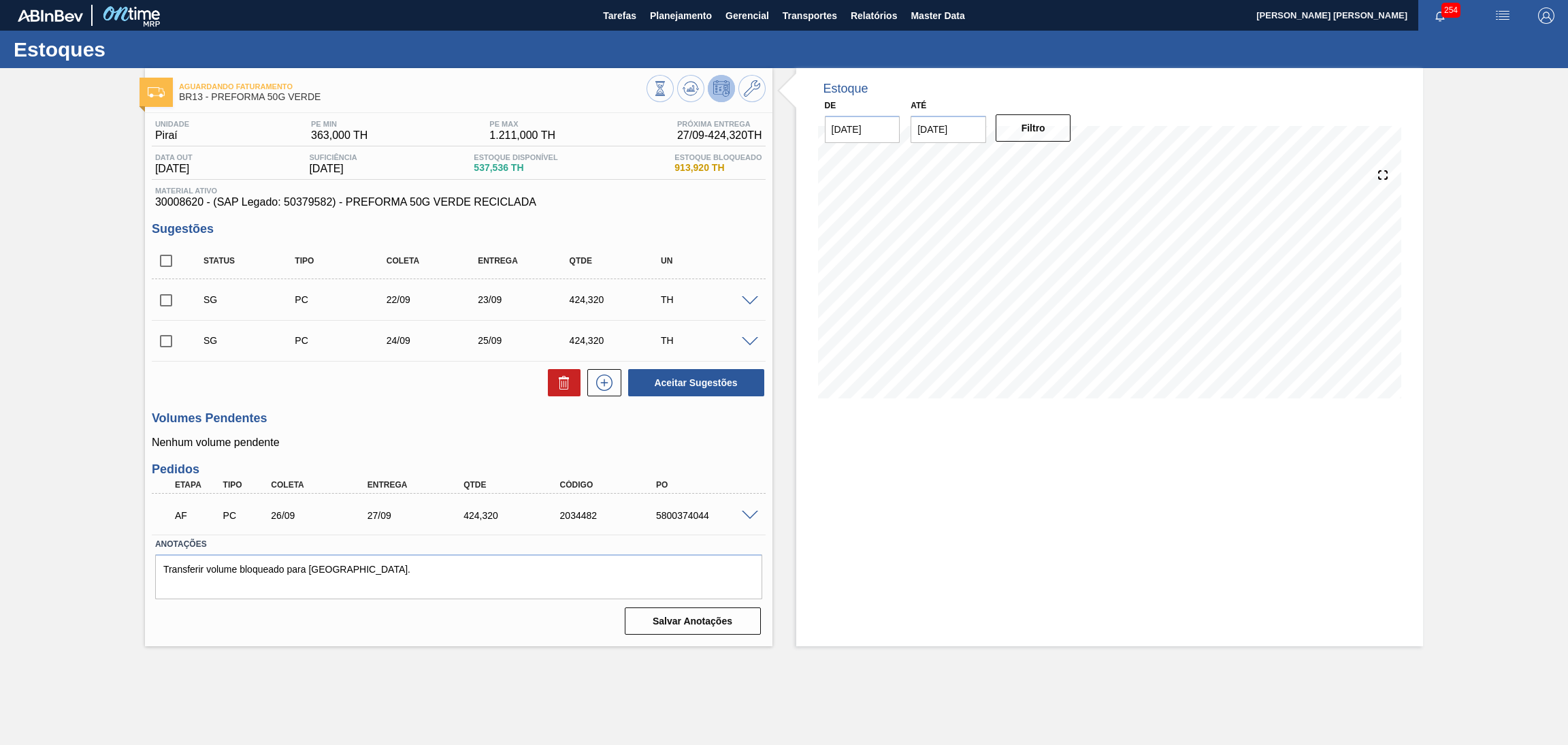
click at [859, 421] on div "Estoque De [DATE] Até [DATE] Filtro" at bounding box center [1109, 357] width 627 height 578
click at [416, 411] on h3 "Volumes Pendentes" at bounding box center [459, 418] width 613 height 15
click at [165, 264] on input "checkbox" at bounding box center [166, 260] width 29 height 29
checkbox input "true"
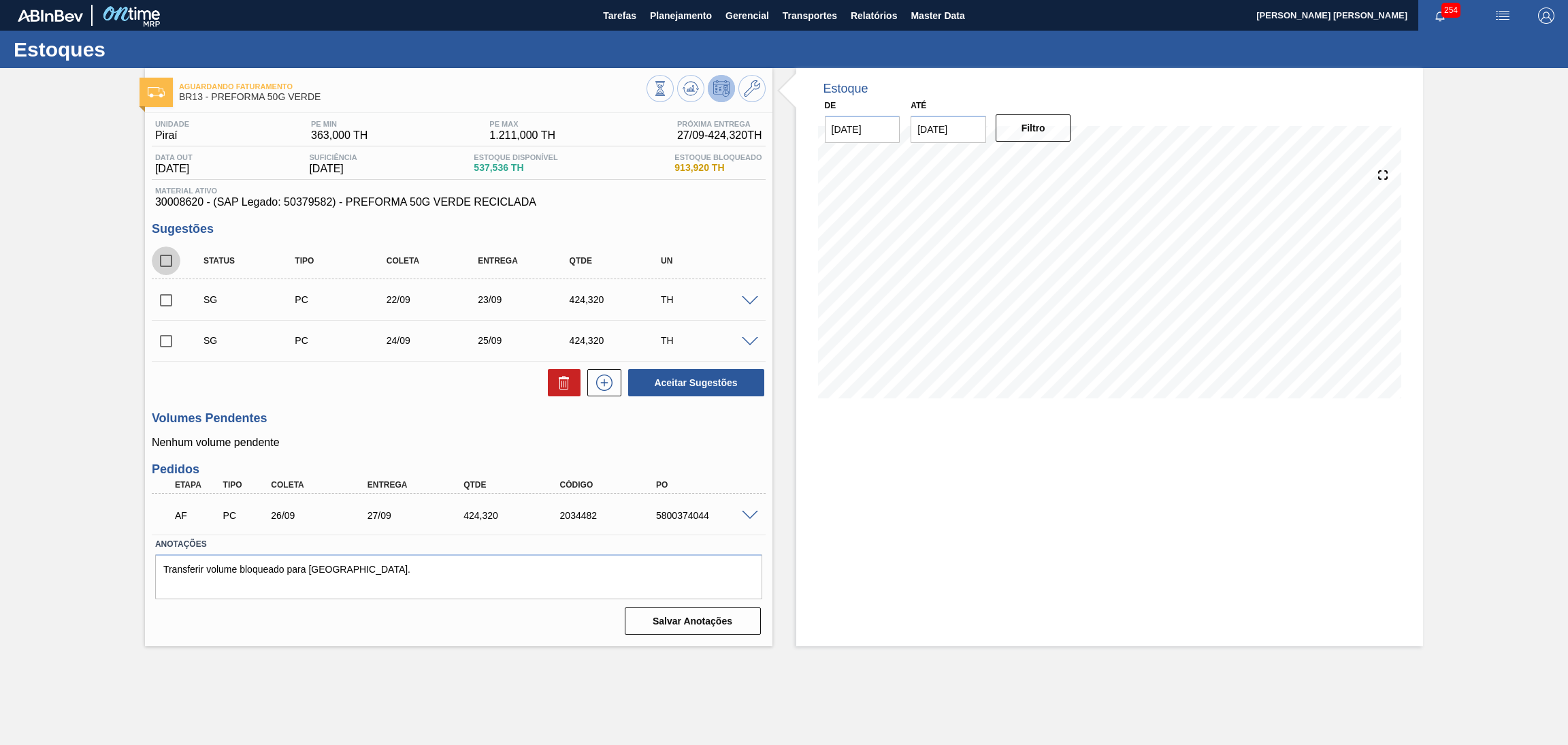
checkbox input "true"
click at [562, 382] on icon at bounding box center [563, 382] width 16 height 16
checkbox input "false"
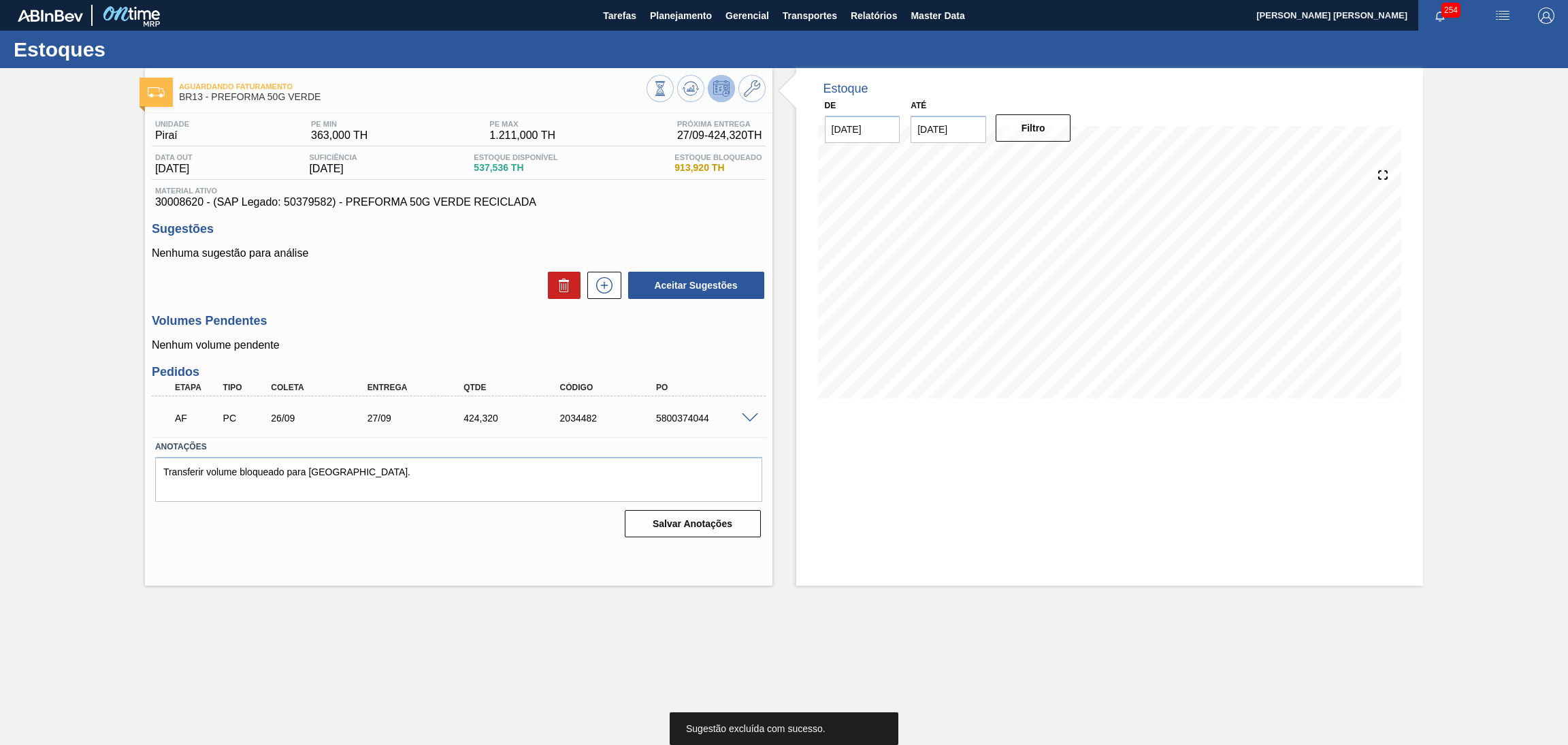
click at [690, 165] on span "913,920 TH" at bounding box center [717, 168] width 87 height 10
click at [657, 96] on button at bounding box center [660, 89] width 28 height 28
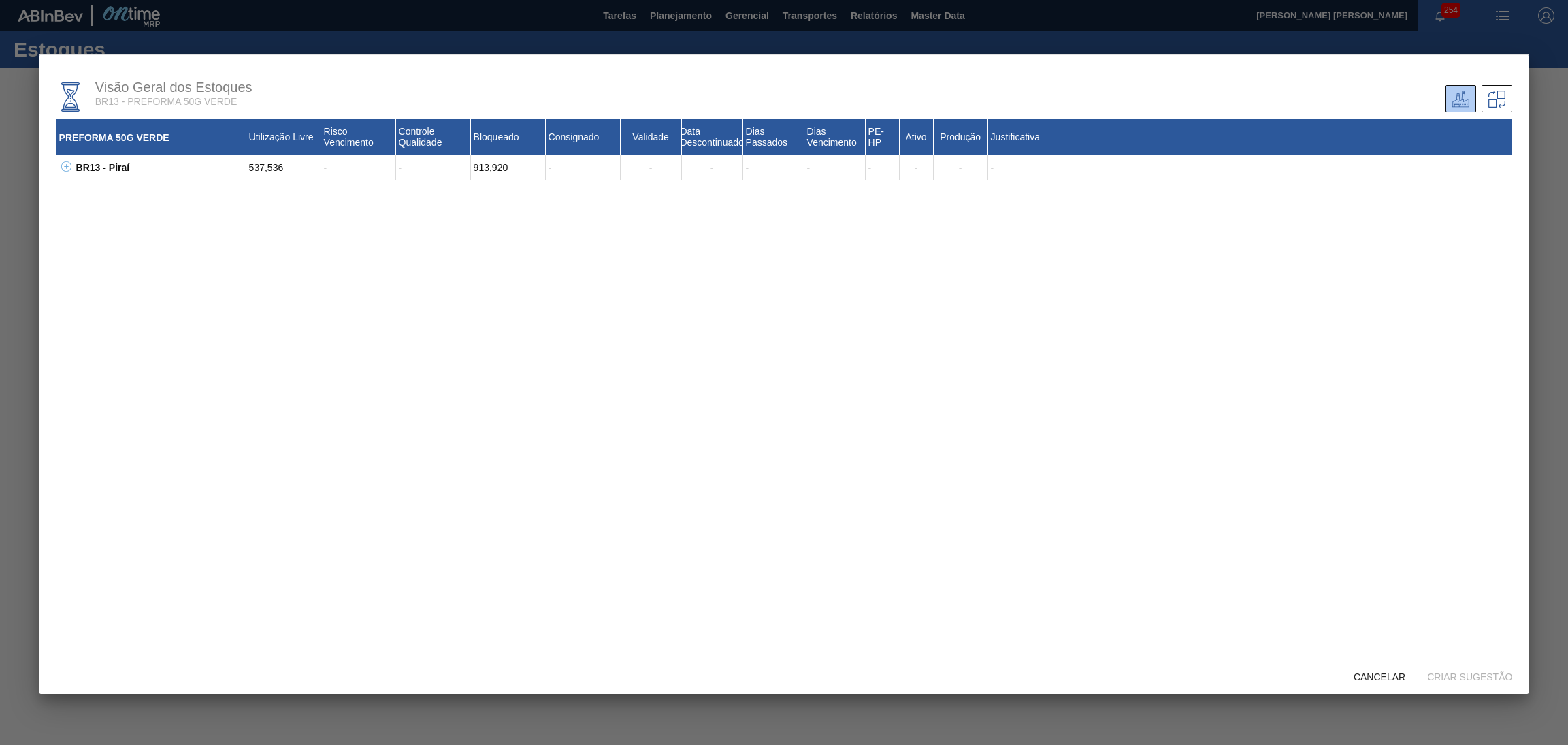
click at [66, 169] on icon at bounding box center [67, 167] width 10 height 10
click at [81, 192] on icon at bounding box center [84, 191] width 10 height 10
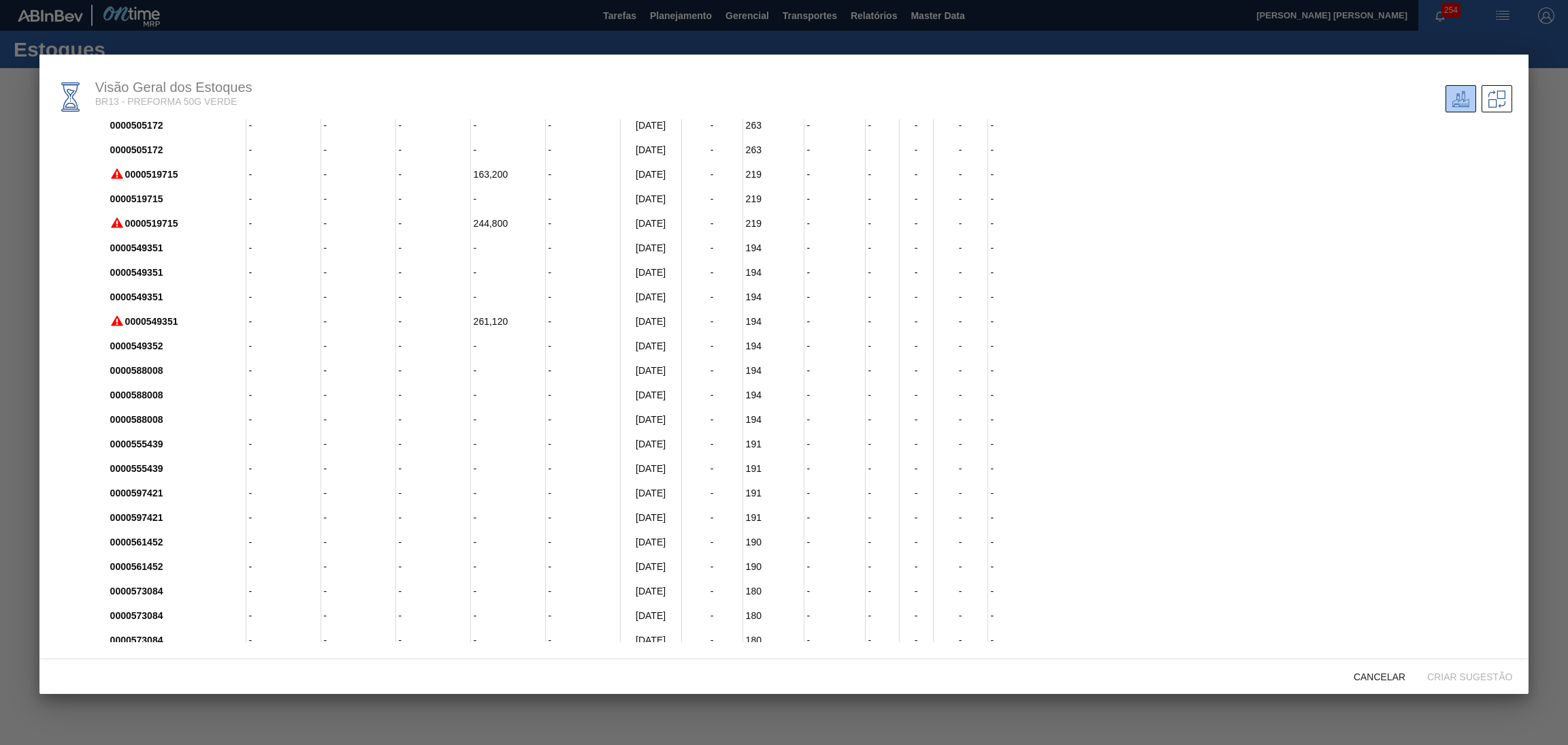
scroll to position [2033, 0]
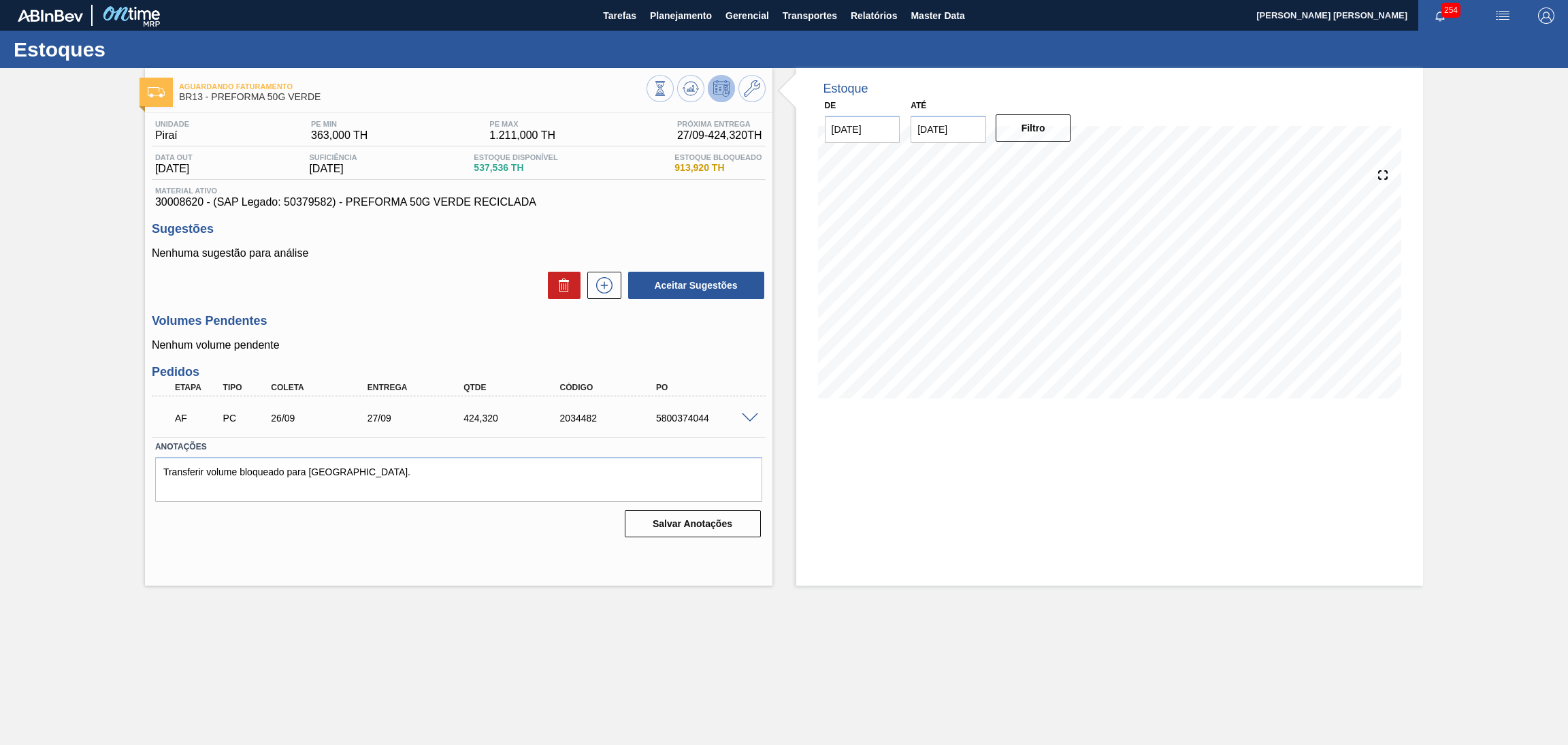
click at [685, 231] on h3 "Sugestões" at bounding box center [459, 229] width 613 height 15
click at [428, 279] on div "Aceitar Sugestões" at bounding box center [459, 285] width 613 height 30
click at [483, 254] on p "Nenhuma sugestão para análise" at bounding box center [459, 253] width 613 height 12
click at [663, 24] on button "Planejamento" at bounding box center [680, 15] width 75 height 30
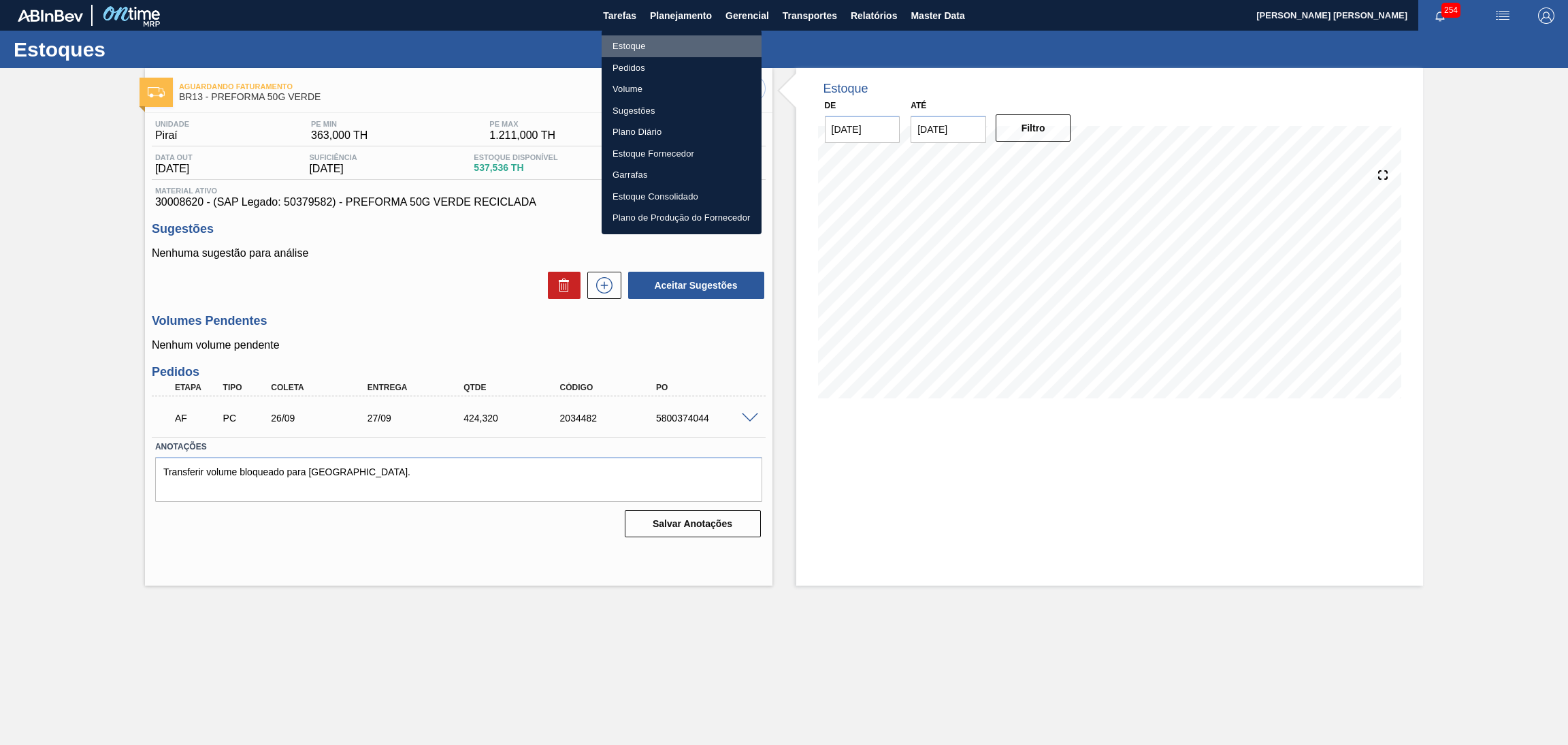
click at [638, 49] on li "Estoque" at bounding box center [681, 46] width 160 height 22
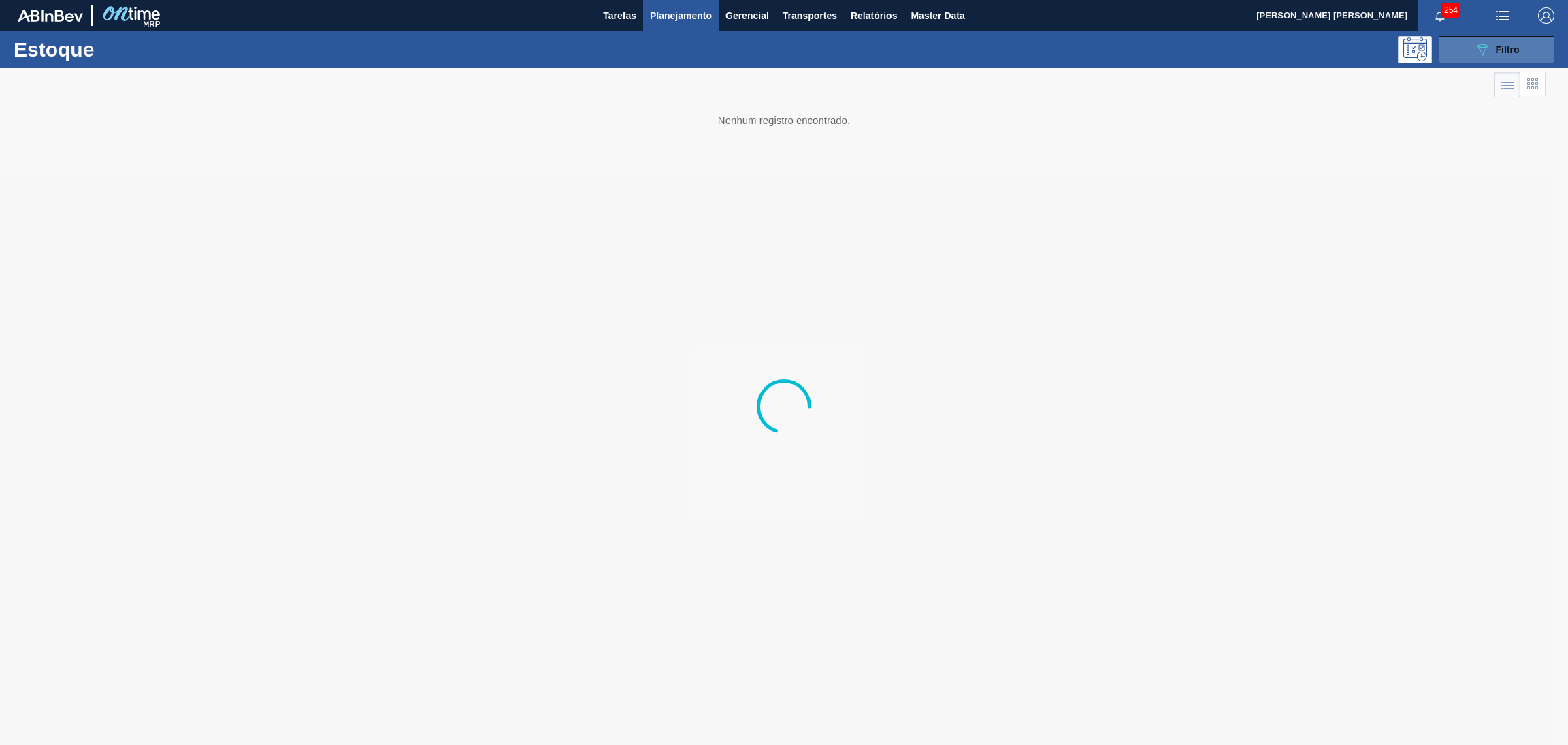
click at [1504, 38] on button "089F7B8B-B2A5-4AFE-B5C0-19BA573D28AC Filtro" at bounding box center [1496, 50] width 116 height 28
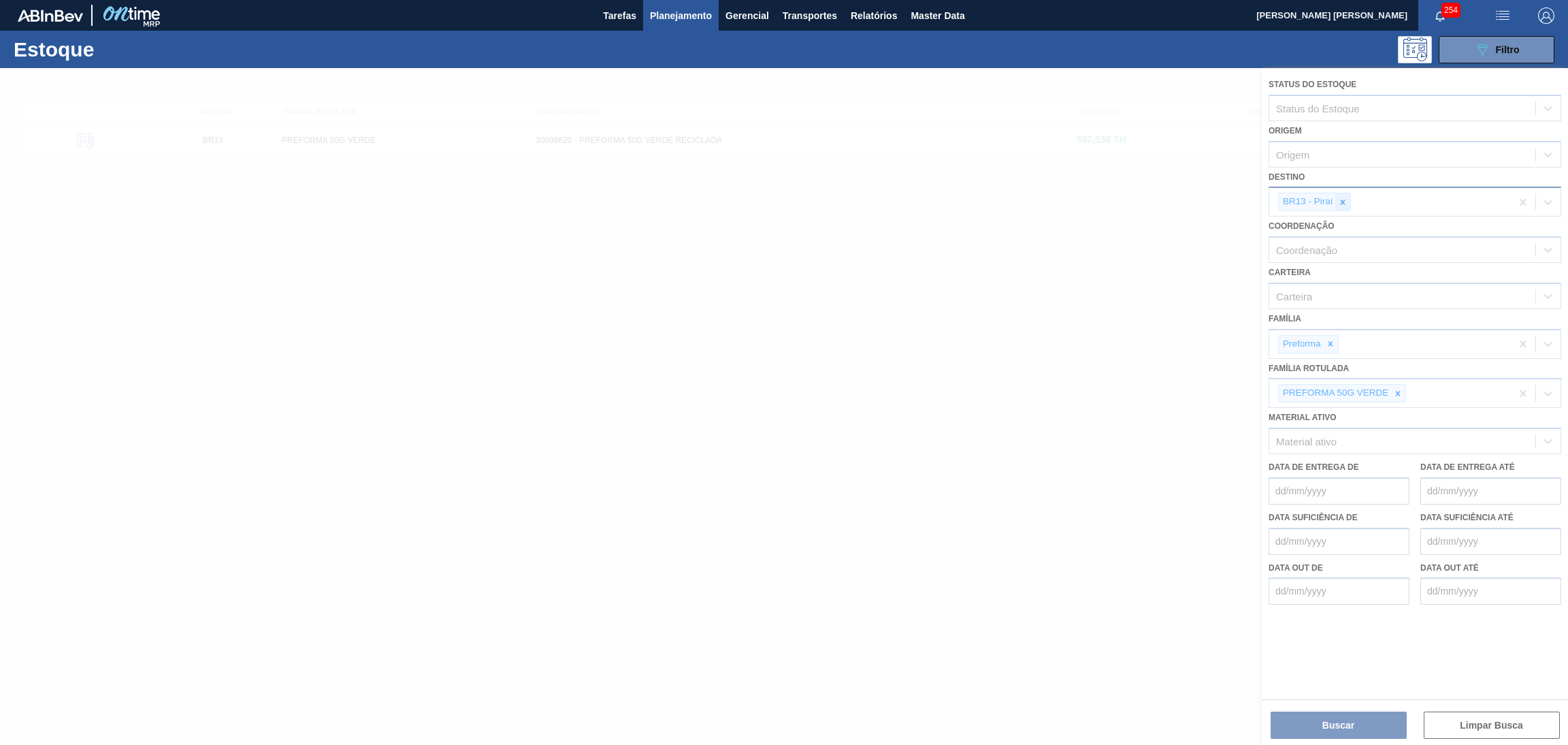
click at [1340, 203] on icon at bounding box center [1342, 201] width 10 height 10
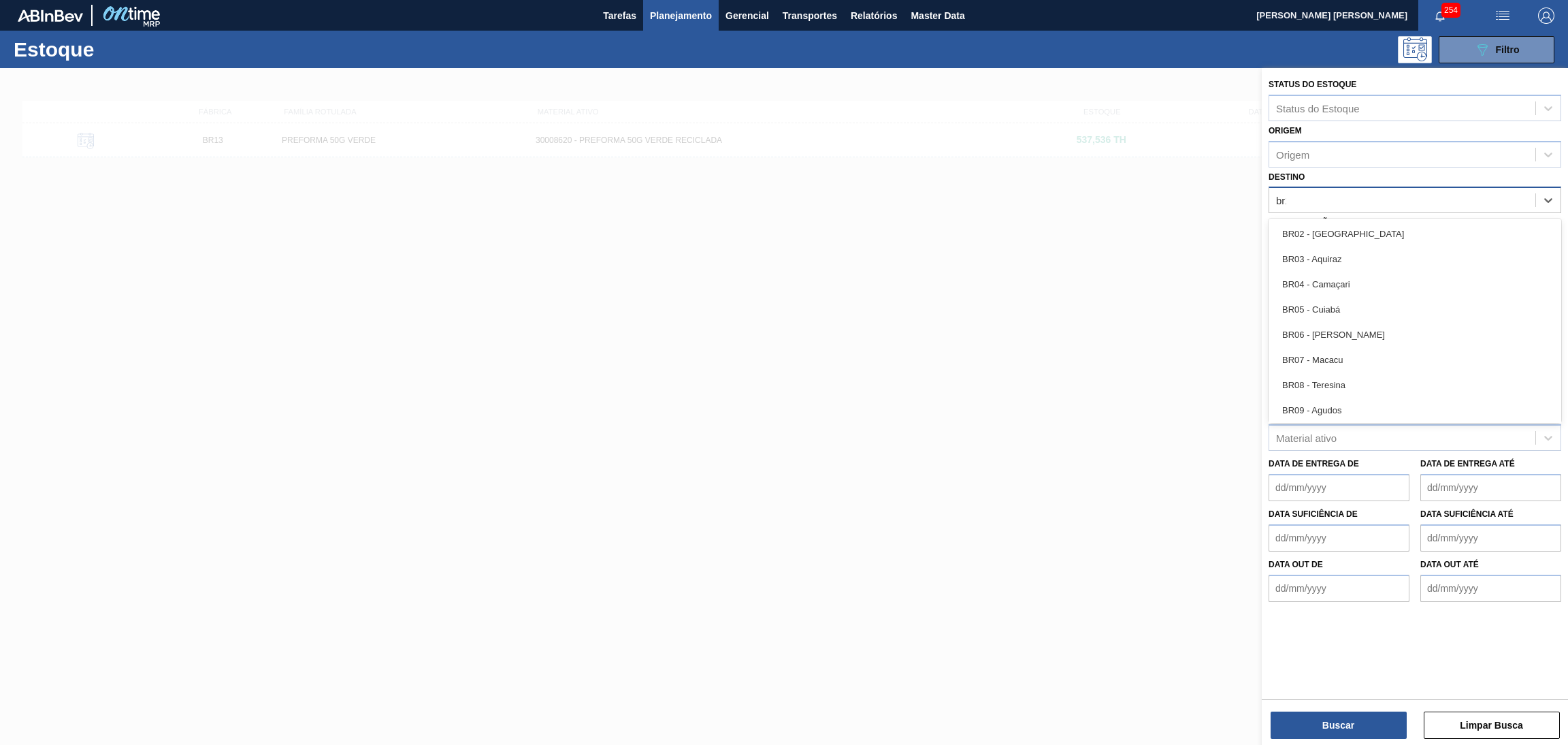
type input "br13"
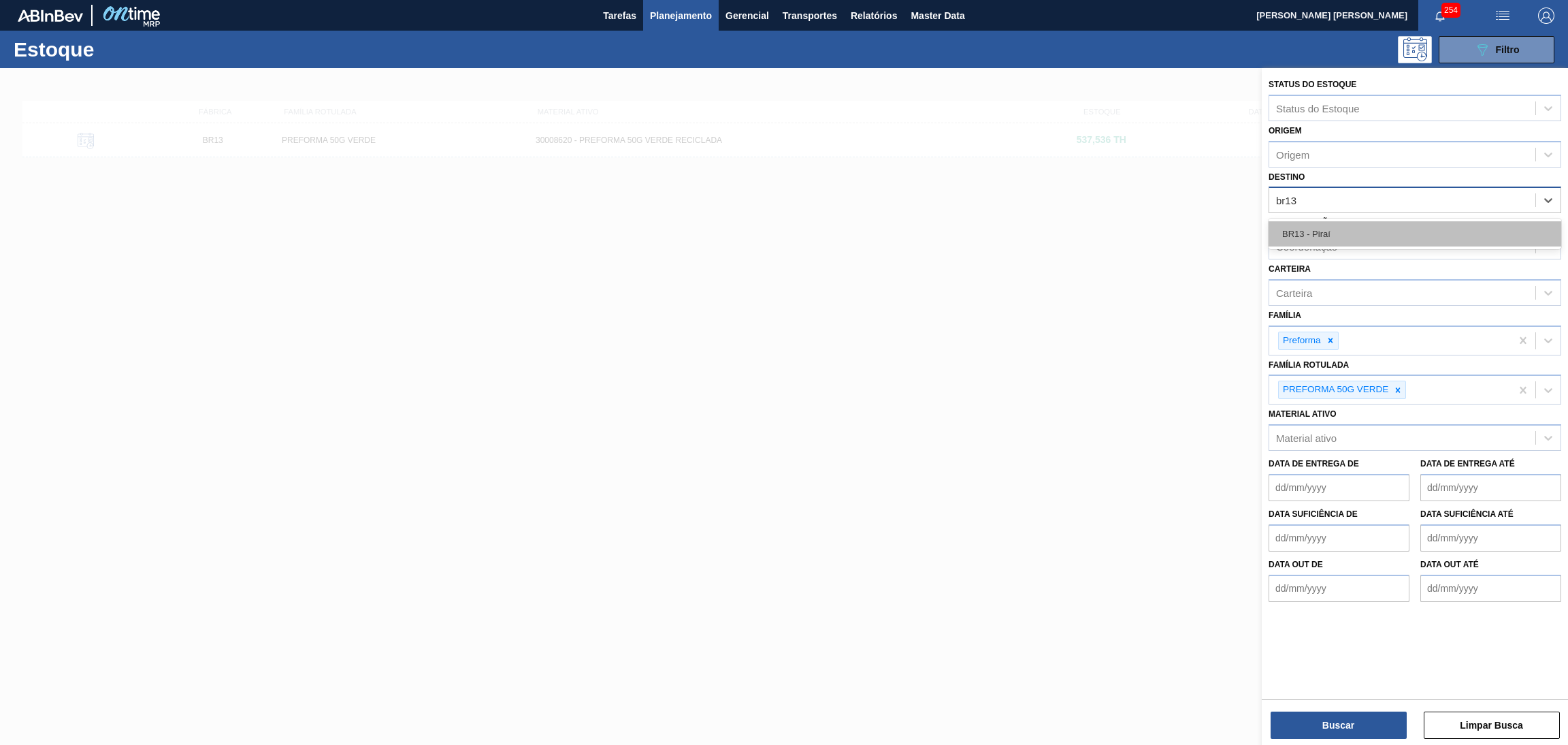
click at [1324, 237] on div "BR13 - Piraí" at bounding box center [1414, 233] width 293 height 25
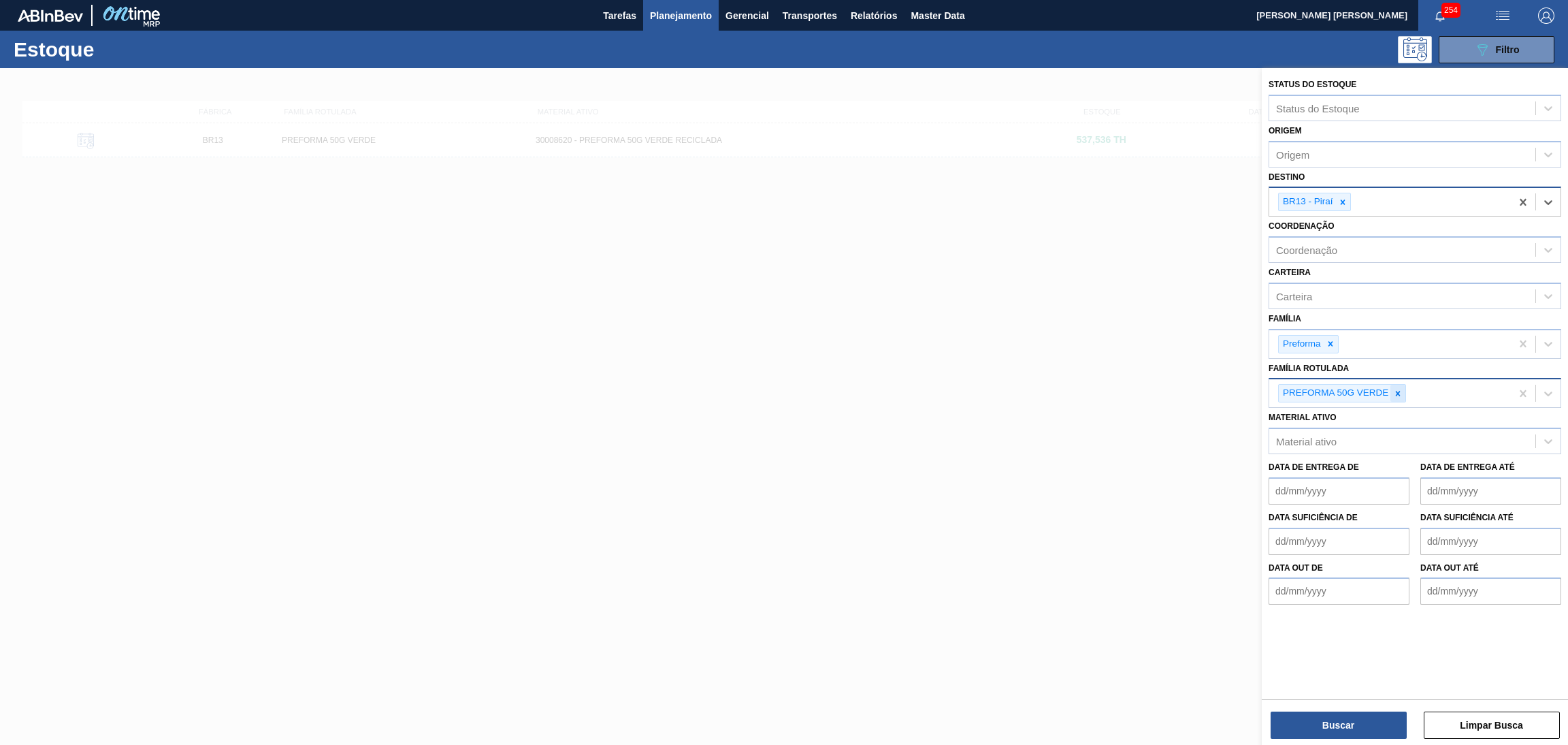
click at [1397, 389] on icon at bounding box center [1397, 393] width 10 height 10
click at [1369, 389] on div "Família Rotulada" at bounding box center [1402, 392] width 266 height 20
type Rotulada "42,6"
click at [1411, 392] on icon at bounding box center [1412, 393] width 10 height 10
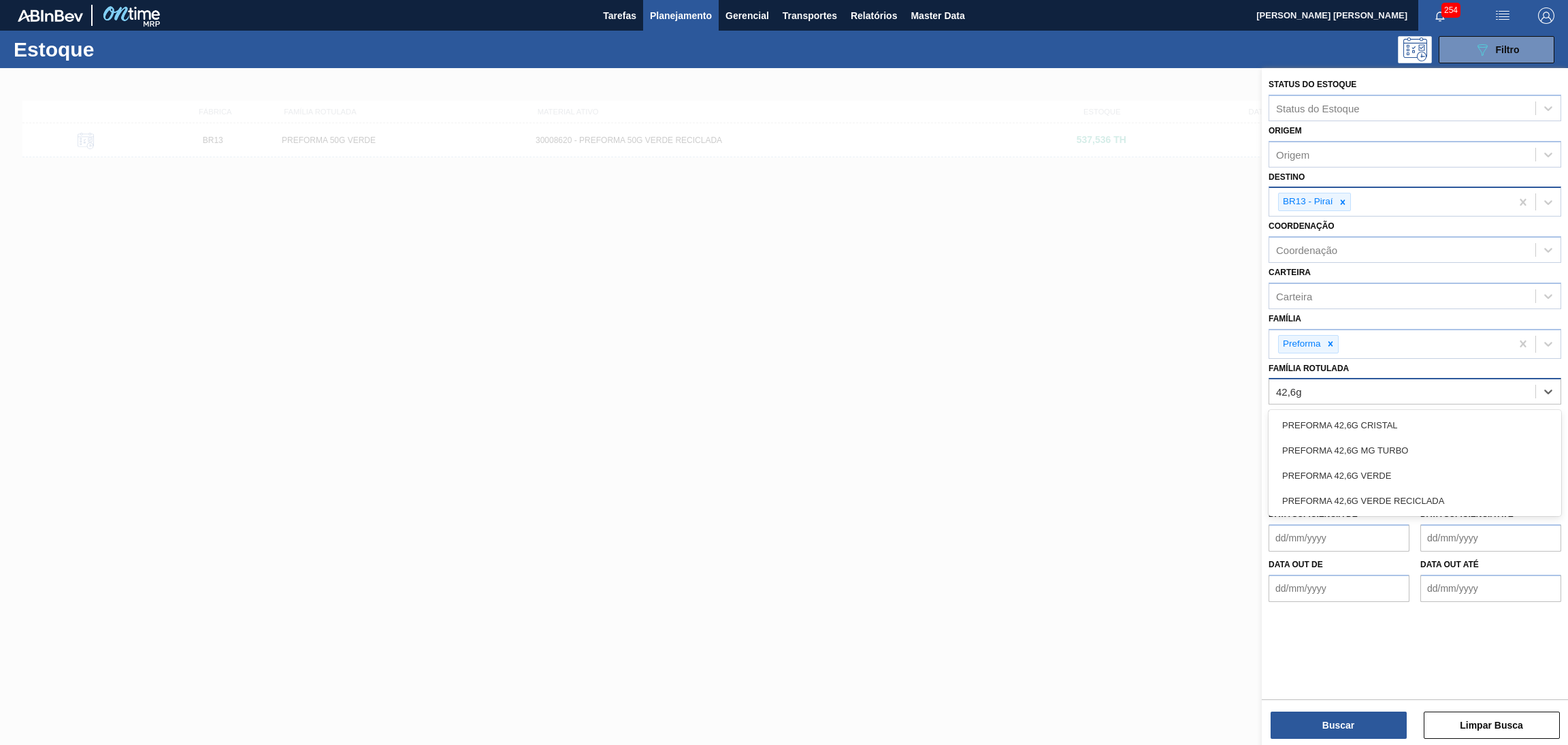
type Rotulada "42,6g v"
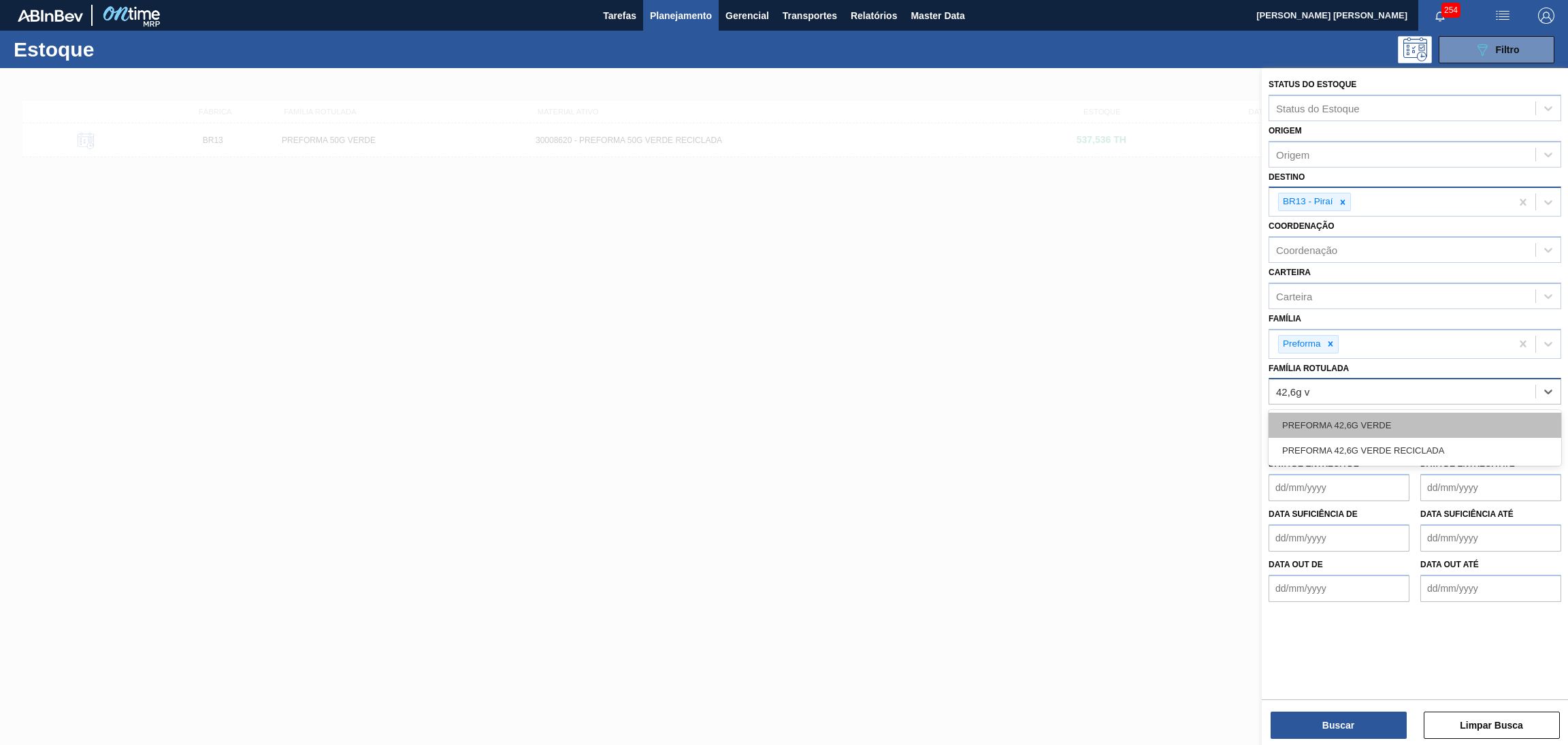
click at [1406, 421] on div "PREFORMA 42,6G VERDE" at bounding box center [1414, 424] width 293 height 25
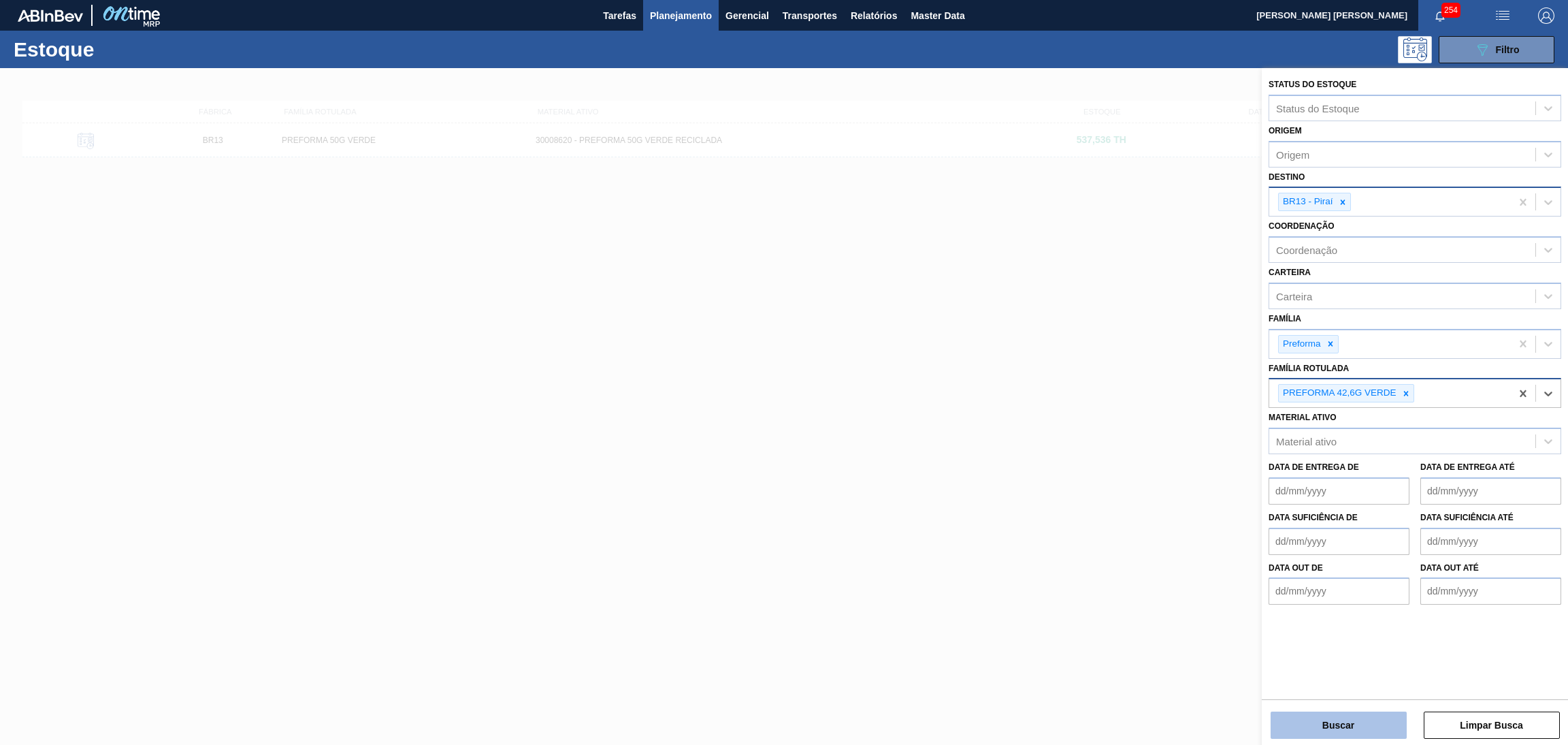
click at [1343, 720] on button "Buscar" at bounding box center [1338, 725] width 136 height 28
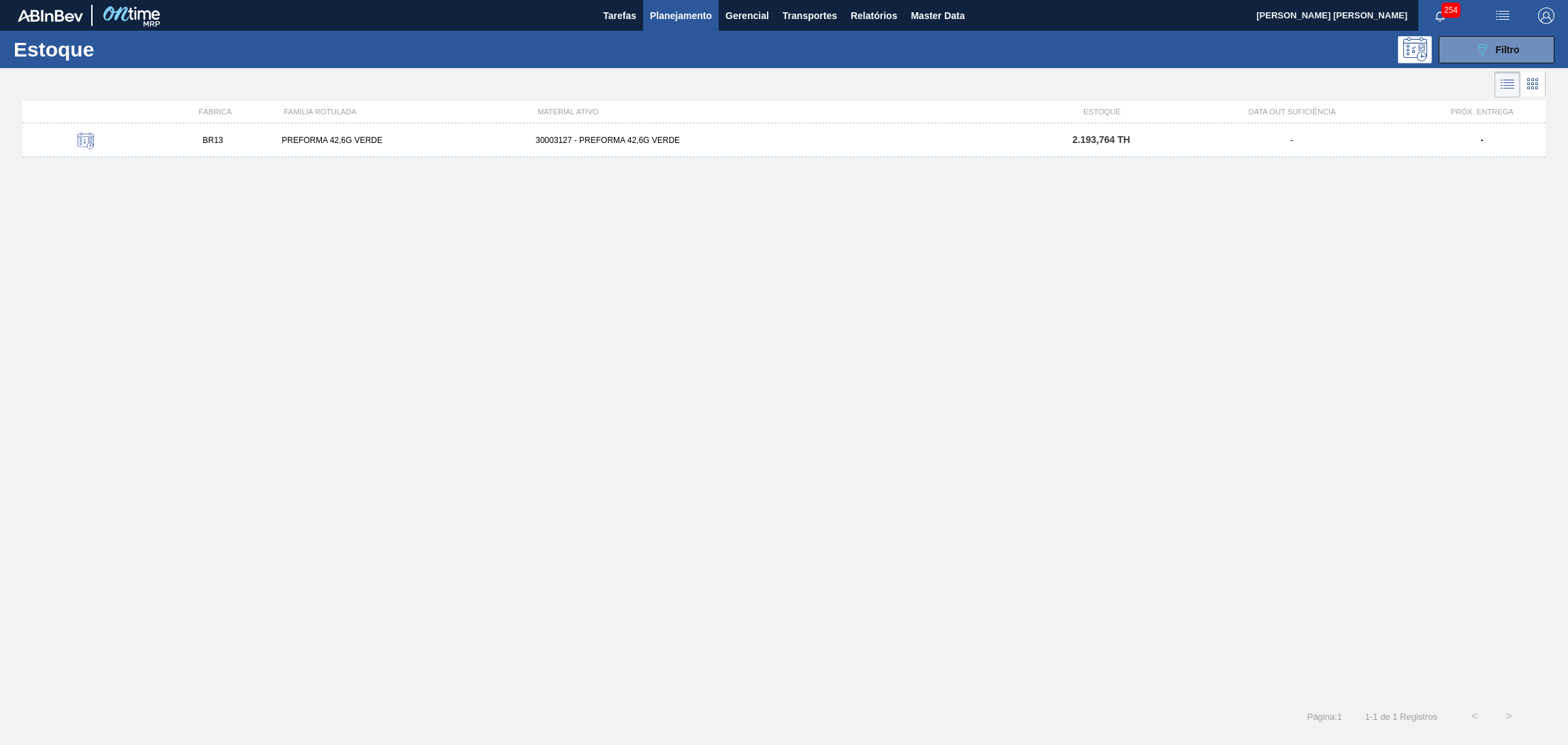
click at [673, 137] on div "30003127 - PREFORMA 42,6G VERDE" at bounding box center [784, 140] width 508 height 10
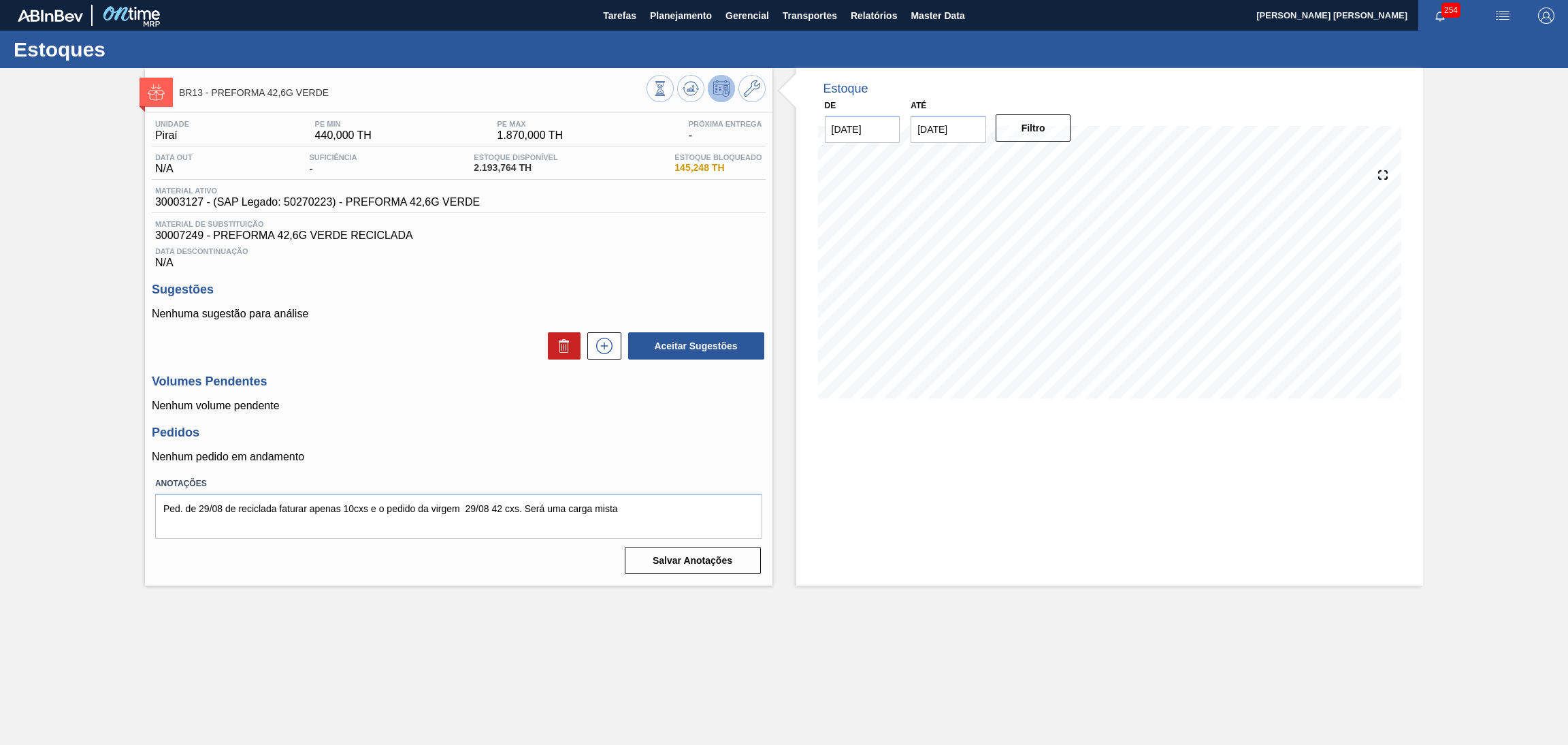
click at [526, 239] on span "30007249 - PREFORMA 42,6G VERDE RECICLADA" at bounding box center [459, 235] width 606 height 12
click at [652, 88] on icon at bounding box center [659, 88] width 15 height 15
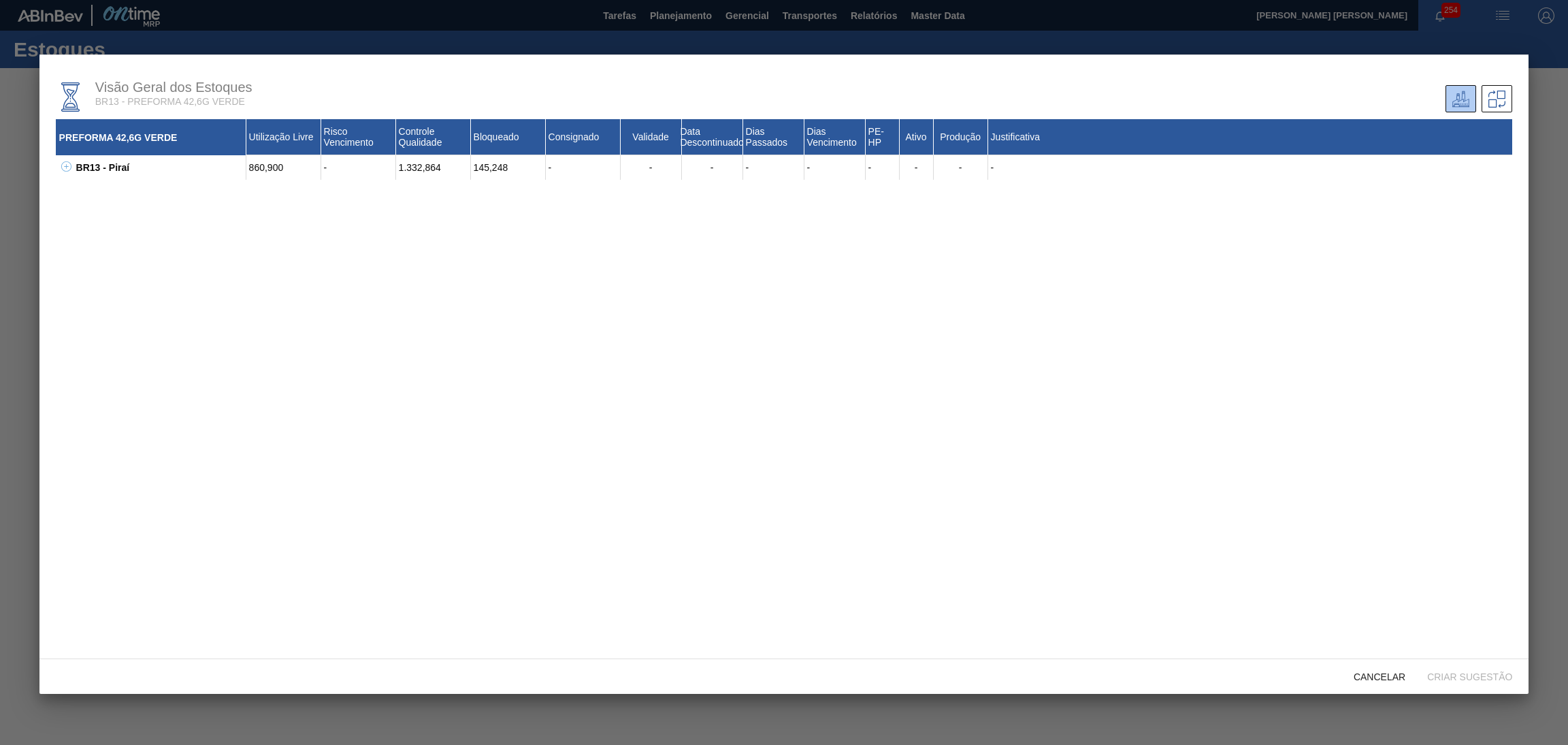
click at [67, 169] on icon at bounding box center [67, 167] width 10 height 10
click at [80, 196] on button at bounding box center [81, 192] width 14 height 14
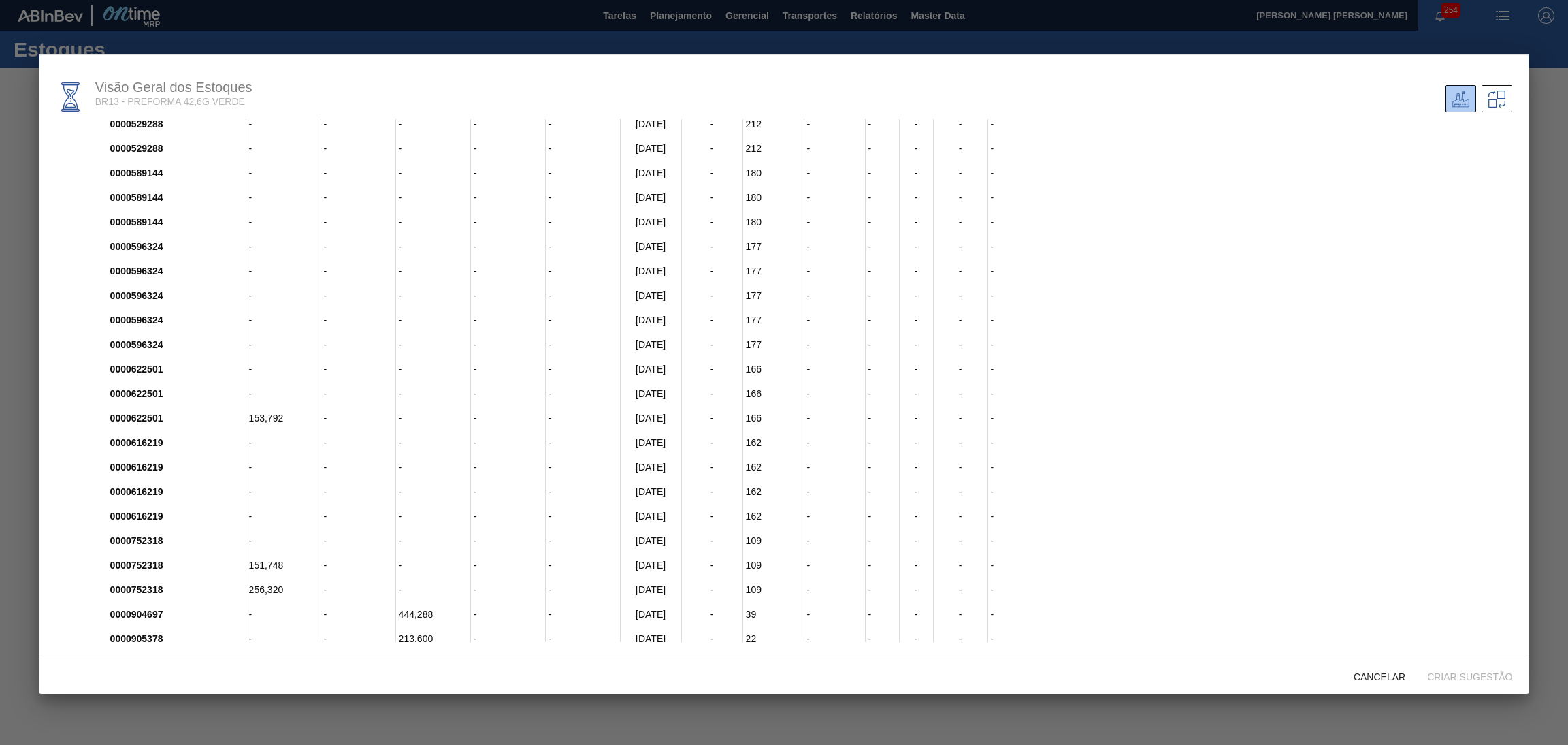
scroll to position [1475, 0]
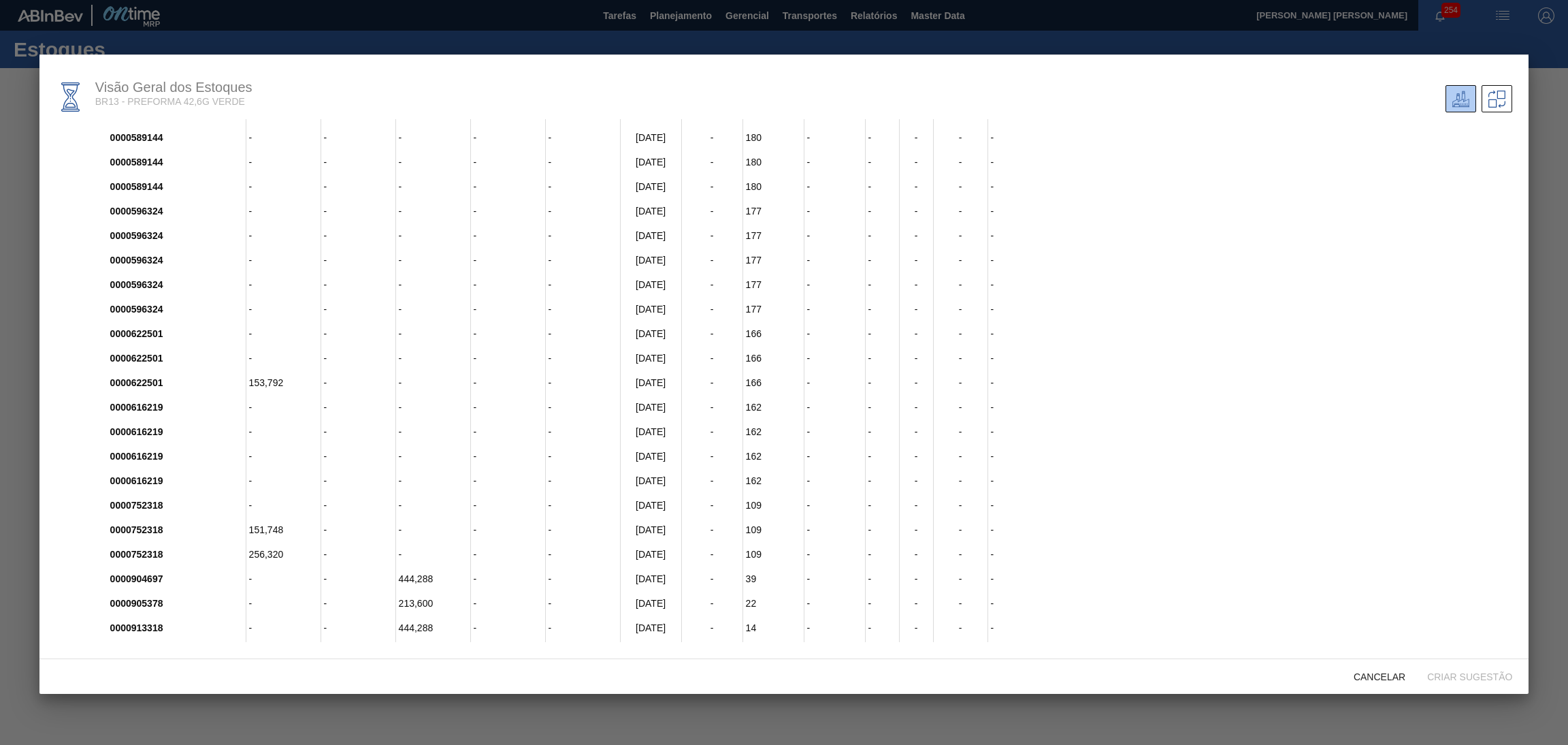
click at [79, 646] on icon at bounding box center [84, 651] width 10 height 10
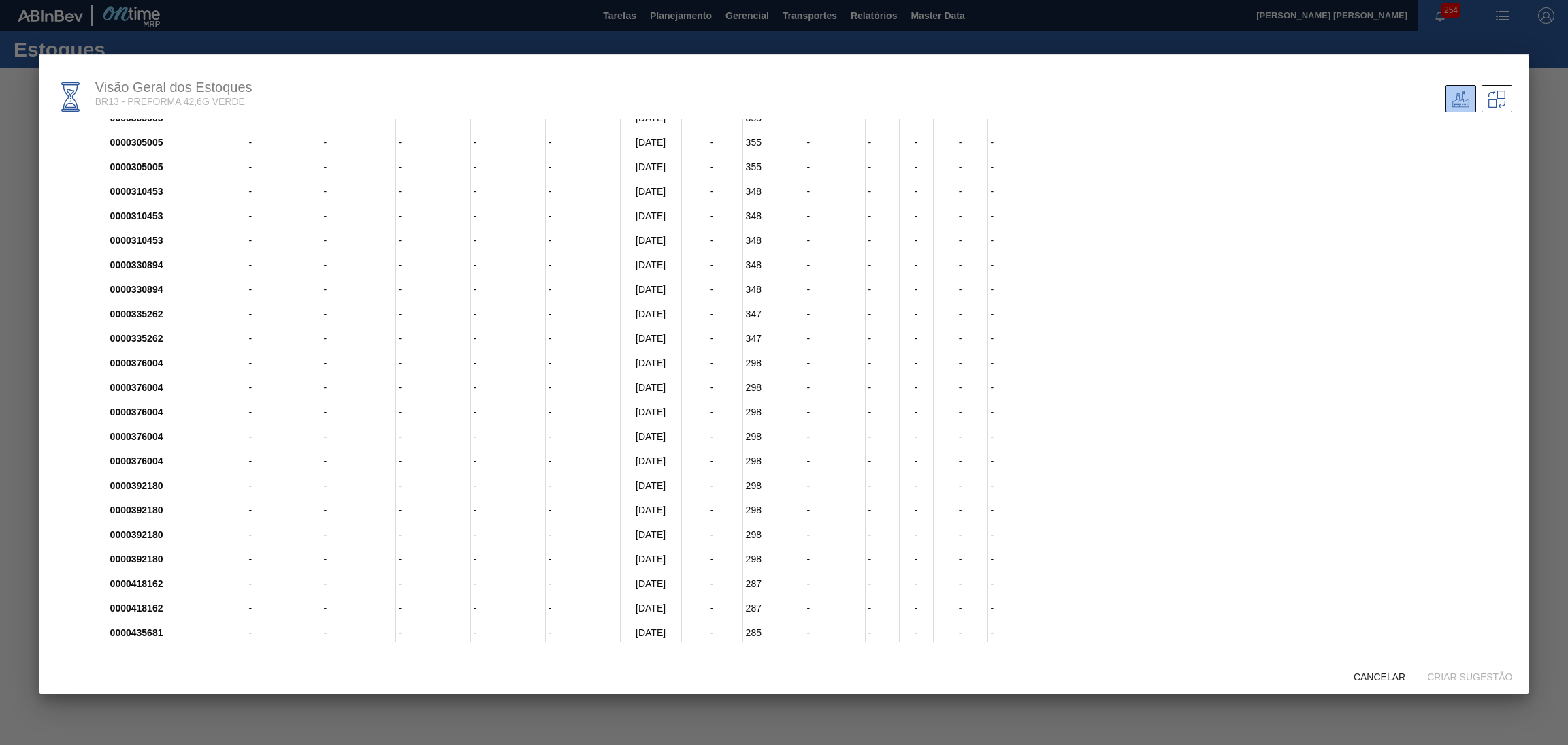
scroll to position [0, 0]
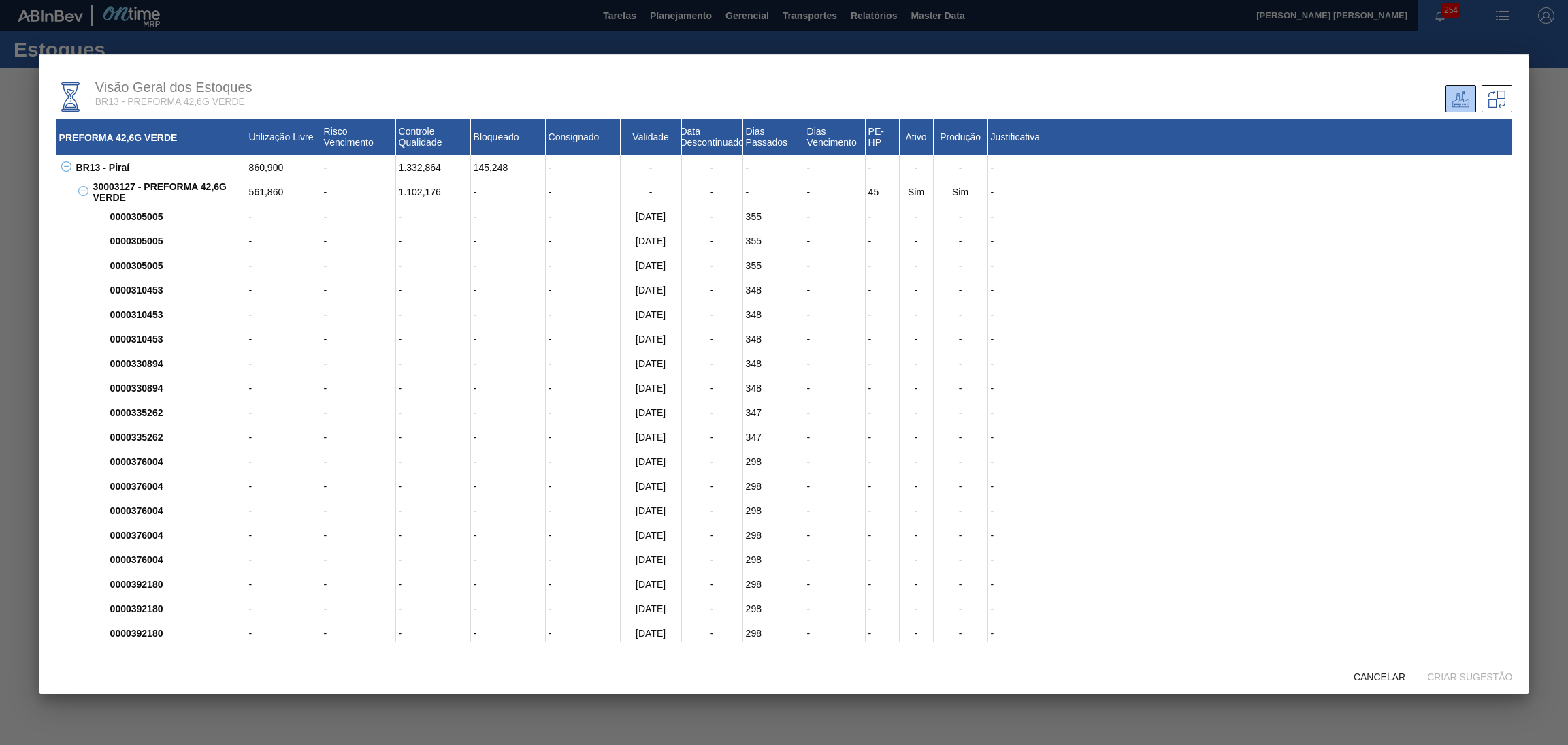
click at [290, 232] on div "-" at bounding box center [283, 241] width 75 height 24
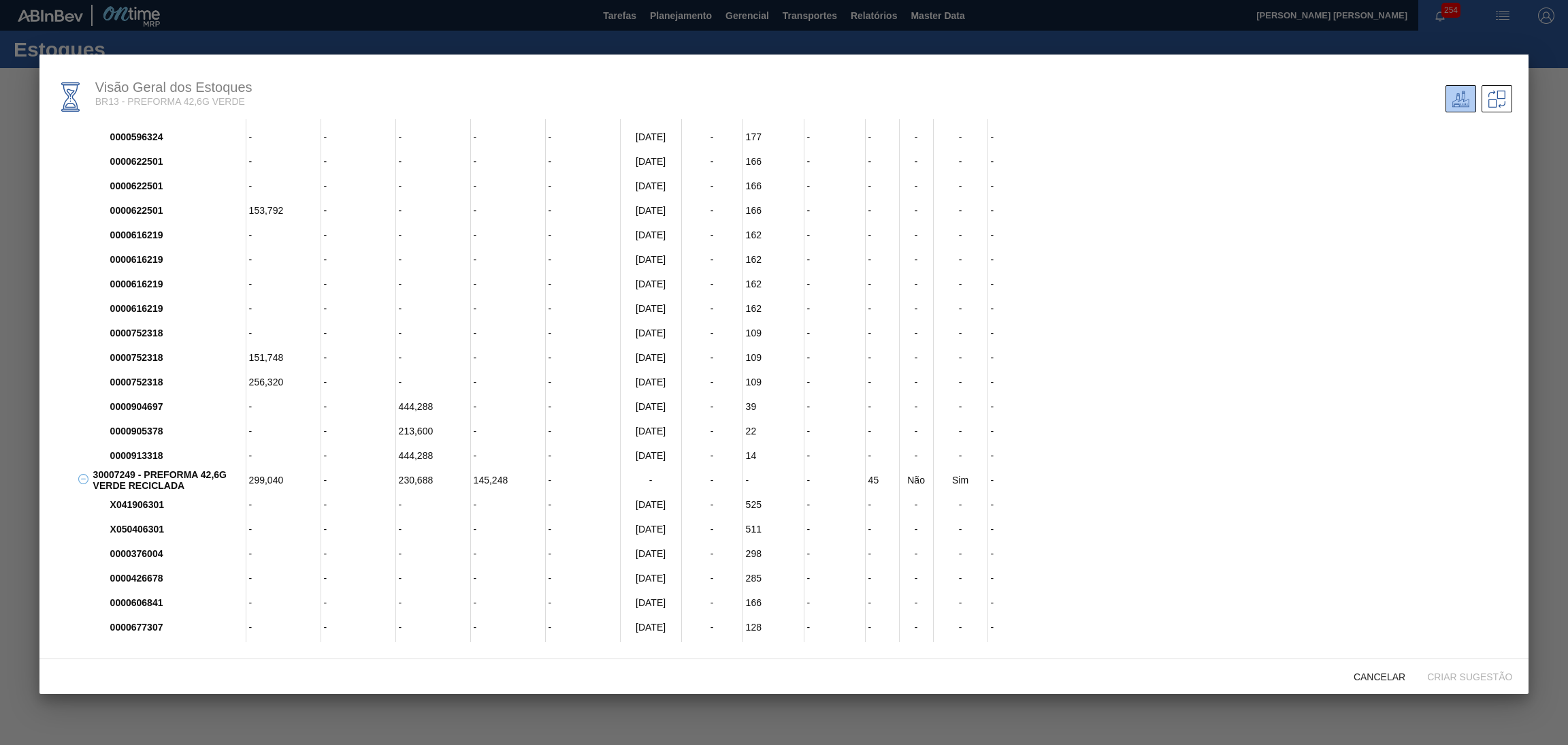
scroll to position [1767, 0]
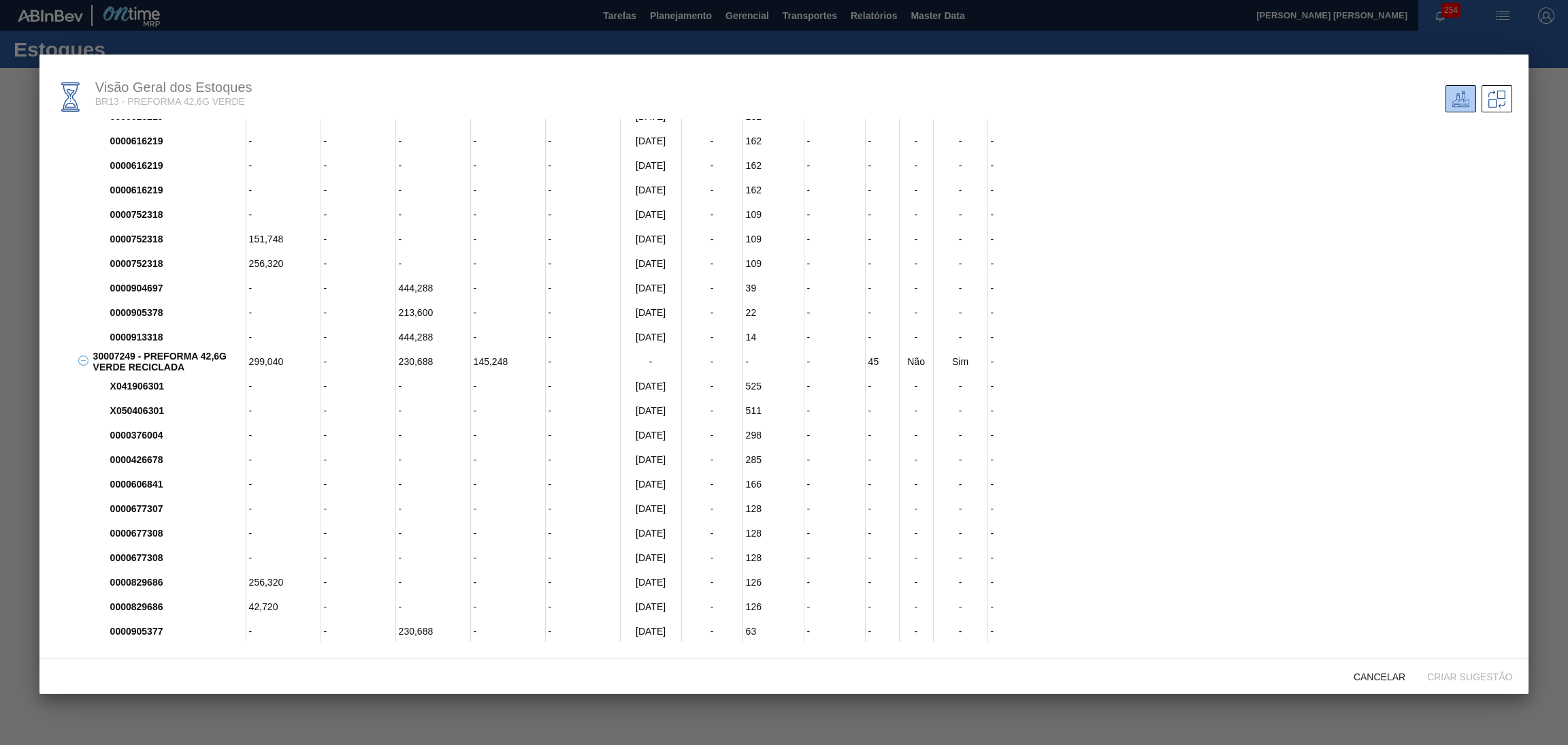
click at [495, 349] on div "145,248" at bounding box center [508, 361] width 75 height 24
